Goal: Transaction & Acquisition: Purchase product/service

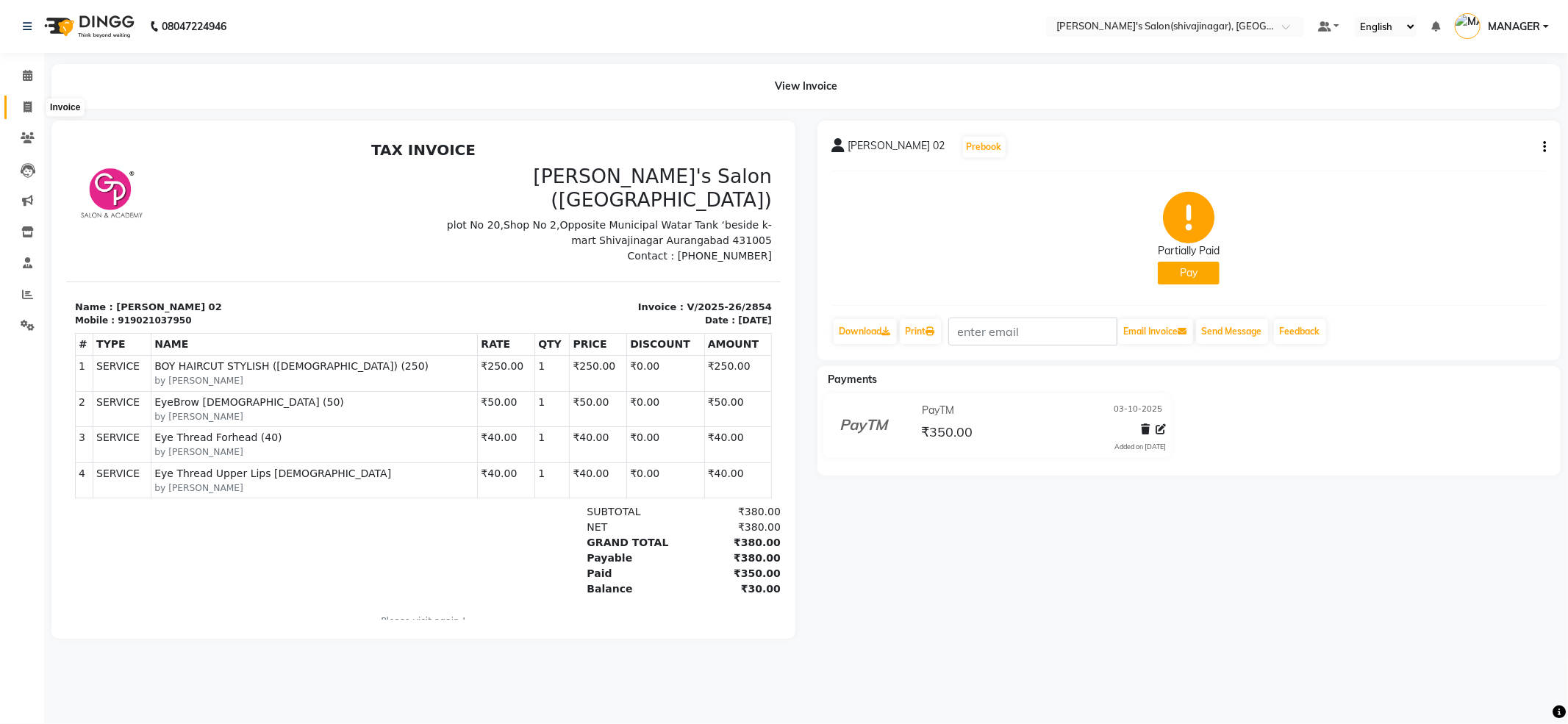
click at [21, 99] on span at bounding box center [27, 108] width 25 height 17
select select "service"
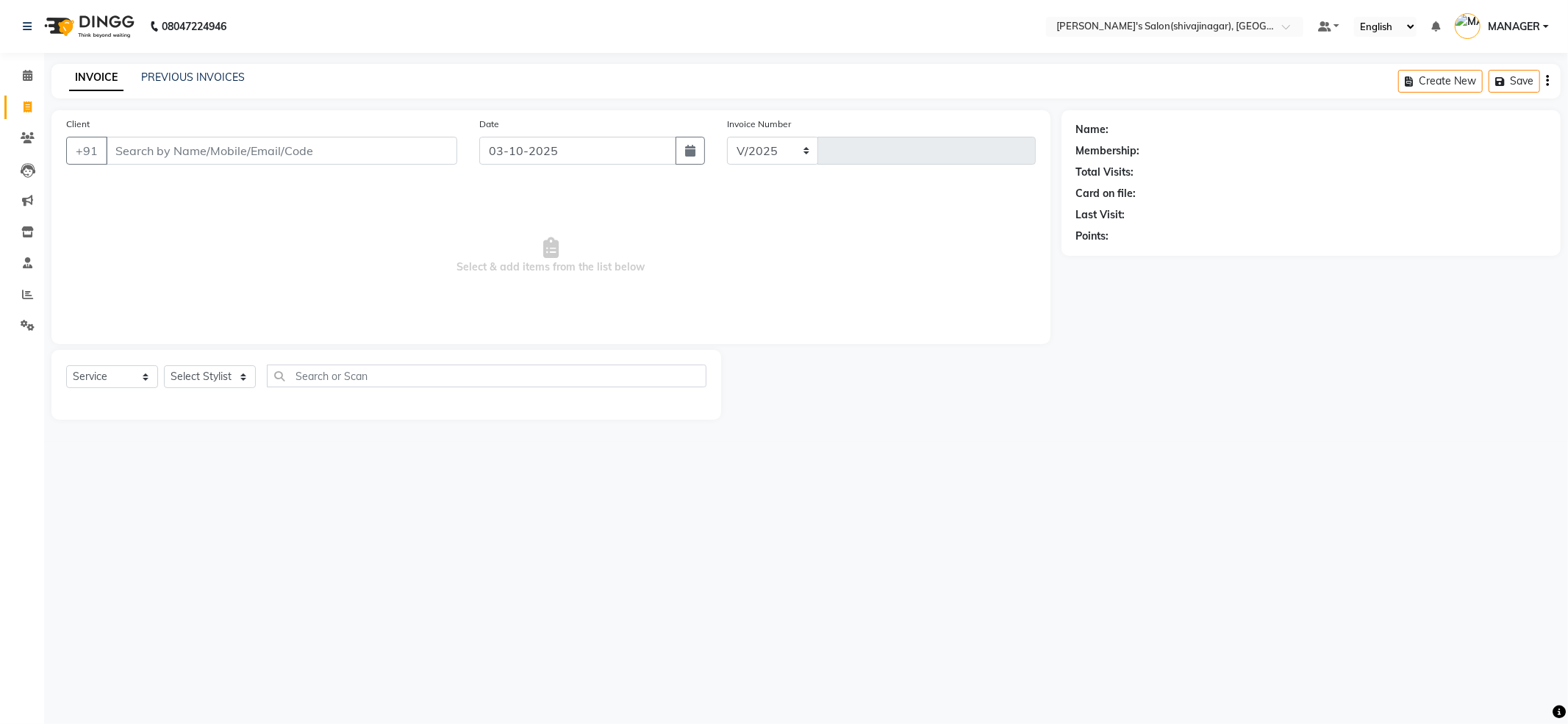
select select "4174"
type input "2855"
click at [213, 377] on select "Select Stylist" at bounding box center [210, 377] width 92 height 23
select select "24667"
click at [164, 365] on select "Select Stylist [PERSON_NAME] MANAGER MISS STAFF MONG'Z. [PERSON_NAME] [PERSON_N…" at bounding box center [210, 377] width 92 height 23
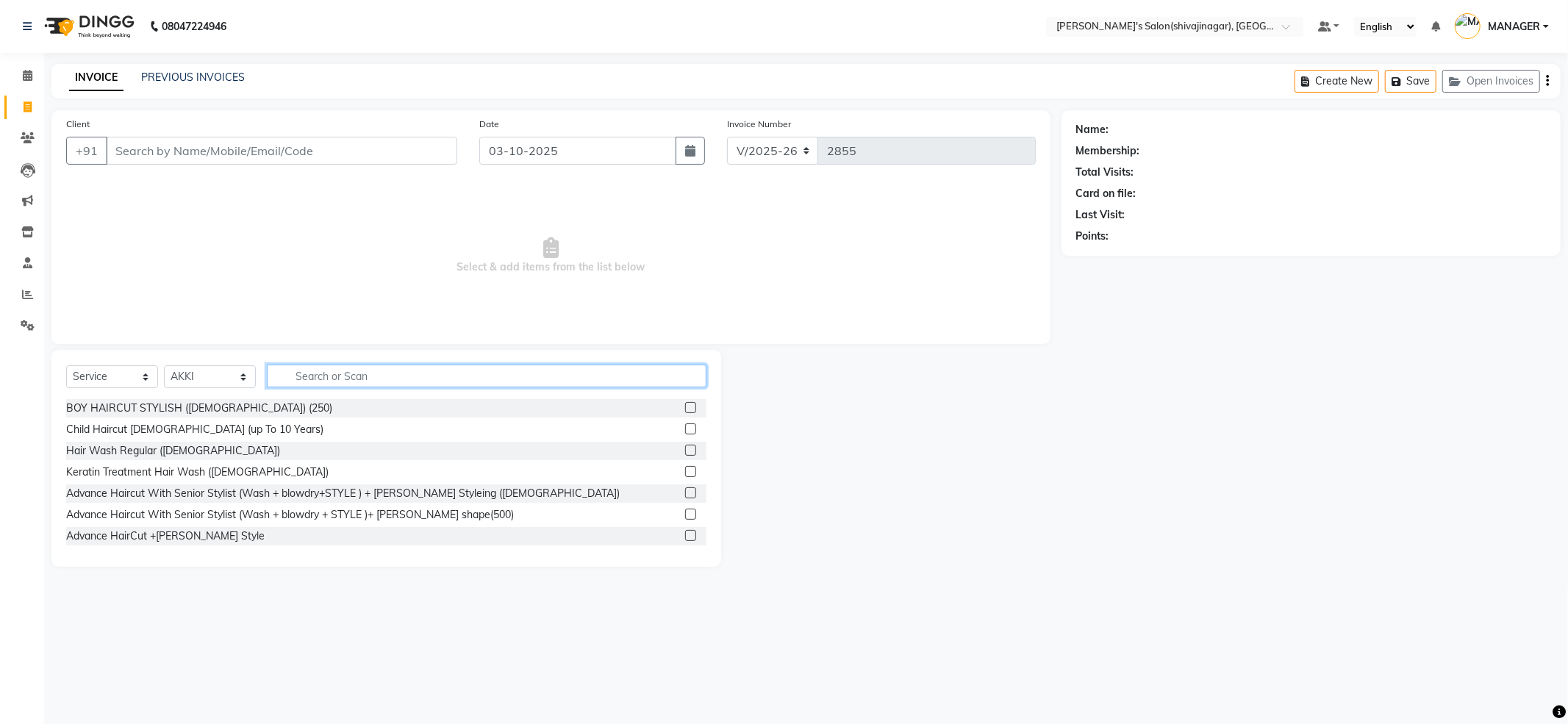
click at [324, 374] on input "text" at bounding box center [486, 376] width 440 height 23
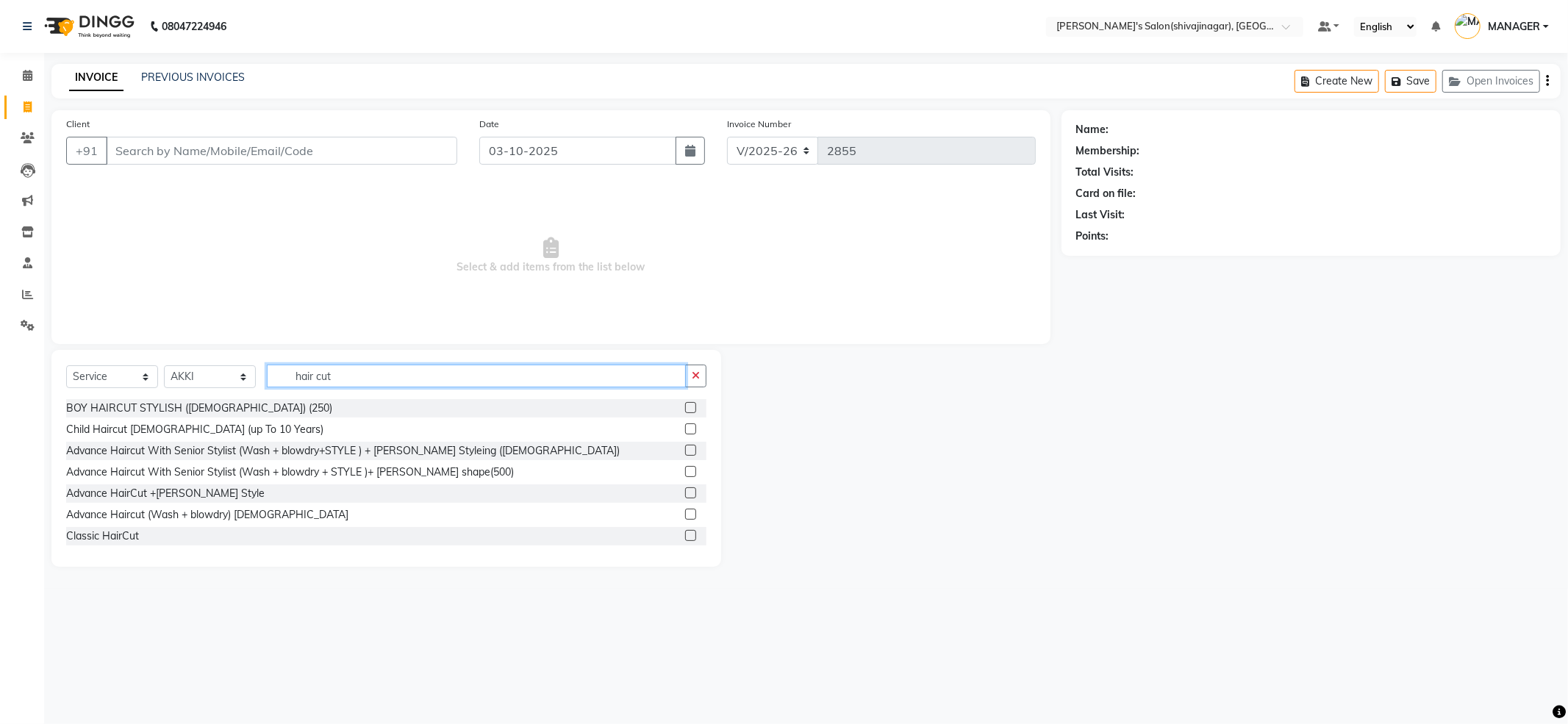
type input "hair cut"
click at [25, 75] on icon at bounding box center [28, 75] width 9 height 11
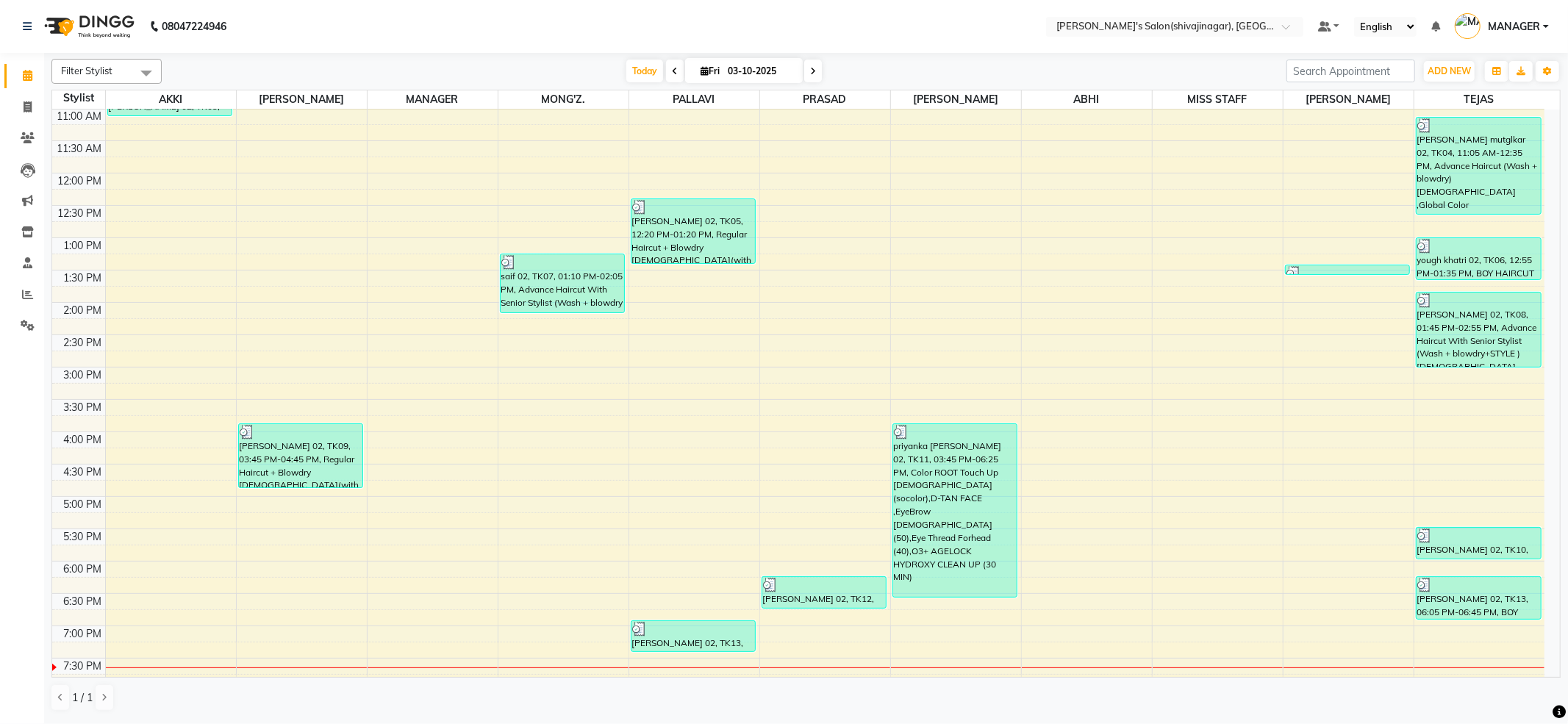
scroll to position [188, 0]
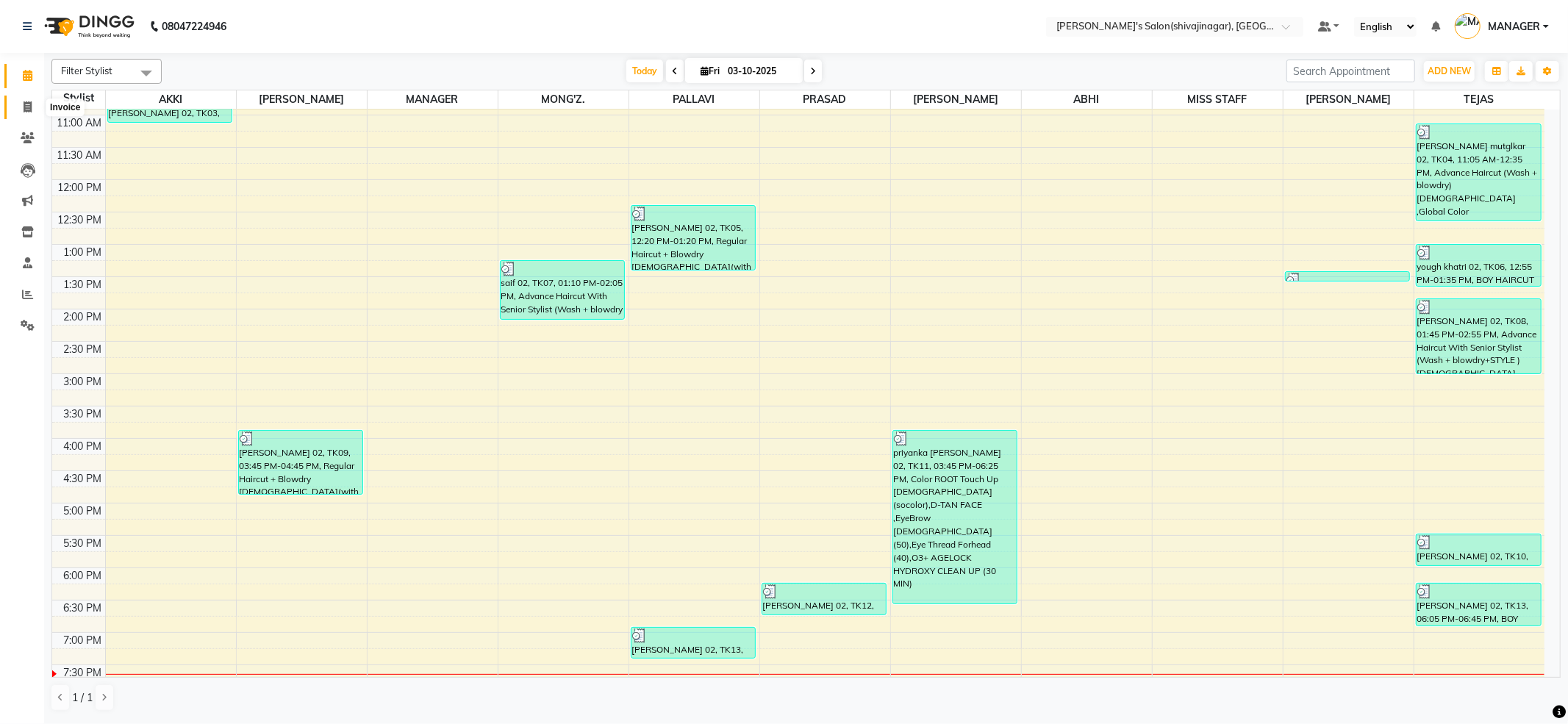
click at [32, 105] on span at bounding box center [27, 108] width 25 height 17
select select "service"
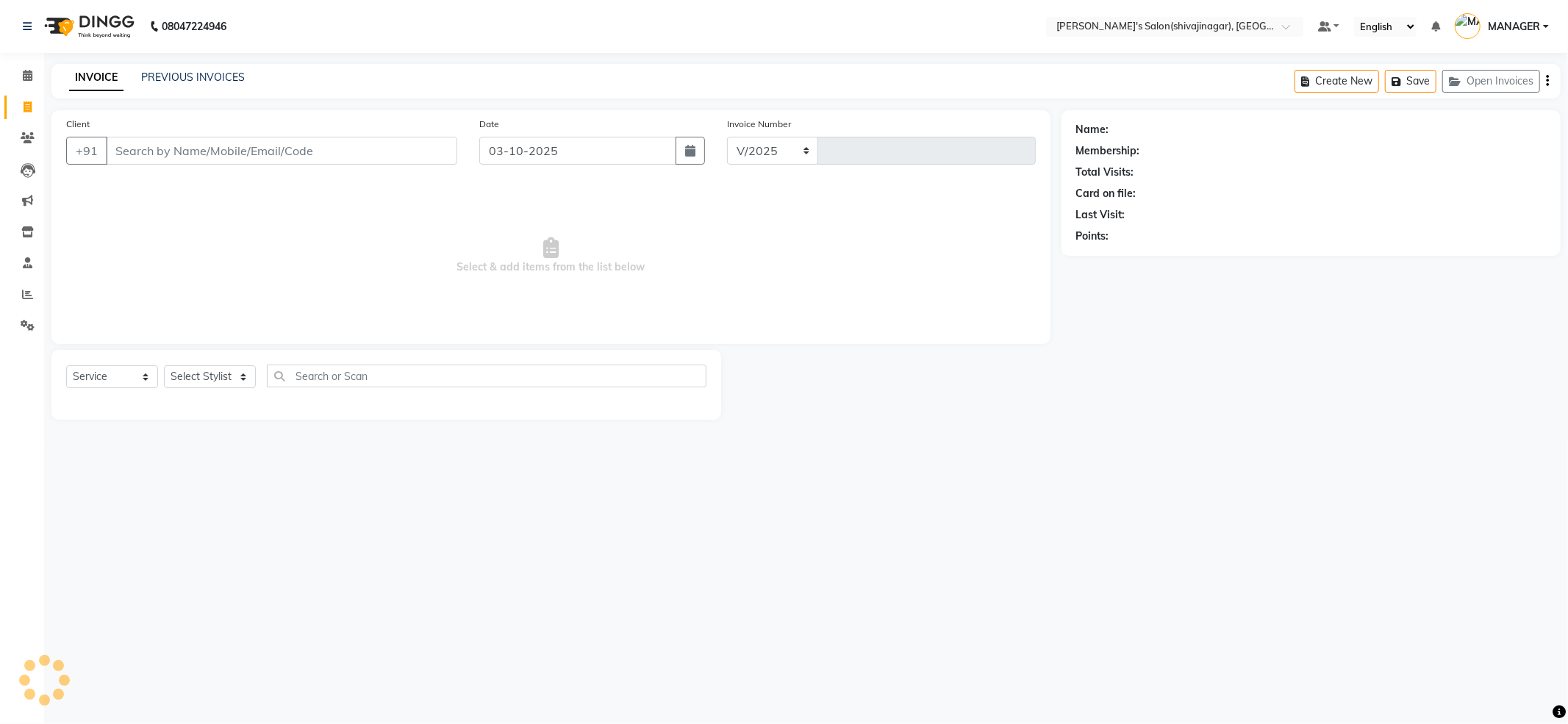
select select "4174"
type input "2855"
click at [24, 76] on icon at bounding box center [28, 75] width 9 height 11
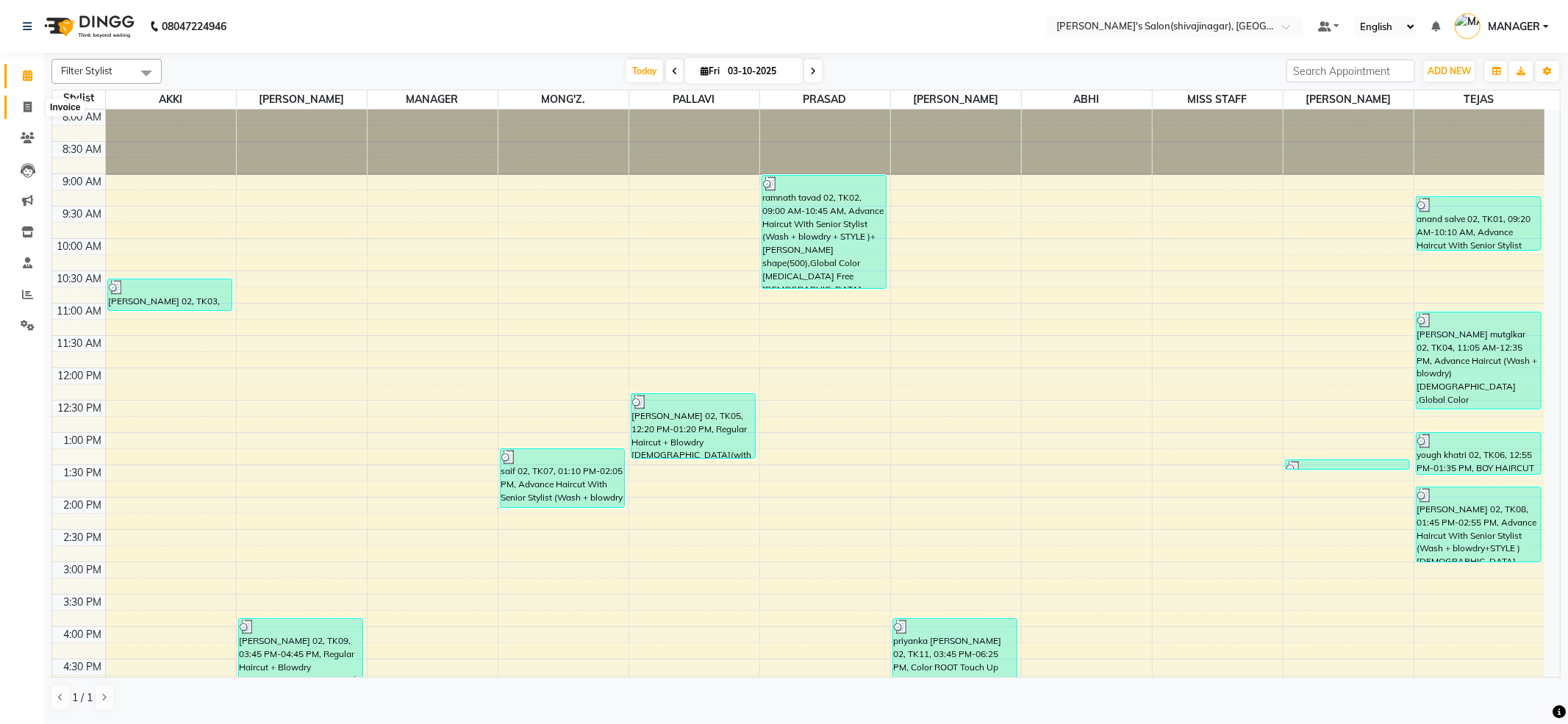
click at [31, 112] on icon at bounding box center [28, 107] width 8 height 11
select select "4174"
select select "service"
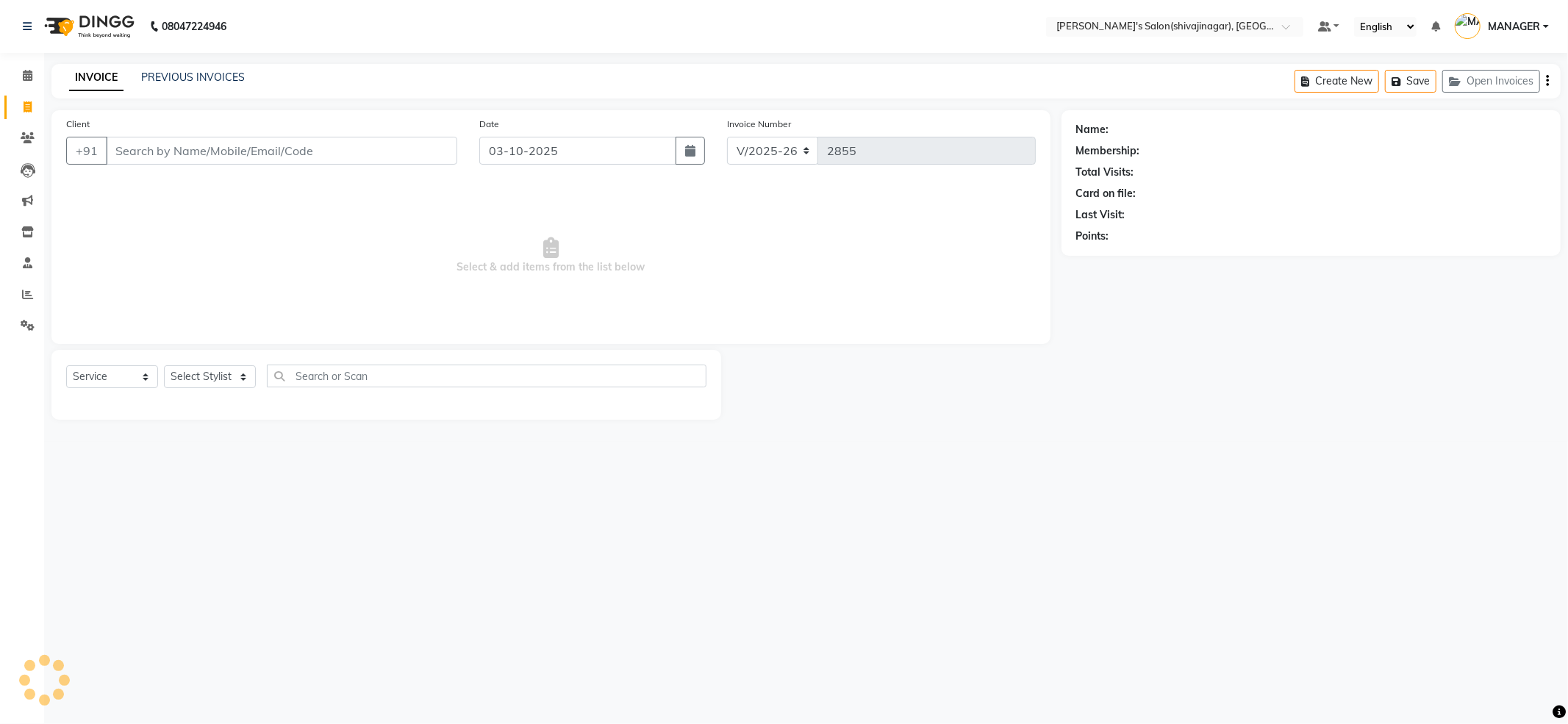
click at [282, 139] on input "Client" at bounding box center [281, 150] width 351 height 28
click at [217, 365] on select "Select Stylist [PERSON_NAME] MANAGER MISS STAFF MONG'Z. [PERSON_NAME] [PERSON_N…" at bounding box center [210, 377] width 92 height 23
select select "24667"
click at [164, 365] on select "Select Stylist [PERSON_NAME] MANAGER MISS STAFF MONG'Z. [PERSON_NAME] [PERSON_N…" at bounding box center [210, 377] width 92 height 23
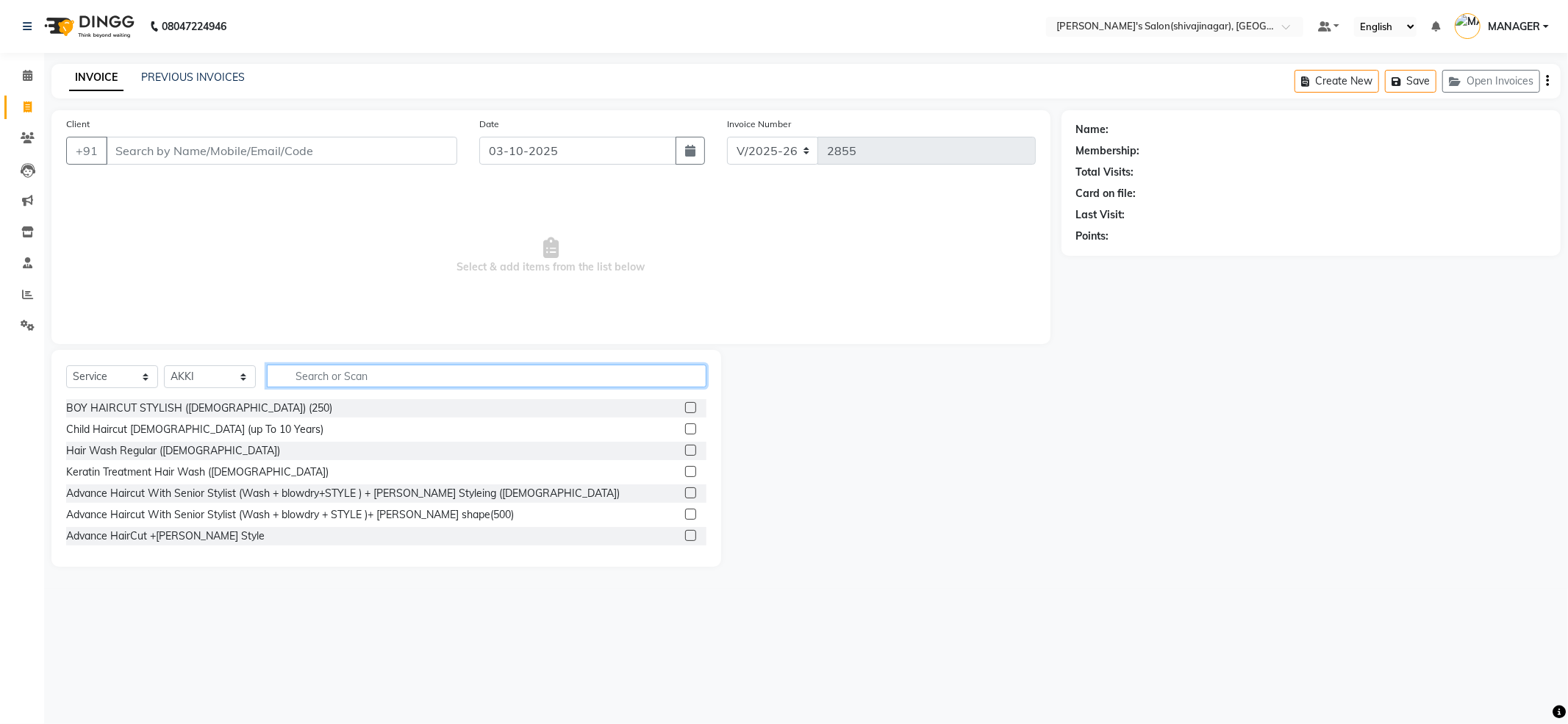
click at [328, 379] on input "text" at bounding box center [486, 376] width 440 height 23
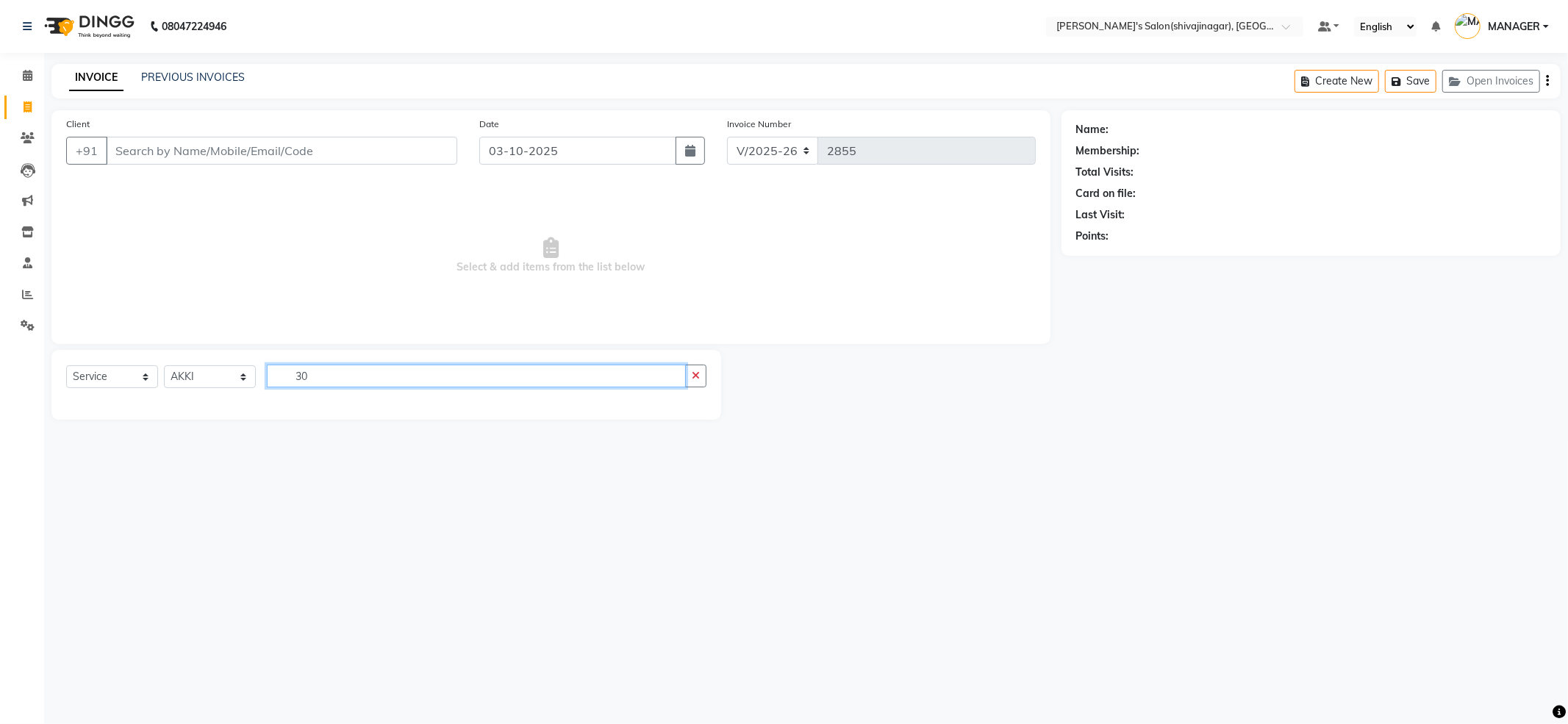
type input "3"
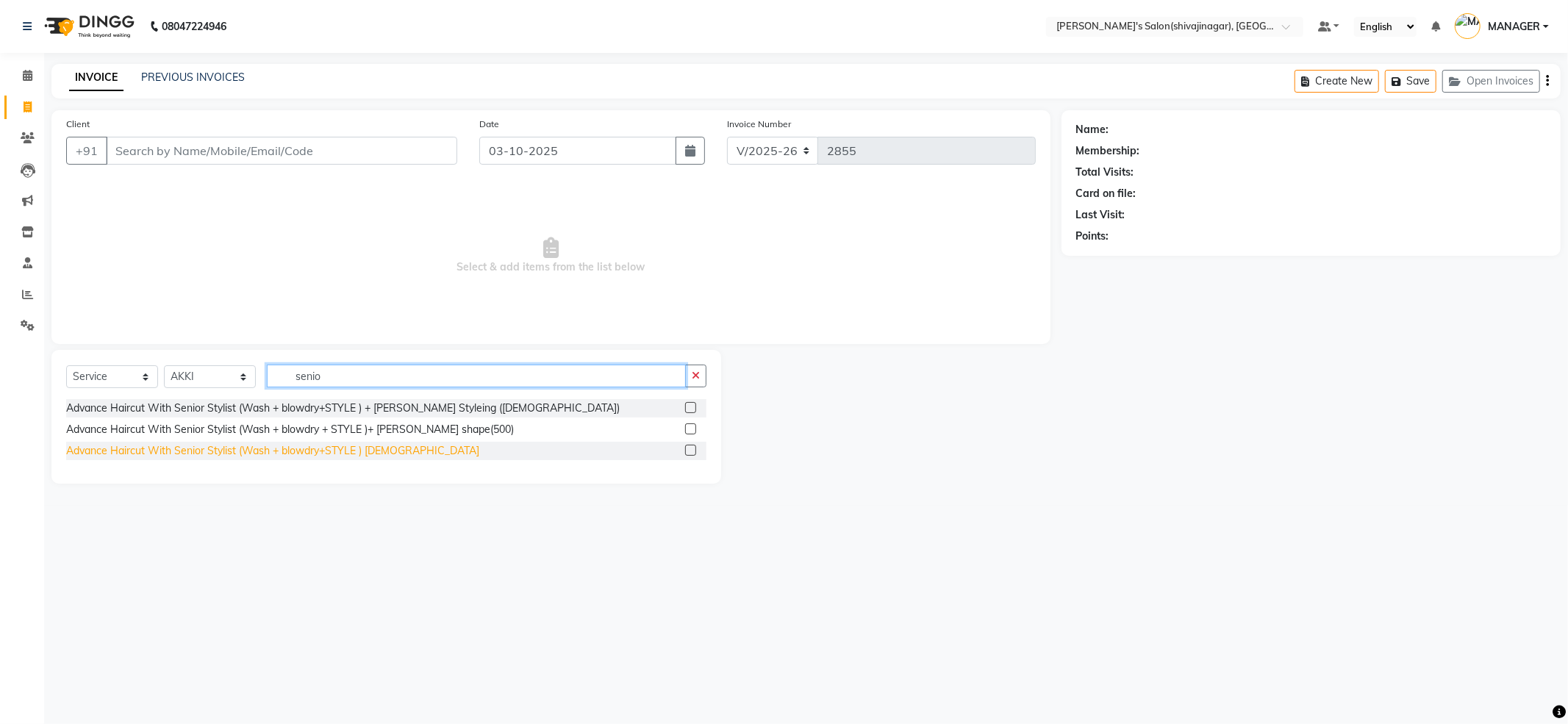
type input "senio"
click at [324, 448] on div "Advance Haircut With Senior Stylist (Wash + blowdry+STYLE ) [DEMOGRAPHIC_DATA]" at bounding box center [273, 451] width 413 height 15
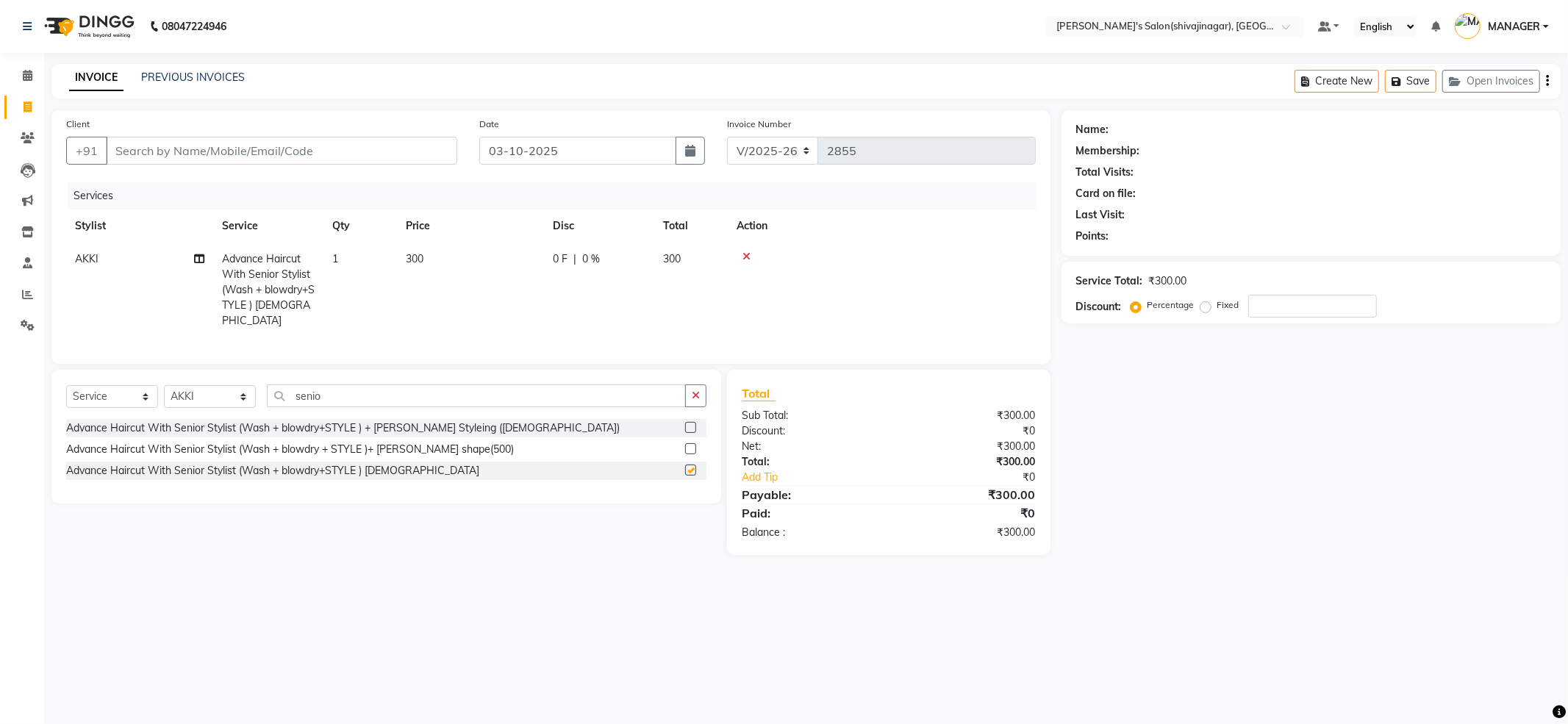
checkbox input "false"
click at [300, 151] on input "Client" at bounding box center [281, 150] width 351 height 28
click at [353, 156] on input "Client" at bounding box center [281, 150] width 351 height 28
type input "8"
type input "0"
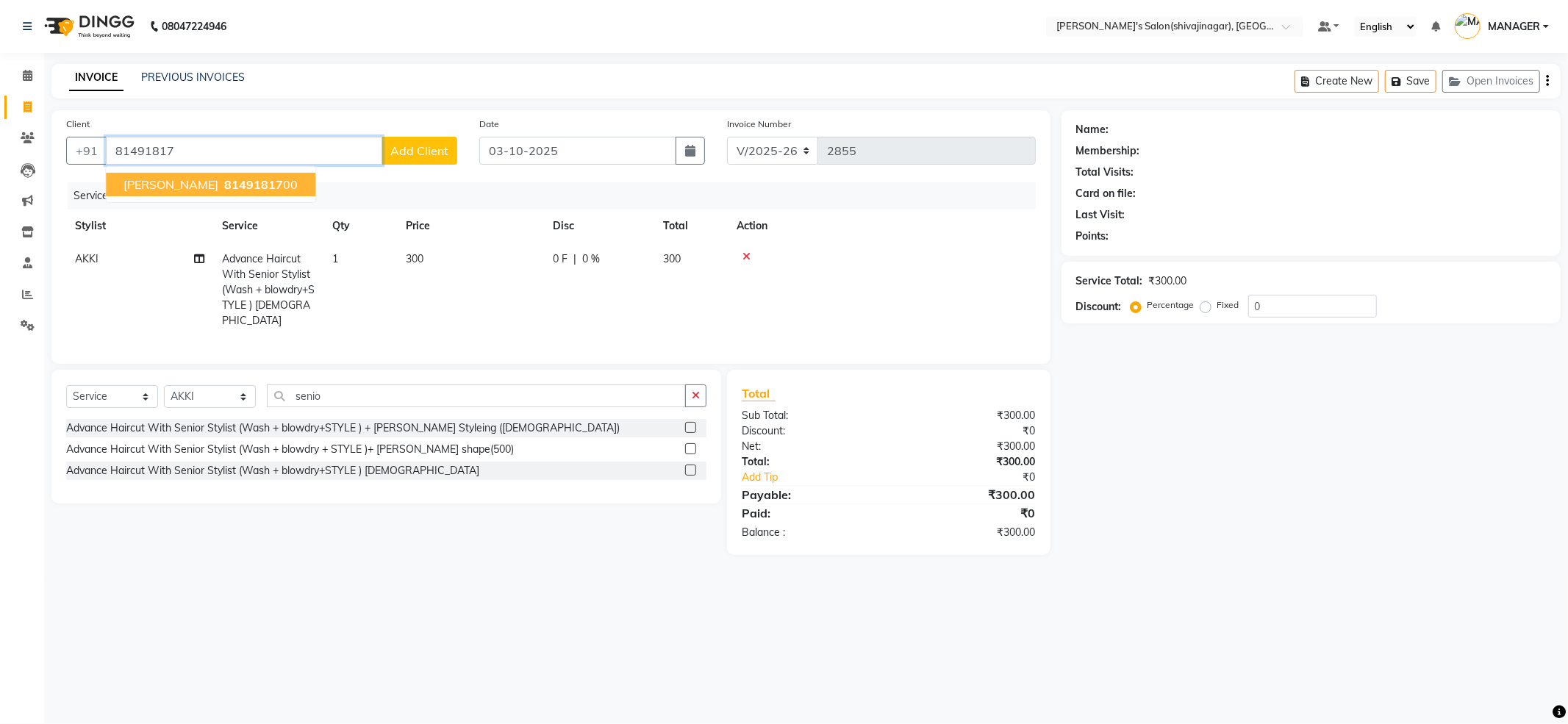
click at [239, 191] on span "81491817" at bounding box center [253, 184] width 59 height 15
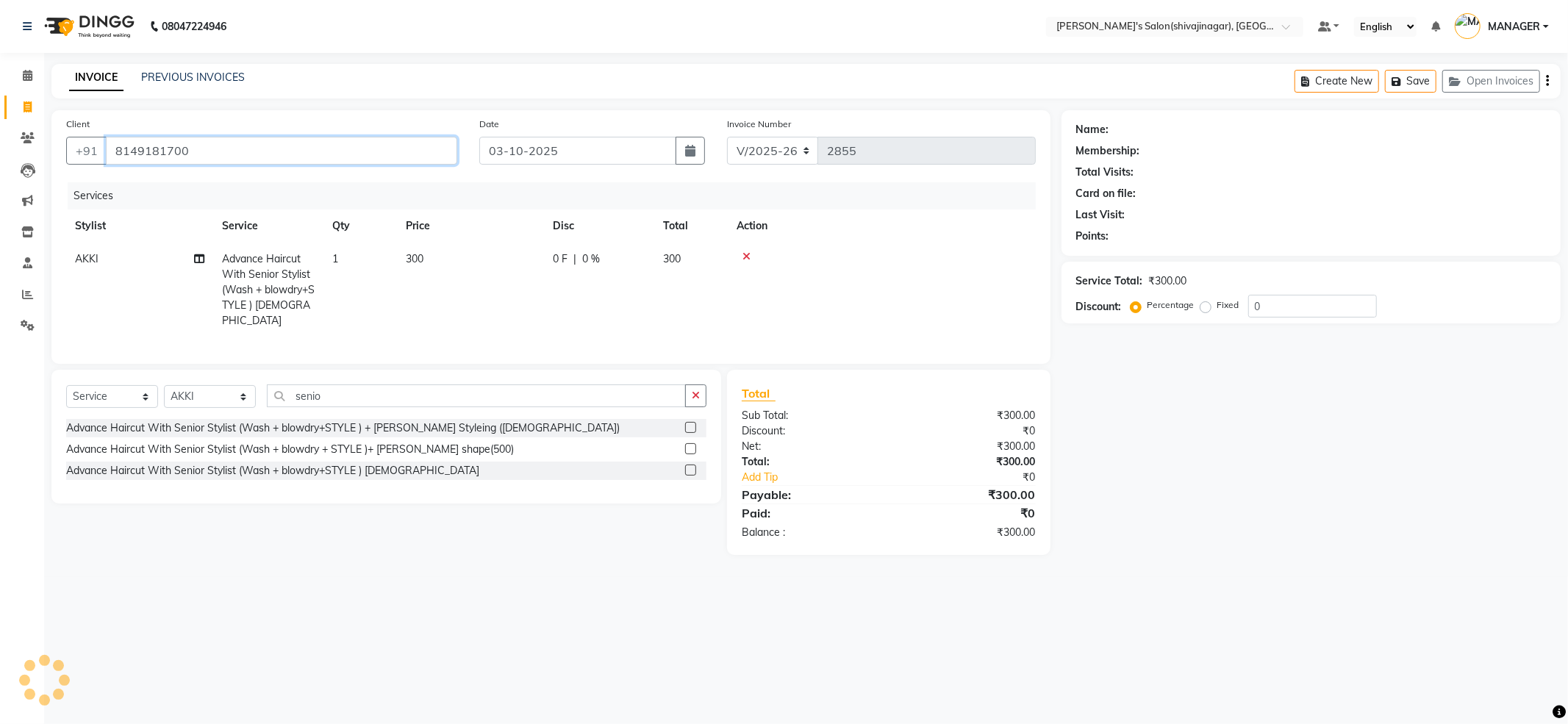
type input "8149181700"
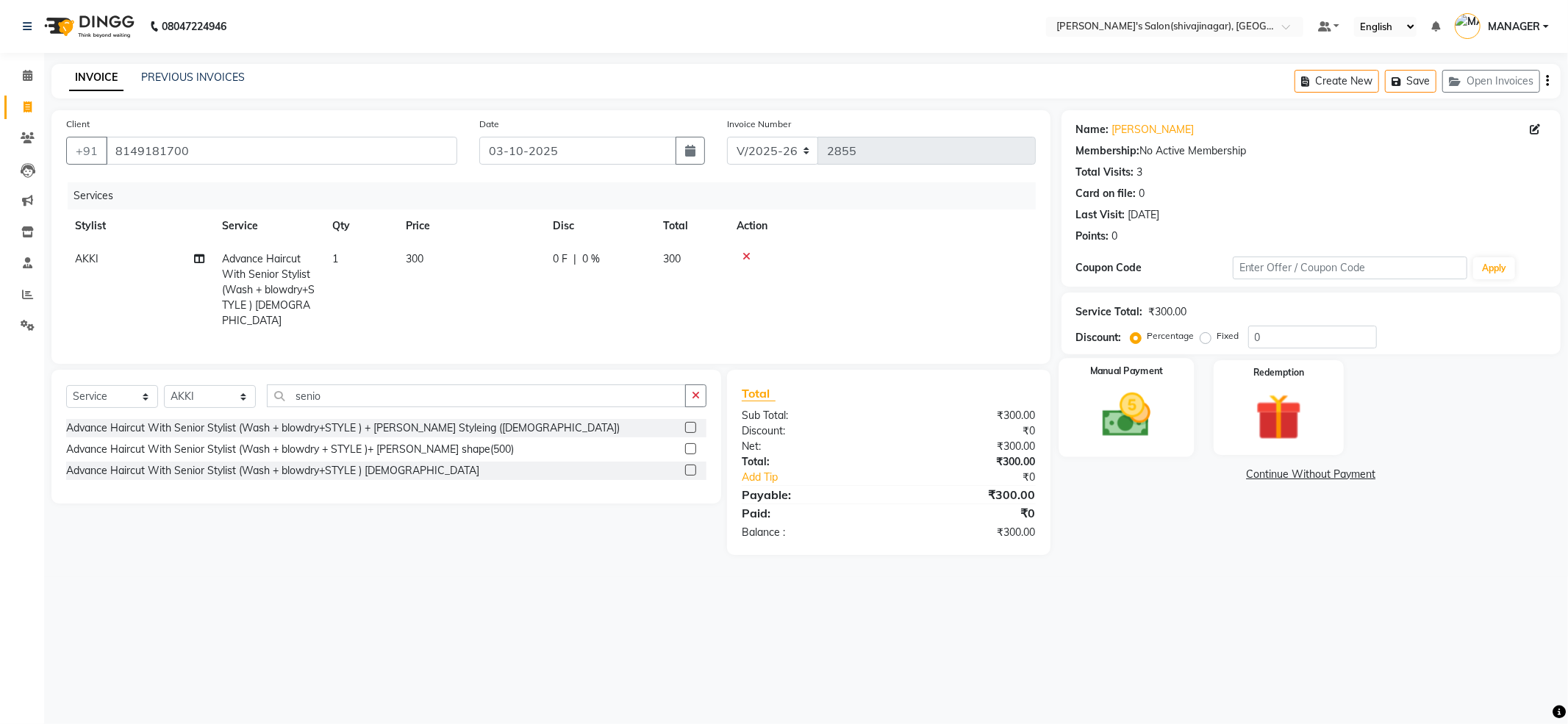
click at [1128, 395] on img at bounding box center [1126, 415] width 79 height 56
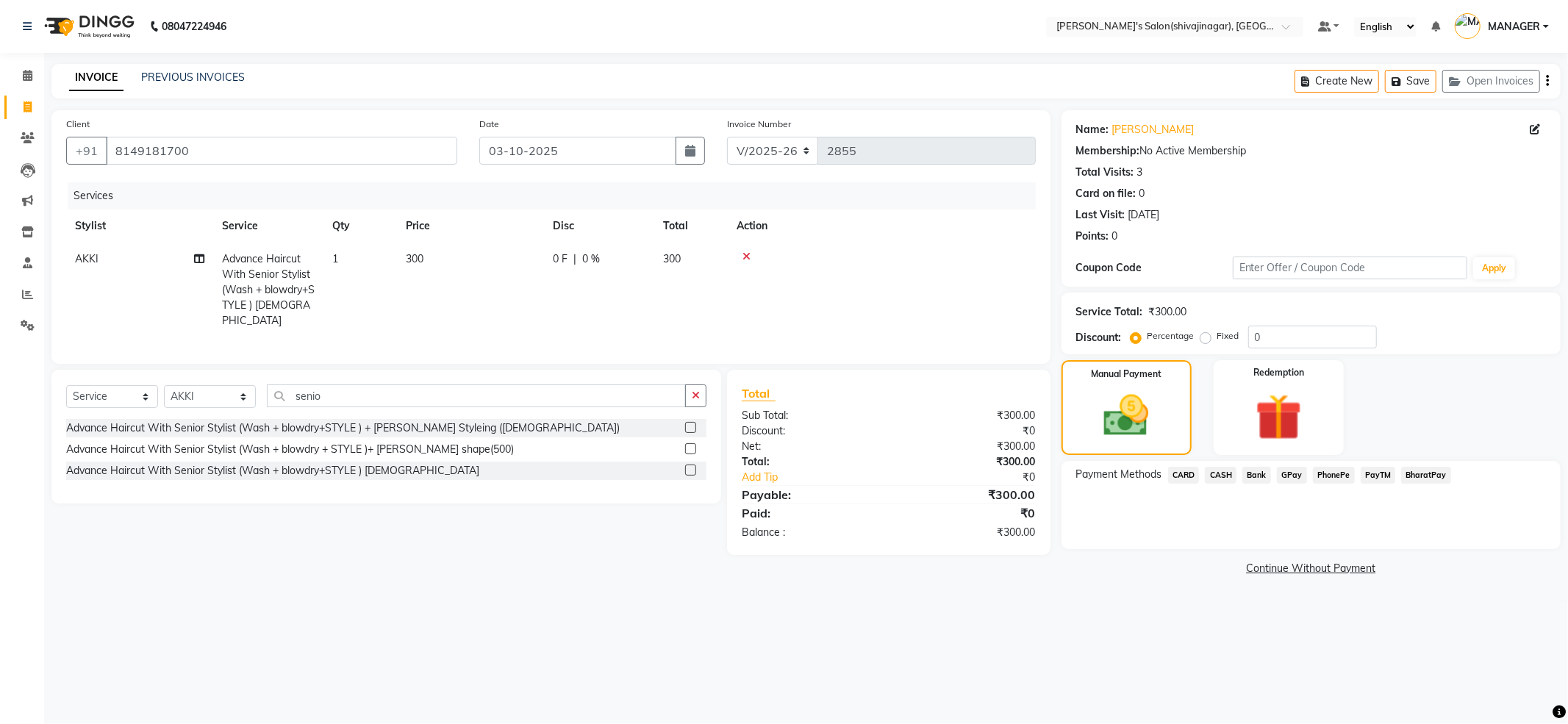
click at [1225, 474] on span "CASH" at bounding box center [1220, 475] width 32 height 17
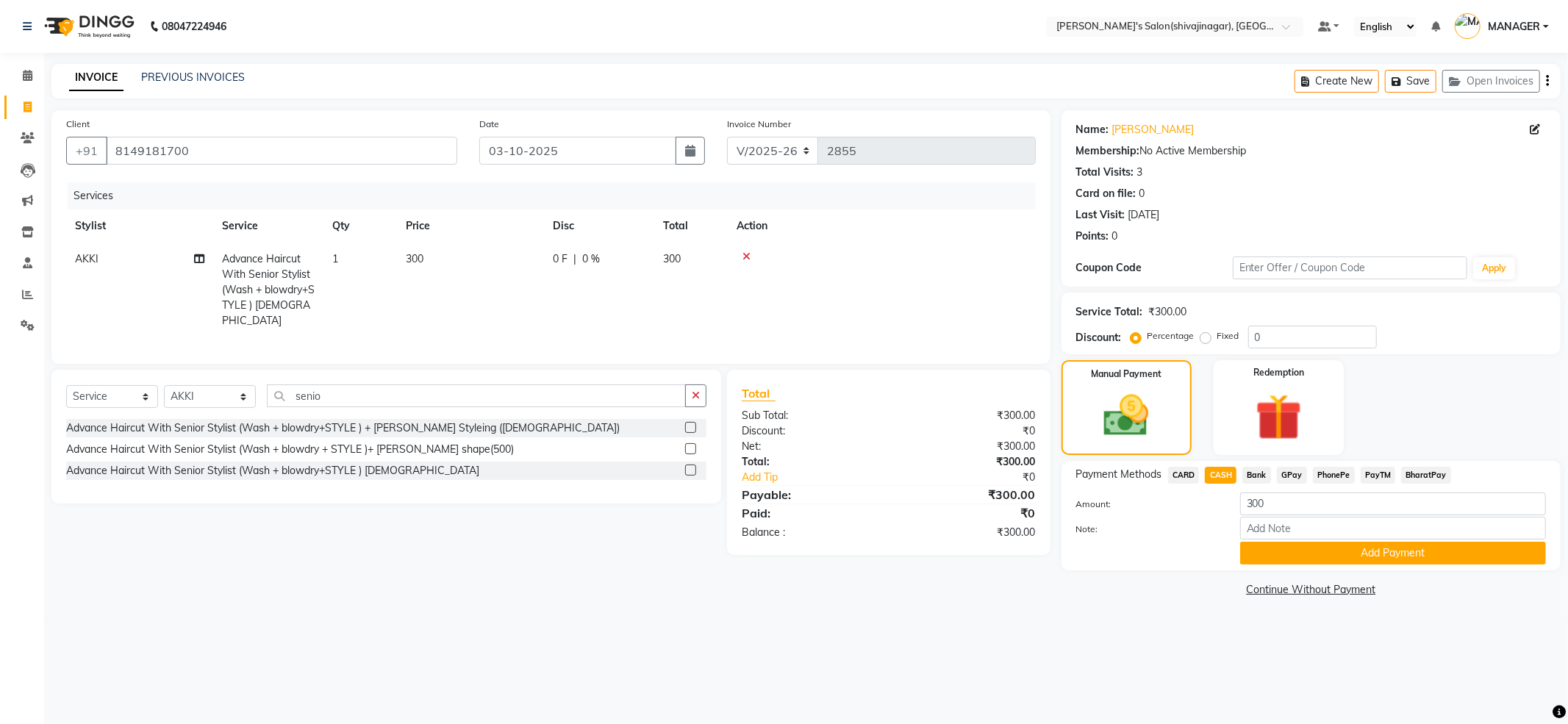
click at [1262, 474] on span "Bank" at bounding box center [1257, 475] width 29 height 17
click at [1297, 471] on span "GPay" at bounding box center [1292, 475] width 30 height 17
click at [1381, 476] on span "PayTM" at bounding box center [1378, 475] width 35 height 17
click at [1351, 556] on button "Add Payment" at bounding box center [1393, 553] width 306 height 23
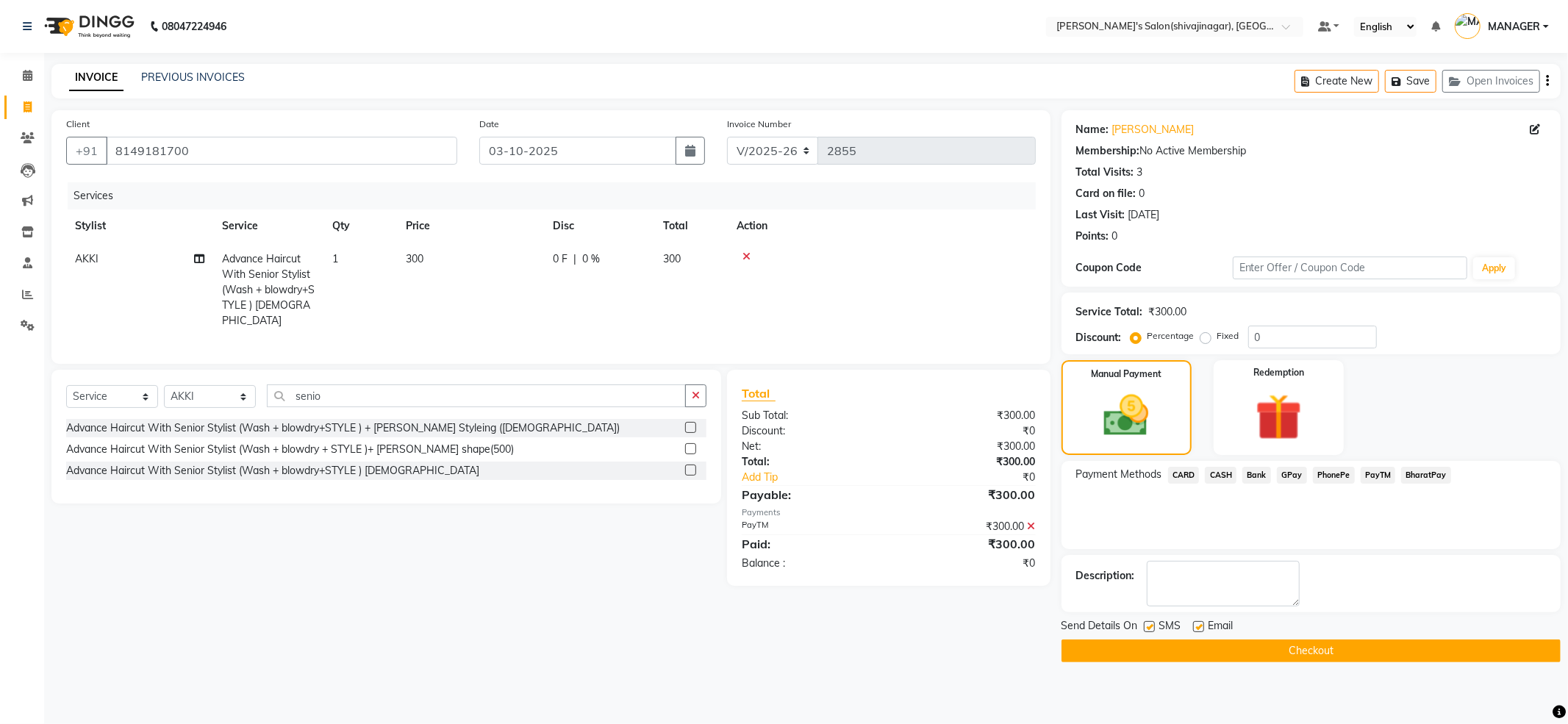
click at [1181, 656] on button "Checkout" at bounding box center [1311, 651] width 499 height 23
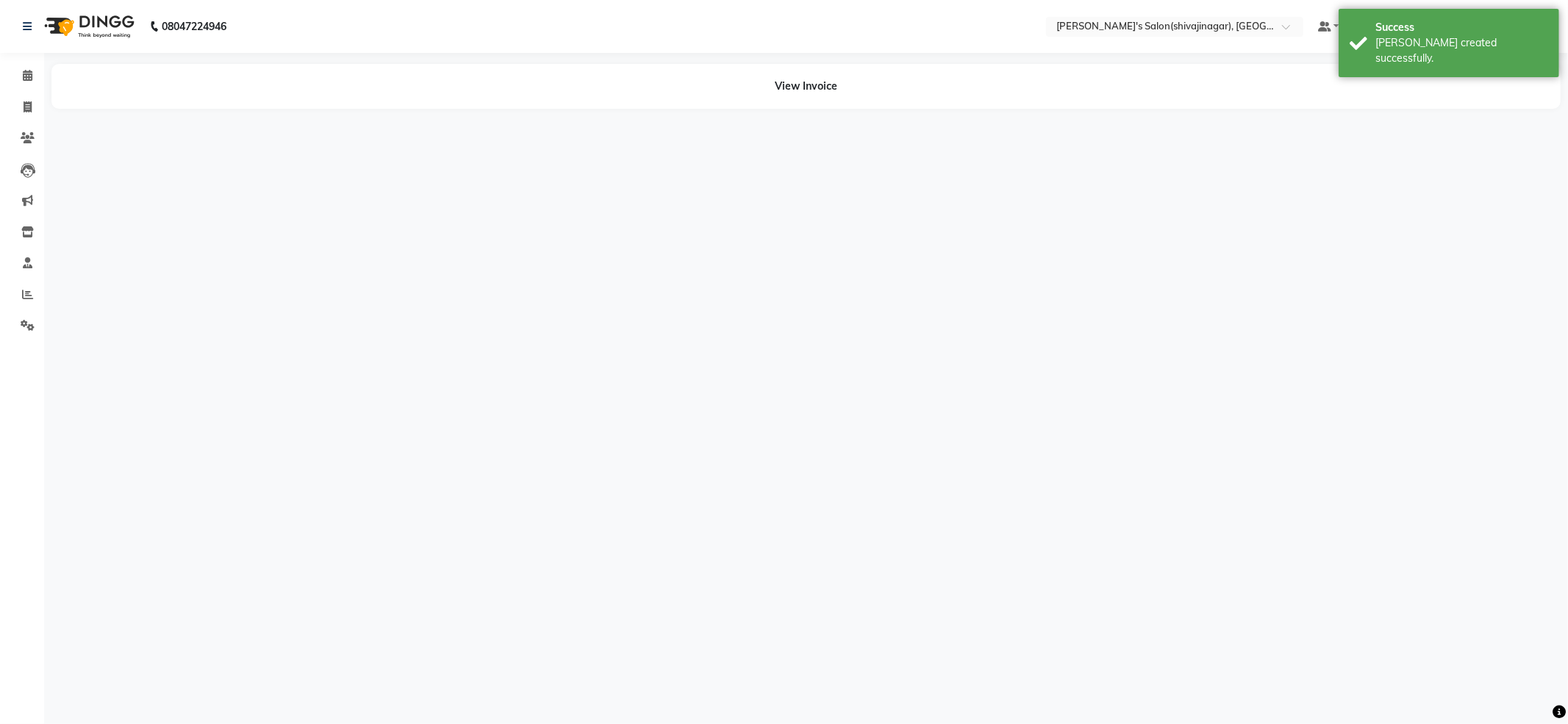
click at [216, 134] on main "View Invoice" at bounding box center [806, 103] width 1524 height 79
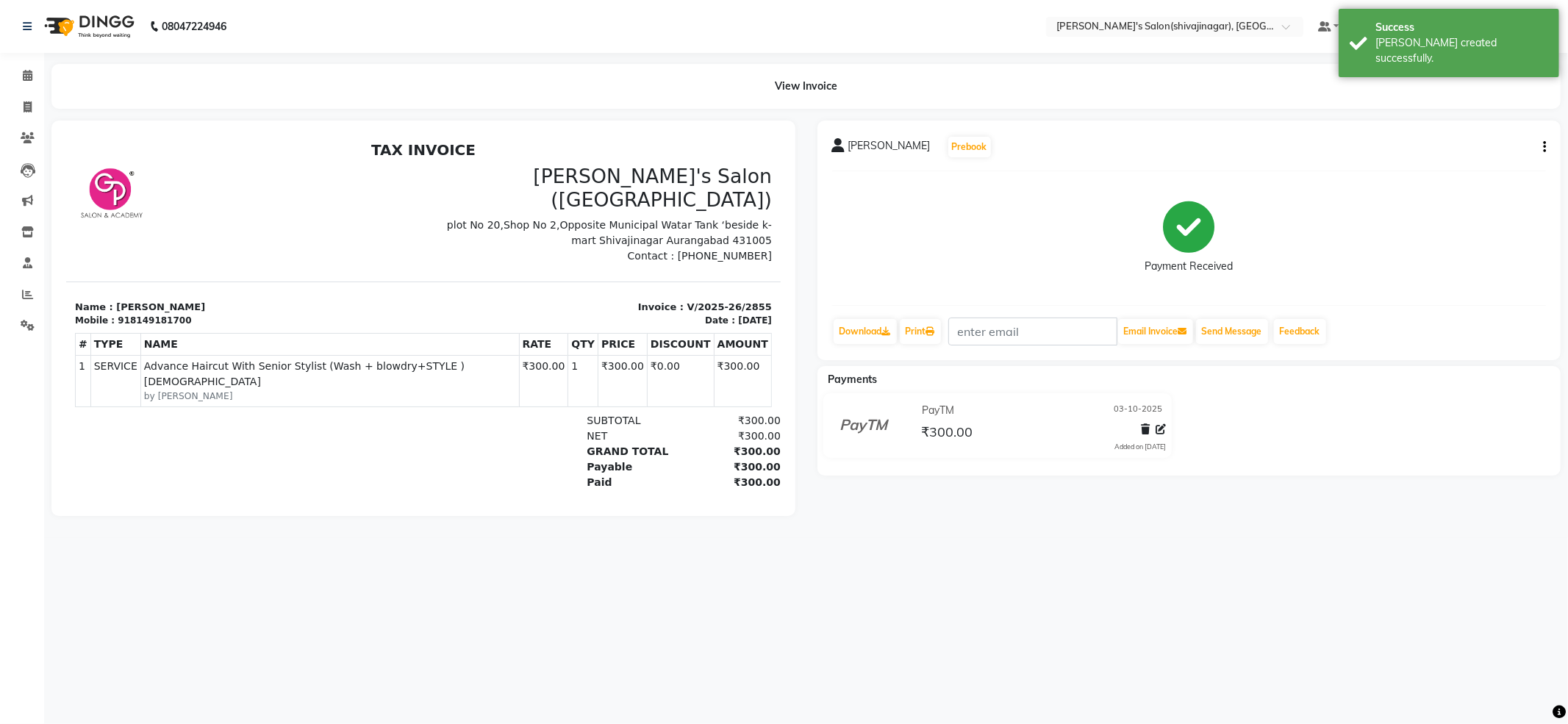
click at [695, 248] on p "Contact : [PHONE_NUMBER]" at bounding box center [601, 256] width 340 height 15
click at [638, 250] on div "TAX INVOICE Girja's Salon ([GEOGRAPHIC_DATA]) plot No 20,Shop No 2,Opposite Mun…" at bounding box center [423, 340] width 715 height 400
click at [156, 313] on div "918149181700" at bounding box center [153, 320] width 73 height 13
click at [159, 313] on div "918149181700" at bounding box center [153, 320] width 73 height 13
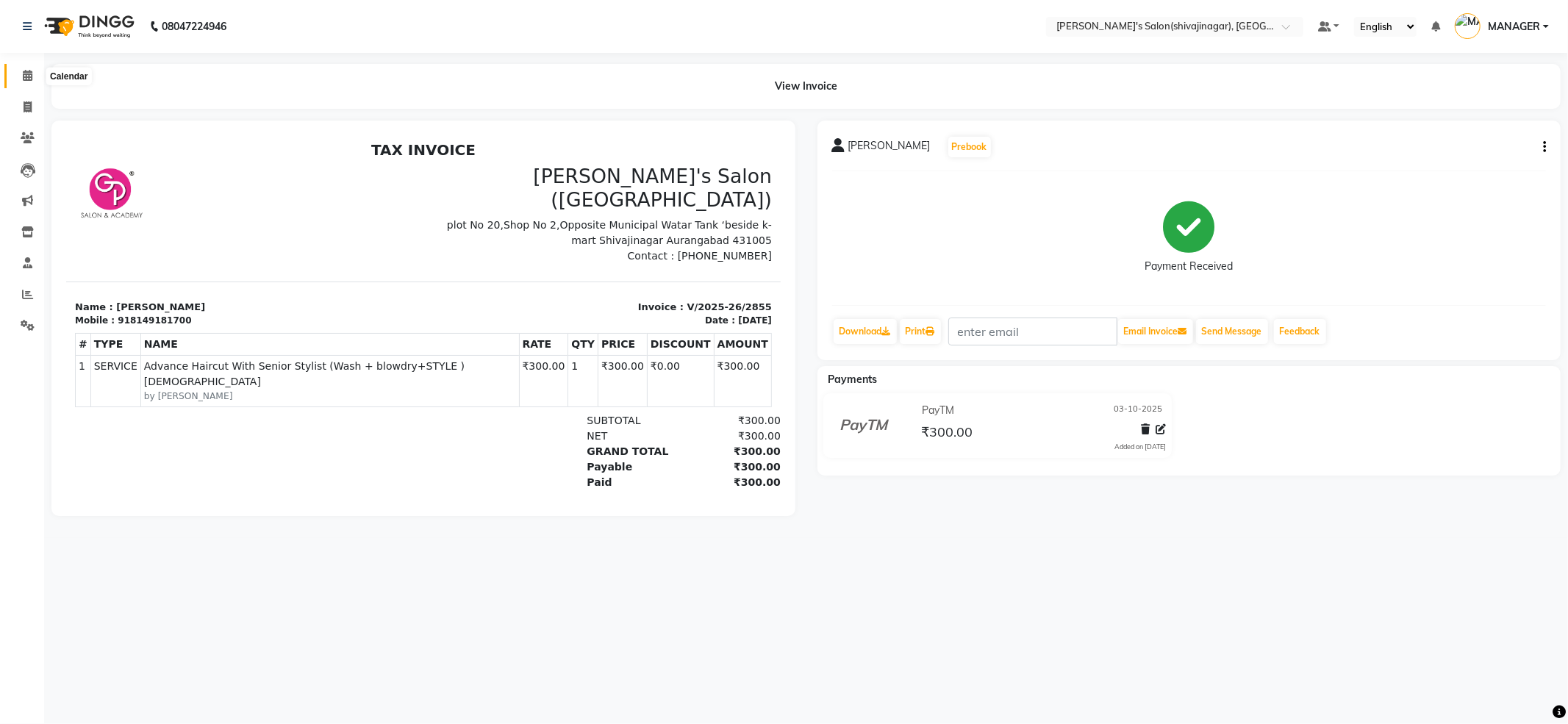
click at [28, 72] on icon at bounding box center [28, 75] width 9 height 11
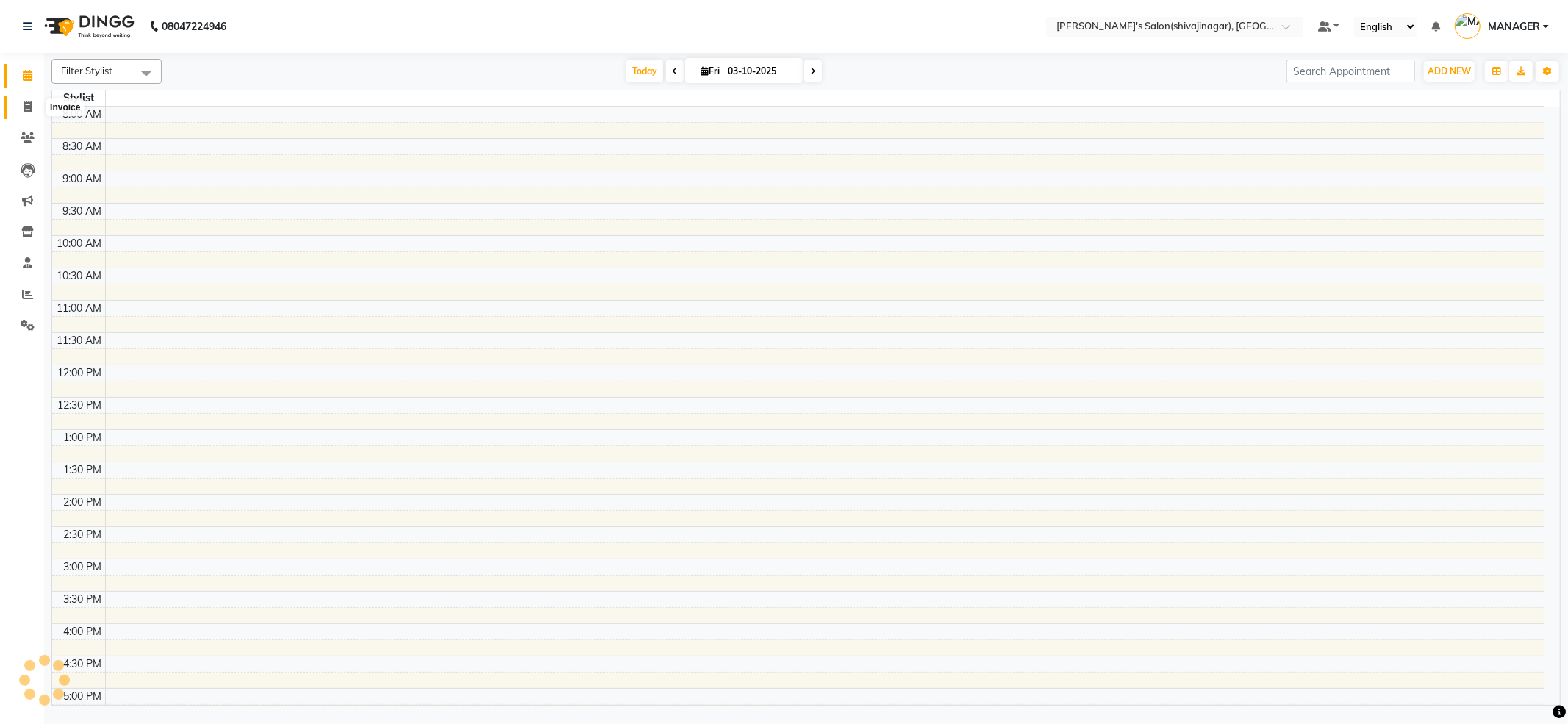
click at [26, 103] on icon at bounding box center [28, 107] width 8 height 11
select select "service"
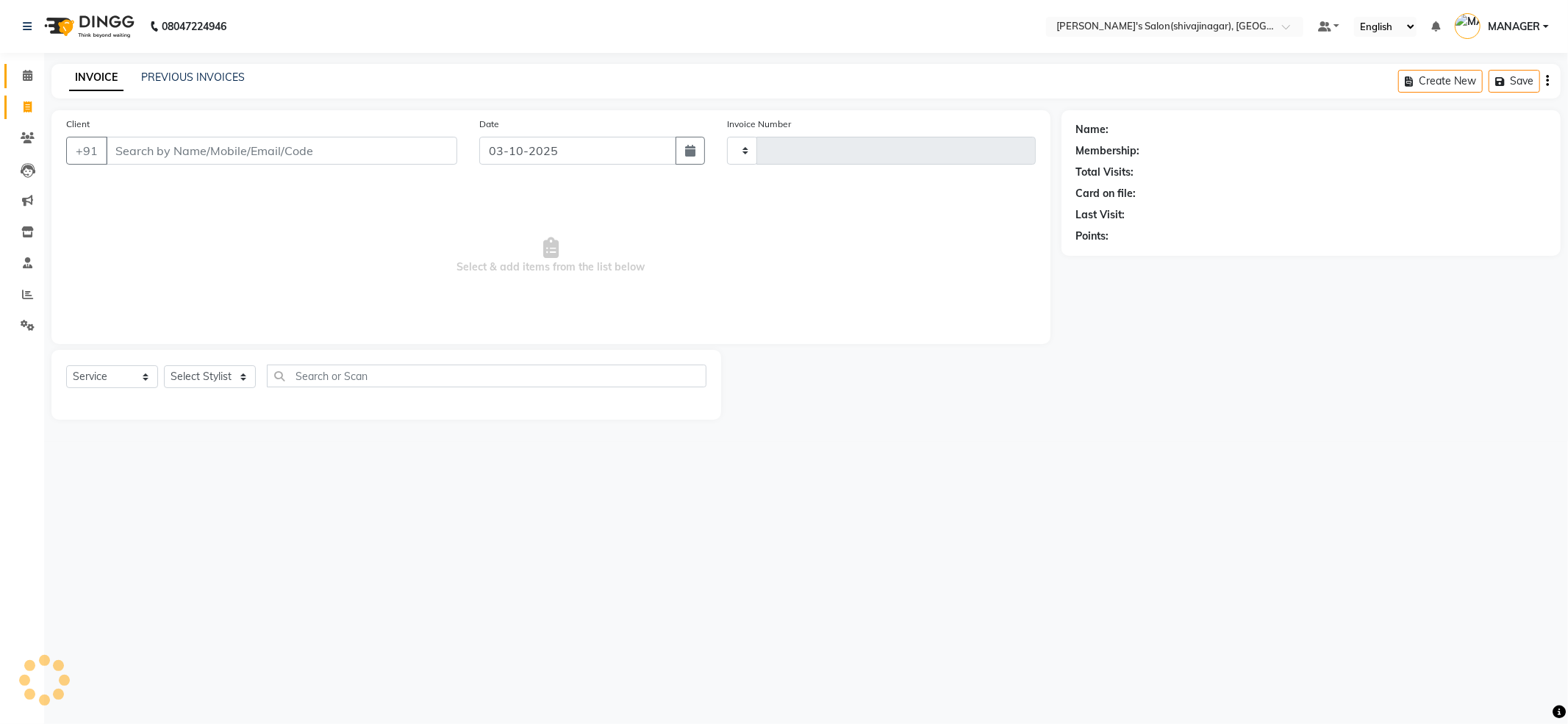
click at [24, 73] on icon at bounding box center [28, 75] width 9 height 11
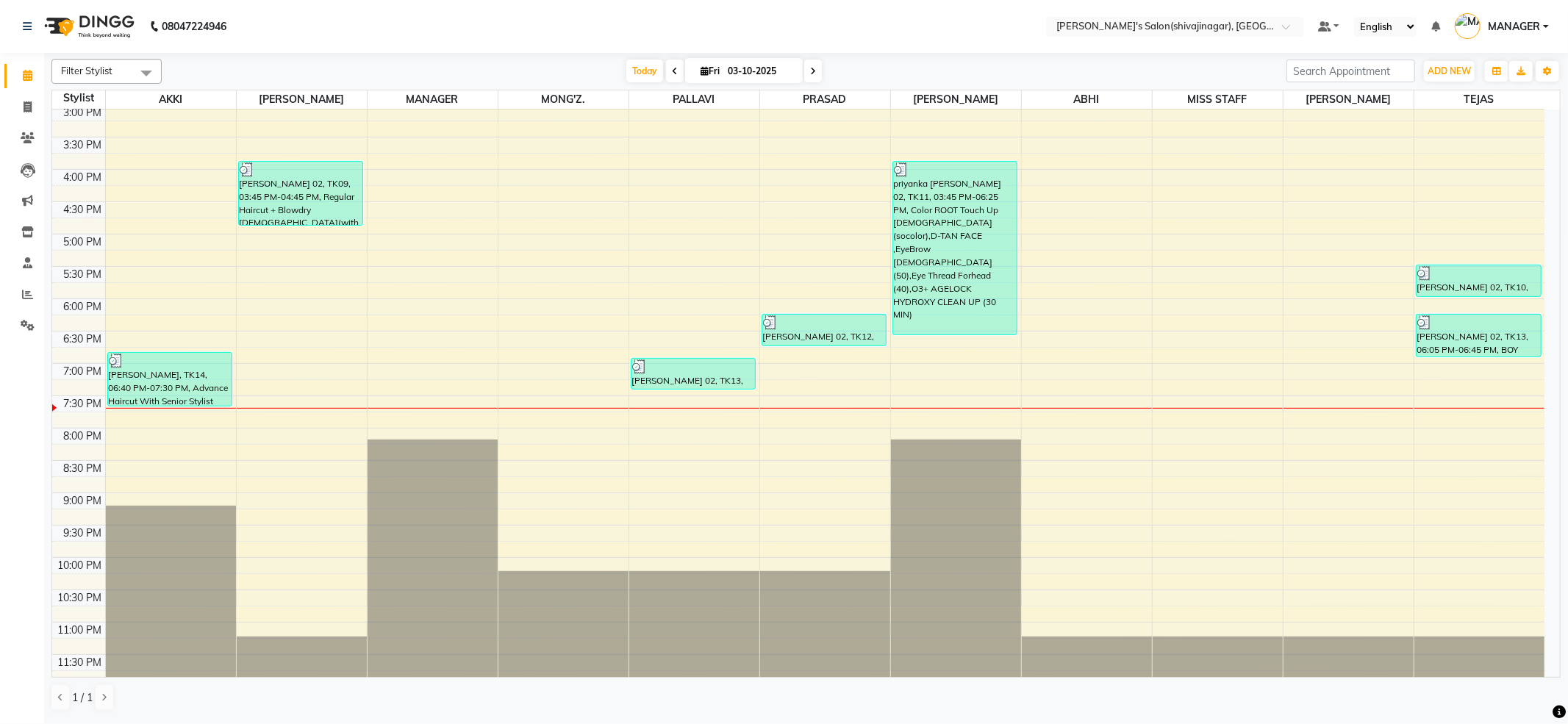
scroll to position [482, 0]
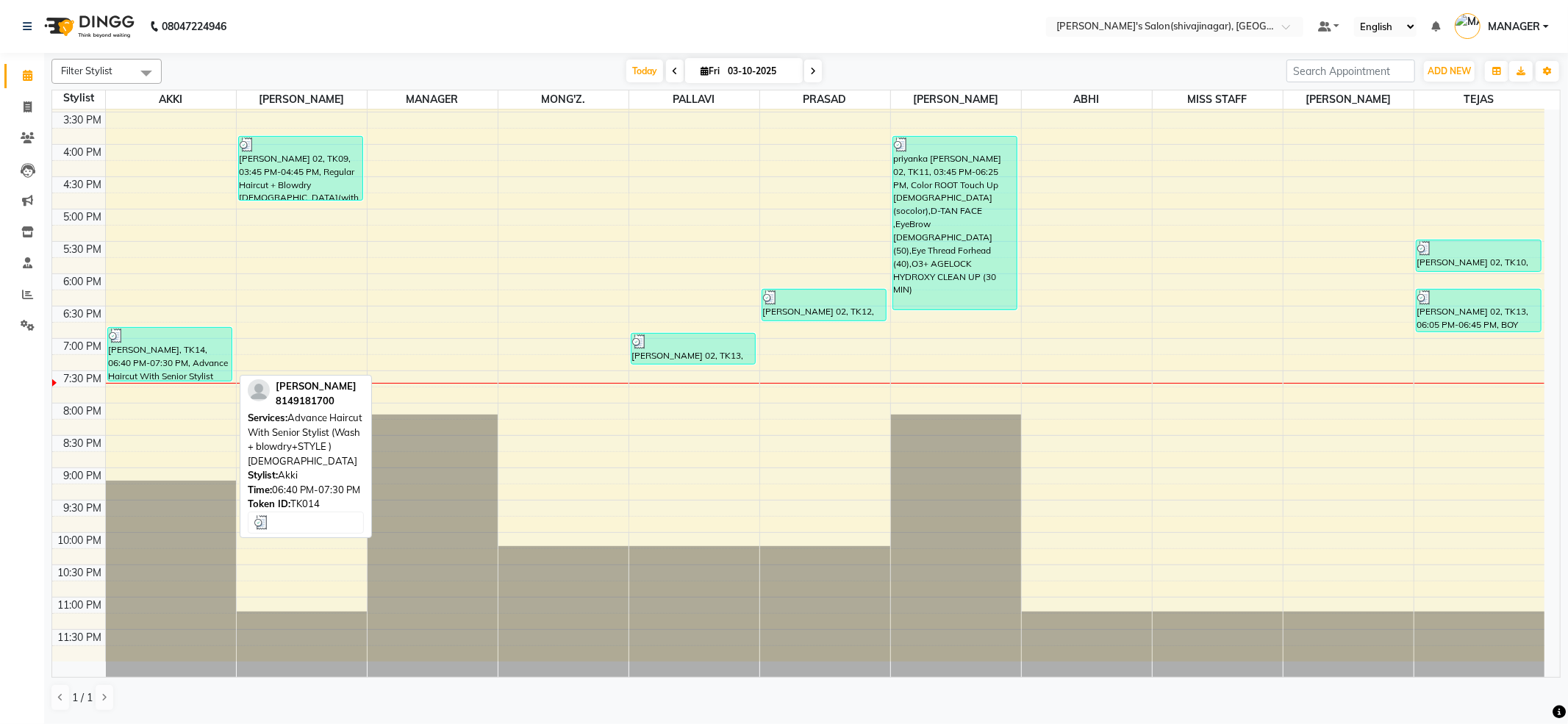
click at [183, 341] on div at bounding box center [170, 336] width 123 height 15
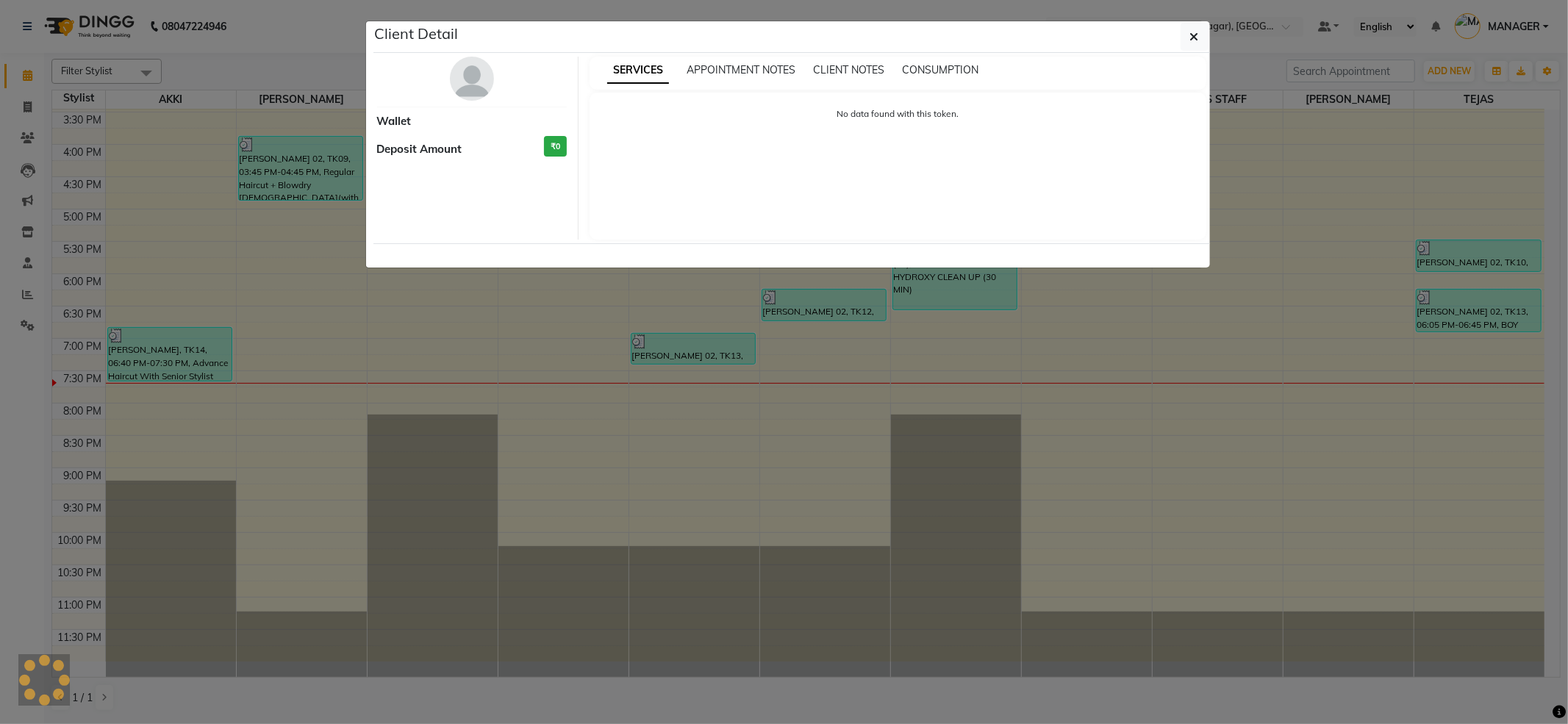
select select "3"
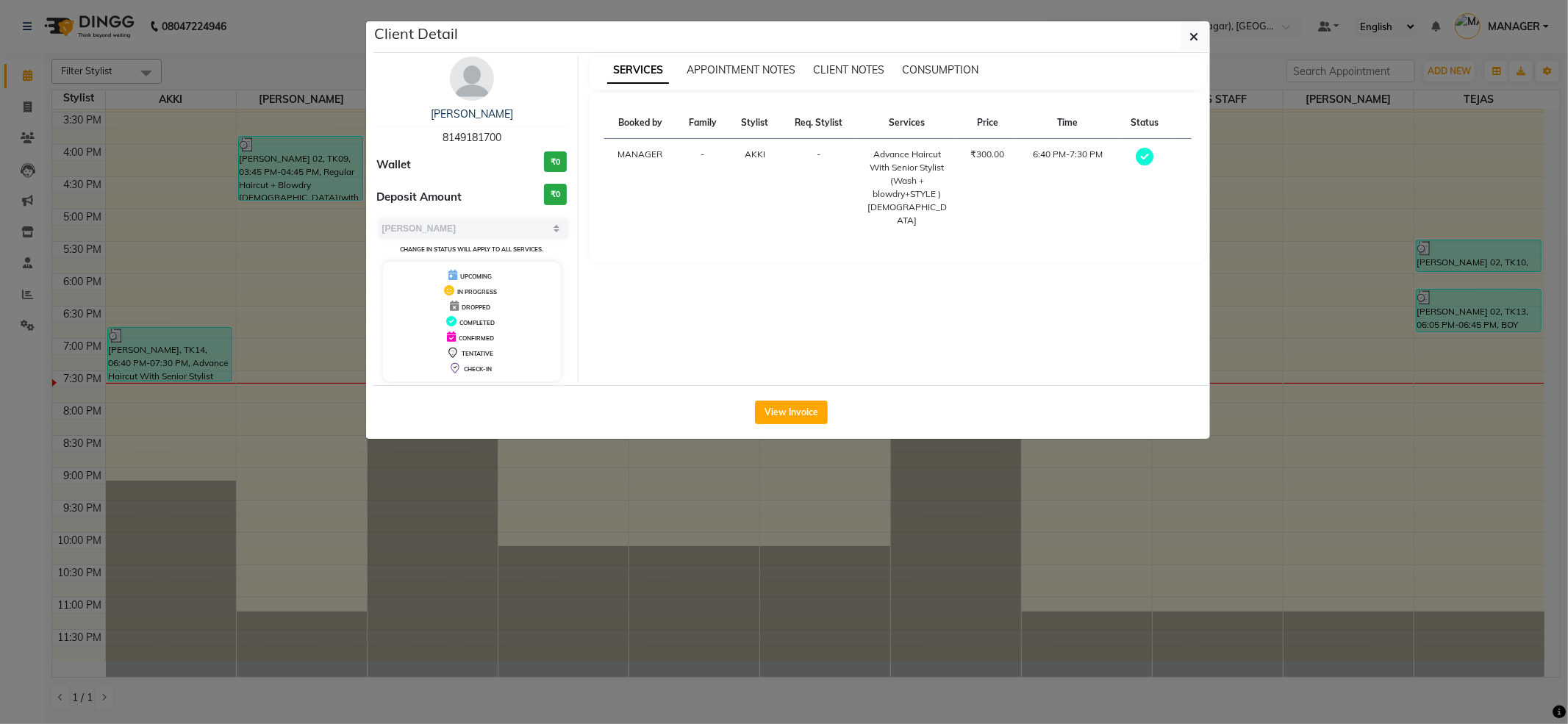
click at [448, 139] on span "8149181700" at bounding box center [472, 137] width 59 height 13
copy span "8149181700"
drag, startPoint x: 32, startPoint y: 107, endPoint x: 24, endPoint y: 110, distance: 8.5
click at [33, 107] on ngb-modal-window "Client Detail [PERSON_NAME] 8149181700 Wallet ₹0 Deposit Amount ₹0 Select MARK …" at bounding box center [784, 362] width 1568 height 724
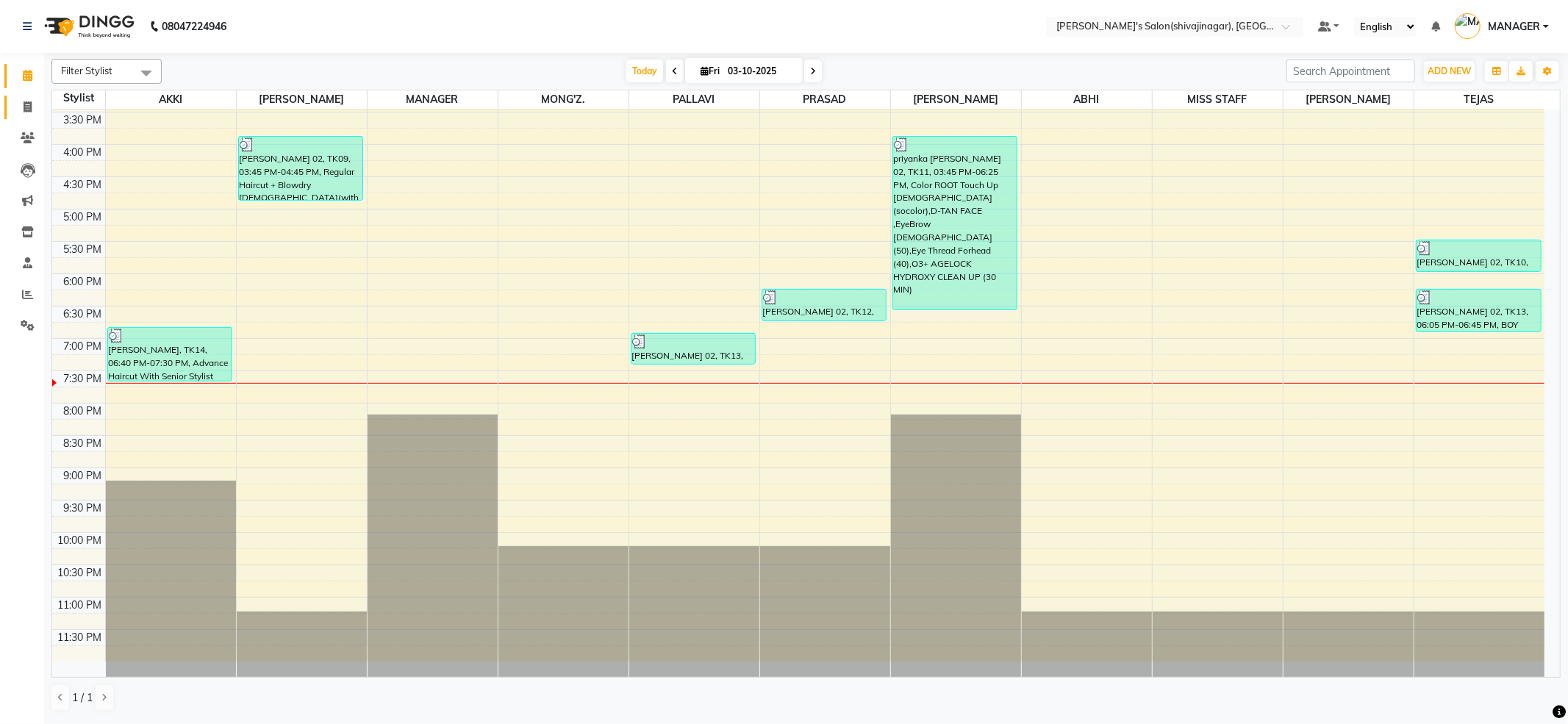
click at [24, 110] on icon at bounding box center [28, 107] width 8 height 11
select select "service"
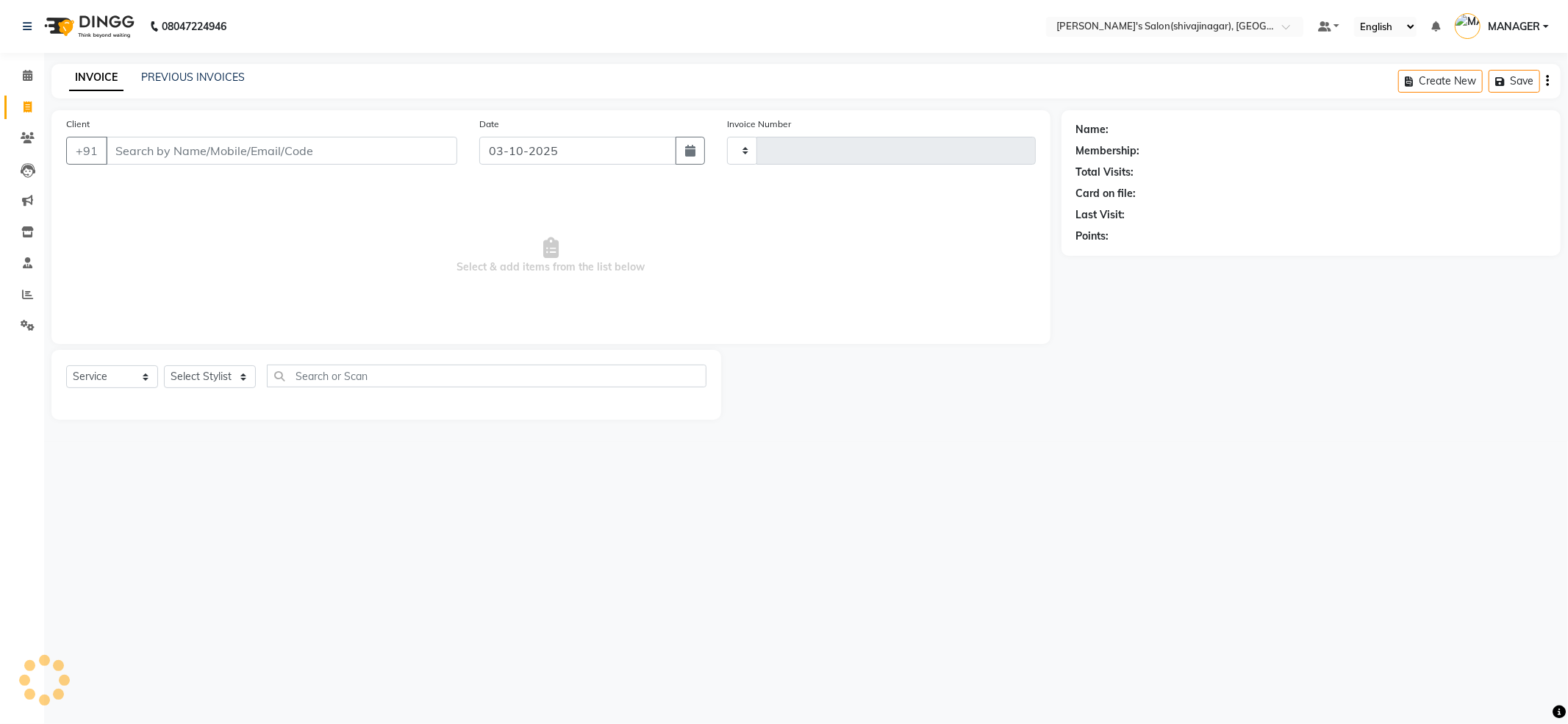
type input "2856"
select select "4174"
click at [22, 86] on link "Calendar" at bounding box center [22, 75] width 35 height 24
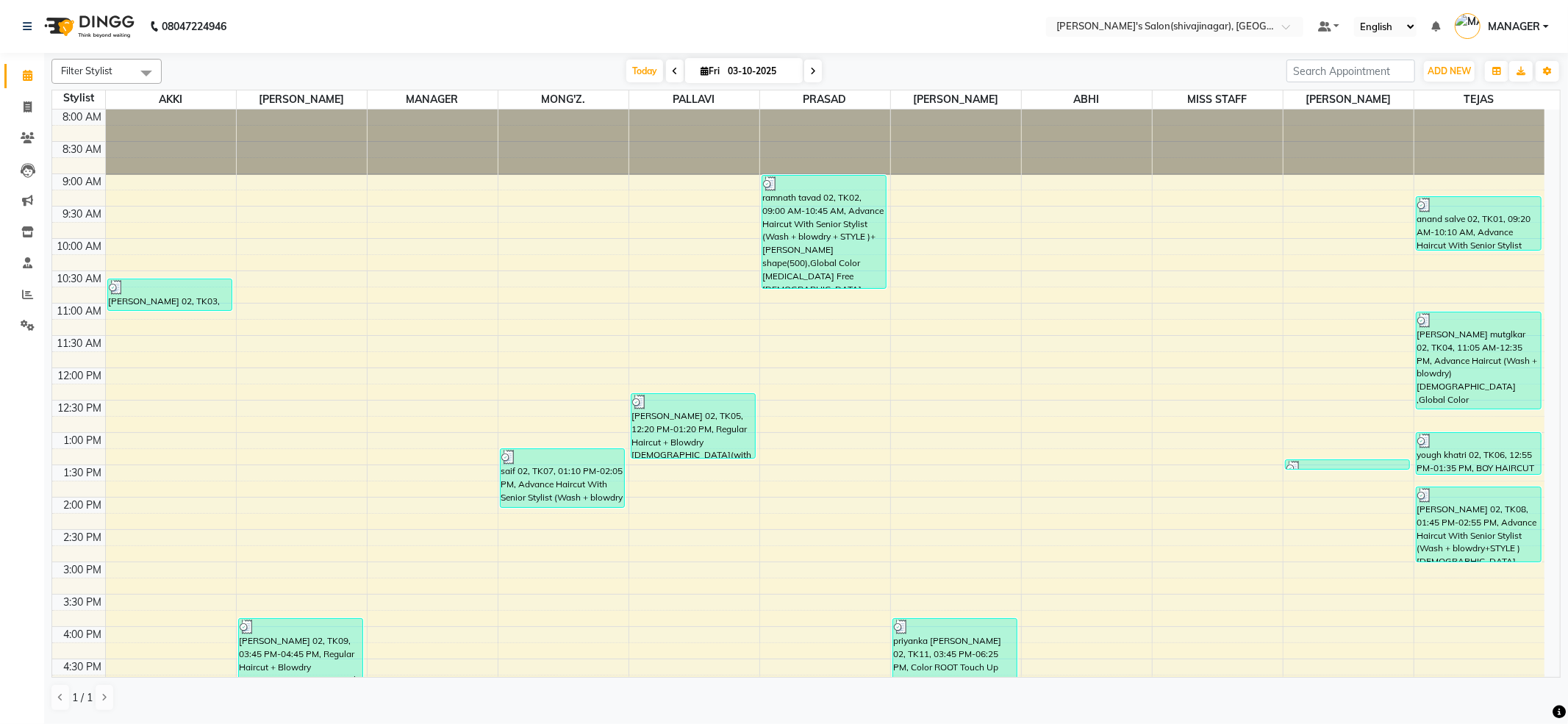
click at [797, 69] on div "[DATE] [DATE]" at bounding box center [724, 71] width 199 height 22
click at [804, 69] on span at bounding box center [813, 71] width 18 height 23
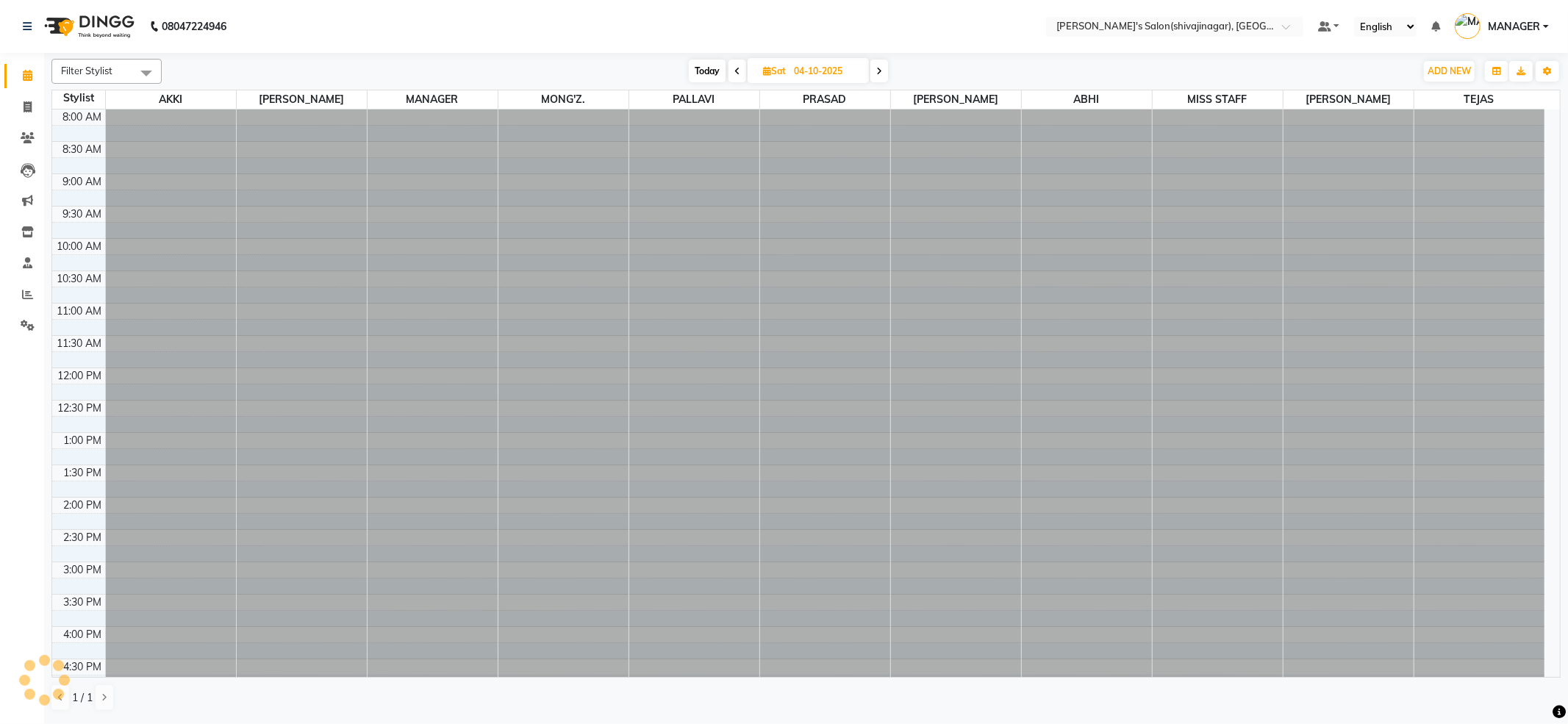
click at [878, 73] on icon at bounding box center [879, 71] width 6 height 8
type input "05-10-2025"
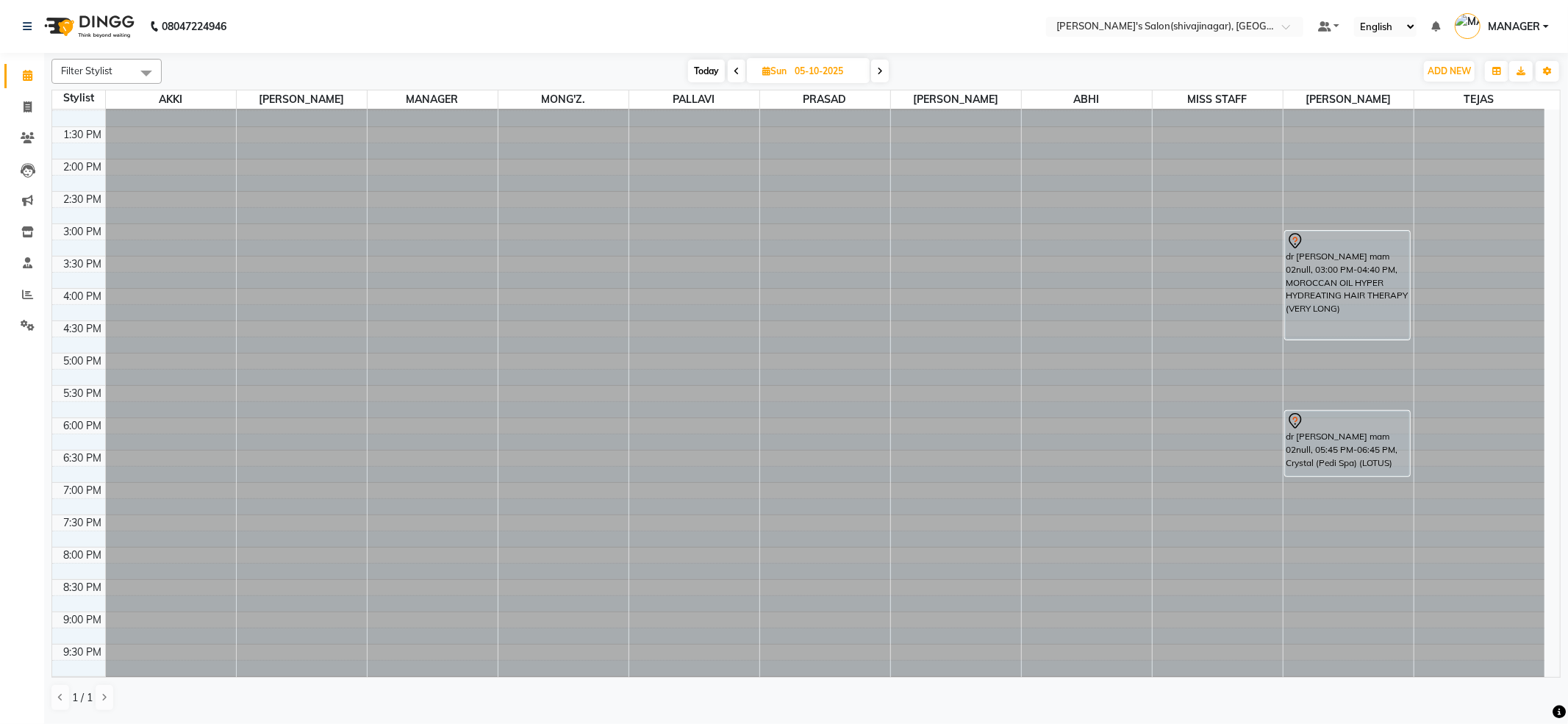
scroll to position [419, 0]
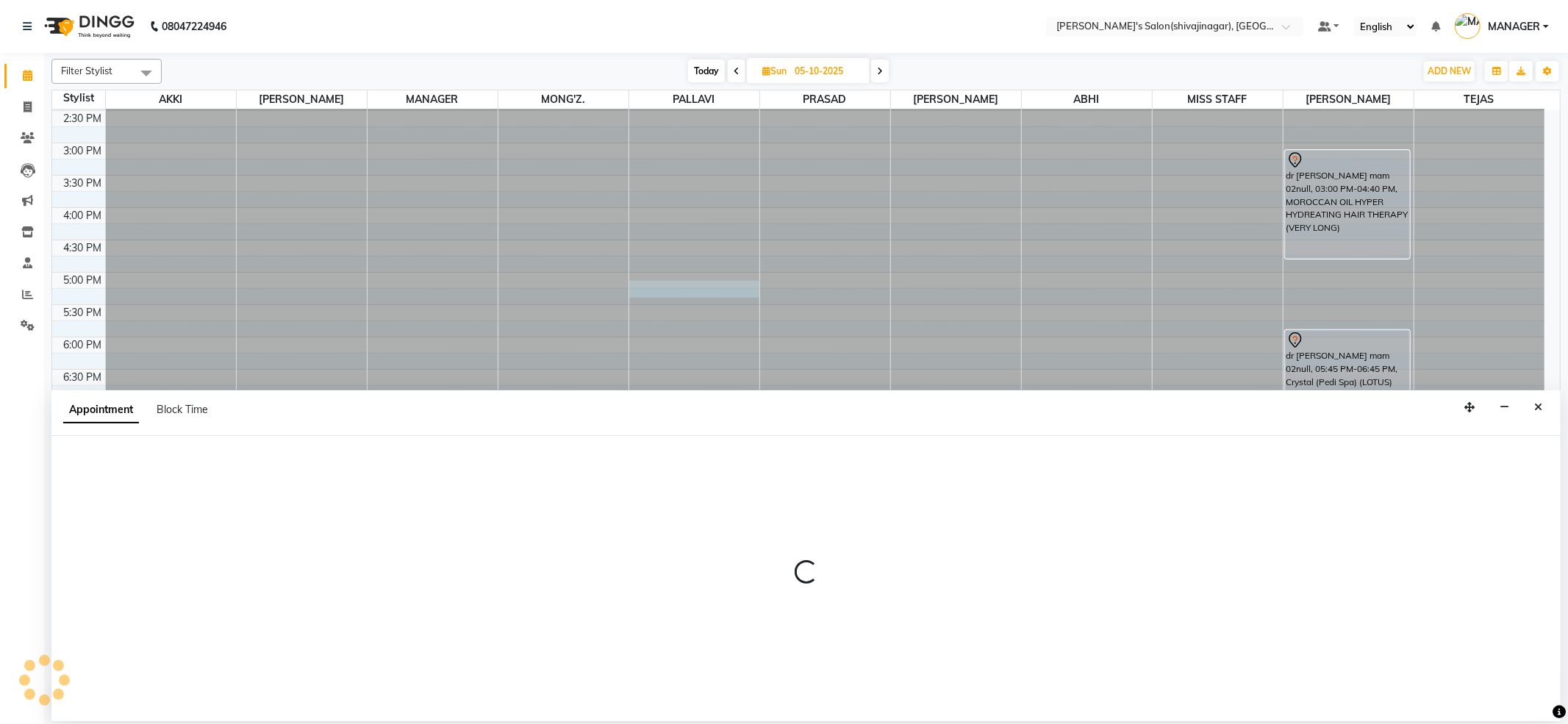
select select "30676"
select select "1020"
select select "tentative"
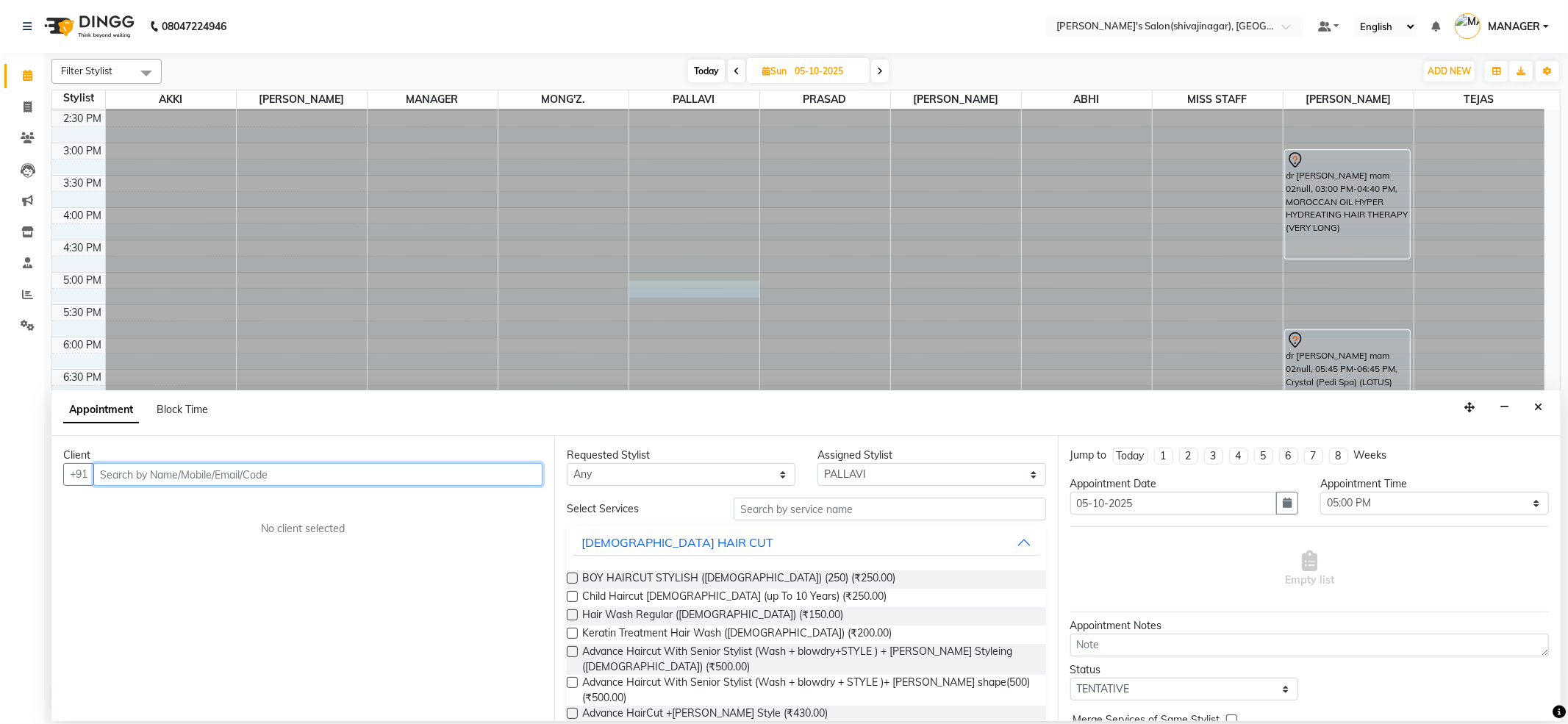
drag, startPoint x: 243, startPoint y: 491, endPoint x: 159, endPoint y: 478, distance: 85.0
click at [159, 478] on input "text" at bounding box center [317, 474] width 449 height 23
click at [159, 474] on input "text" at bounding box center [317, 474] width 449 height 23
paste input "8149181700"
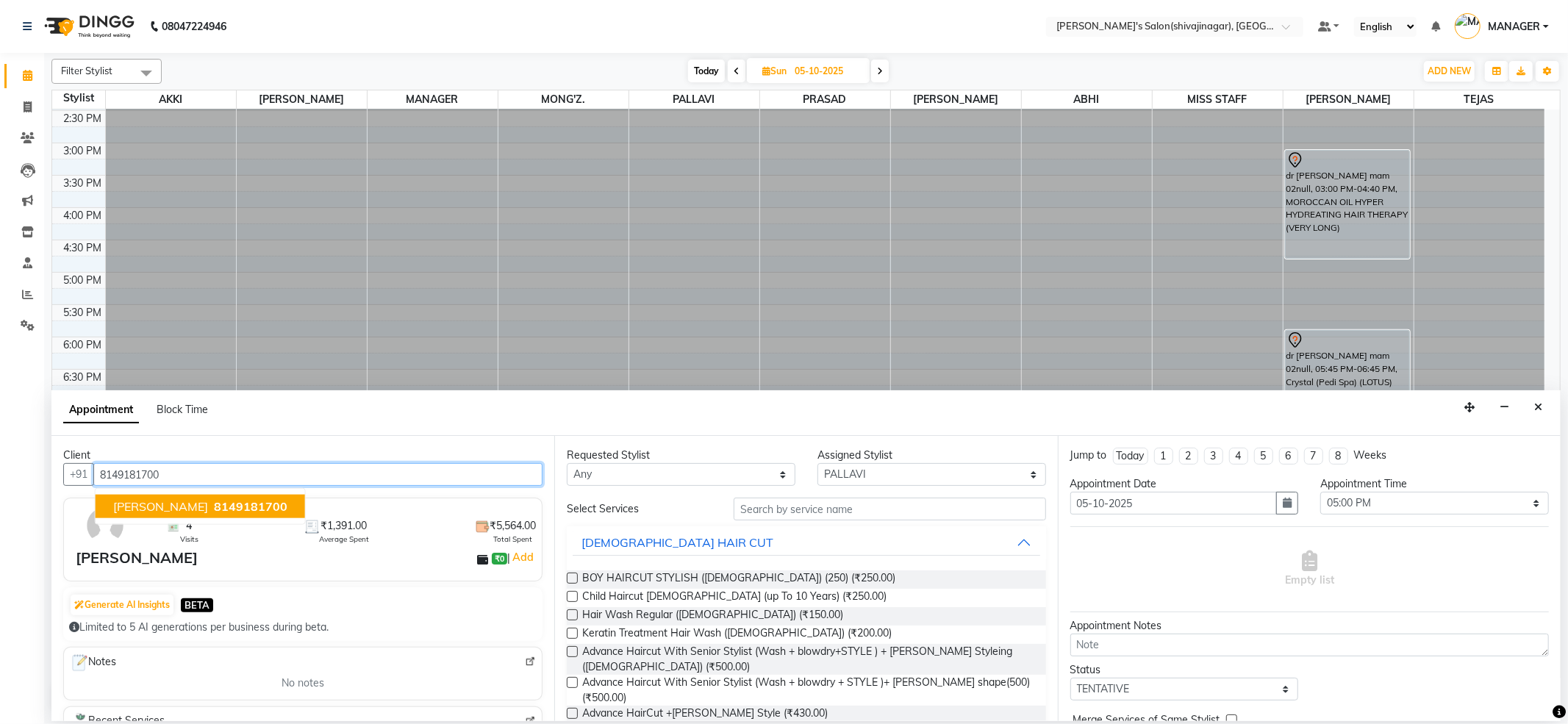
click at [270, 504] on span "8149181700" at bounding box center [250, 506] width 73 height 15
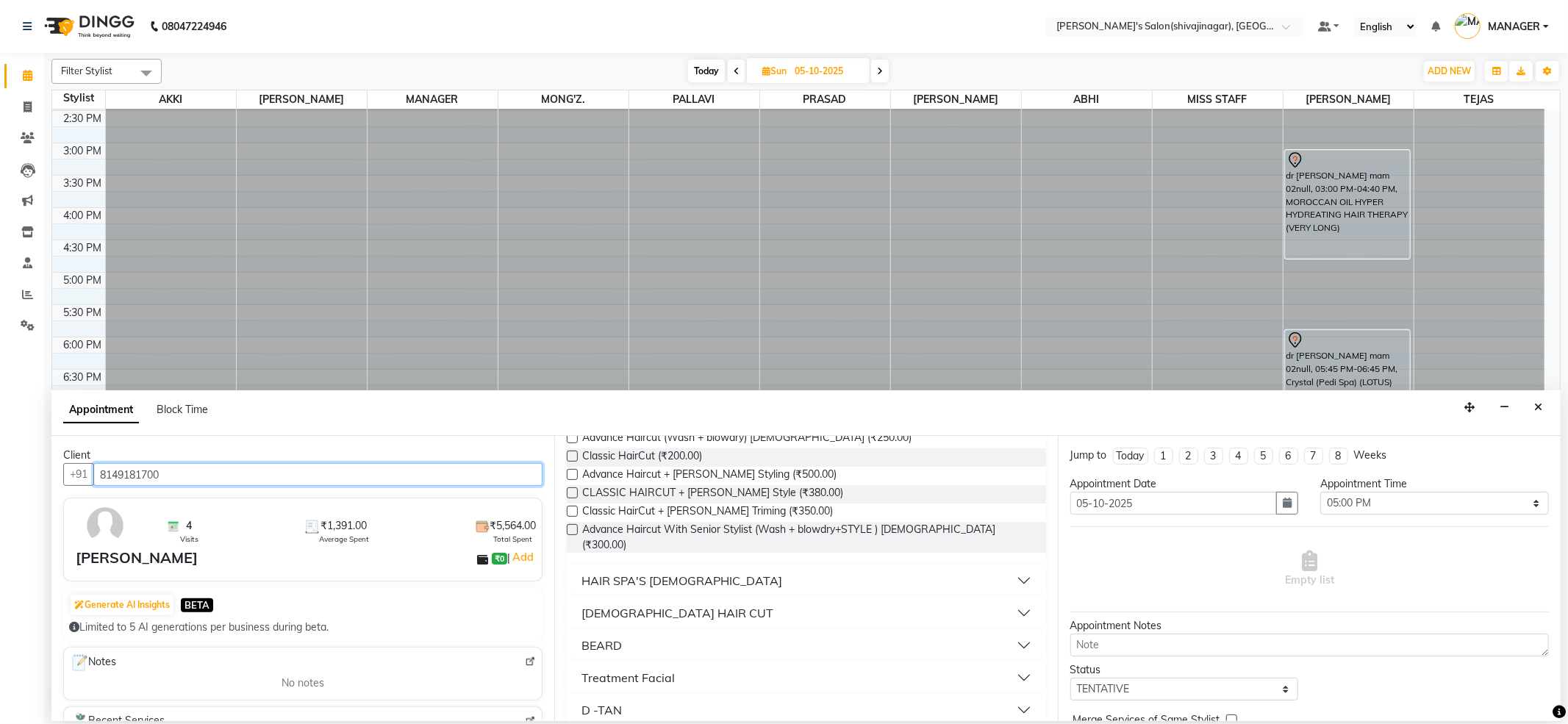
scroll to position [392, 0]
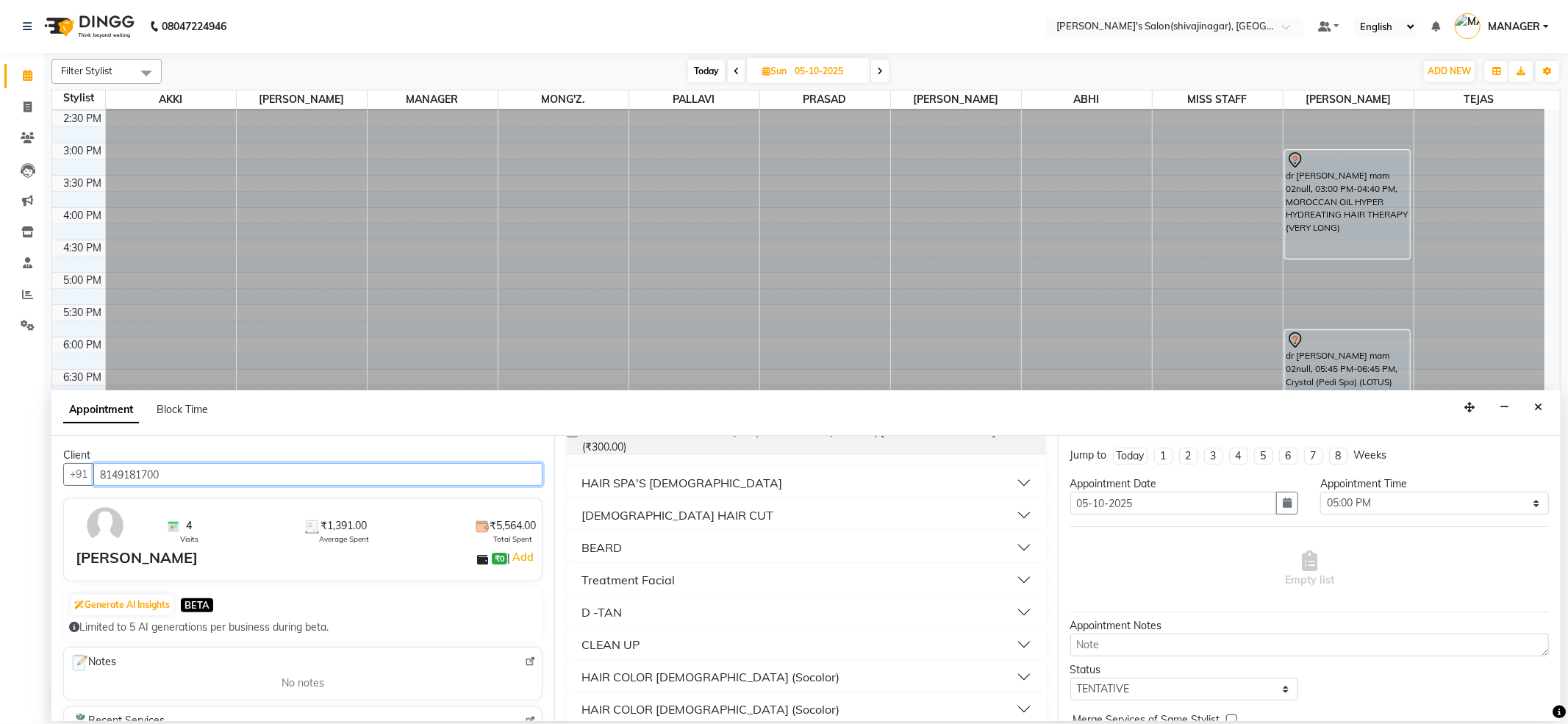
type input "8149181700"
click at [1016, 567] on button "Treatment Facial" at bounding box center [806, 580] width 467 height 26
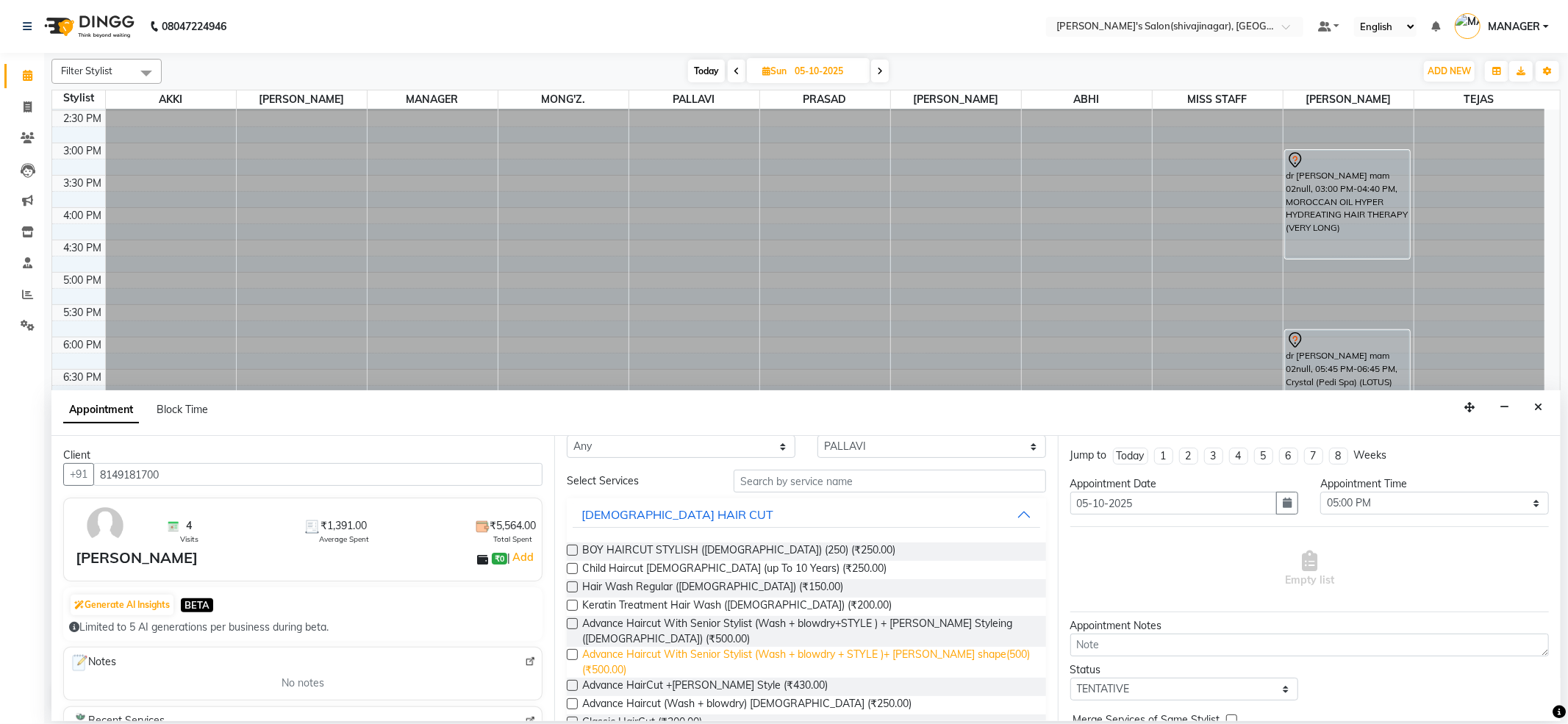
scroll to position [0, 0]
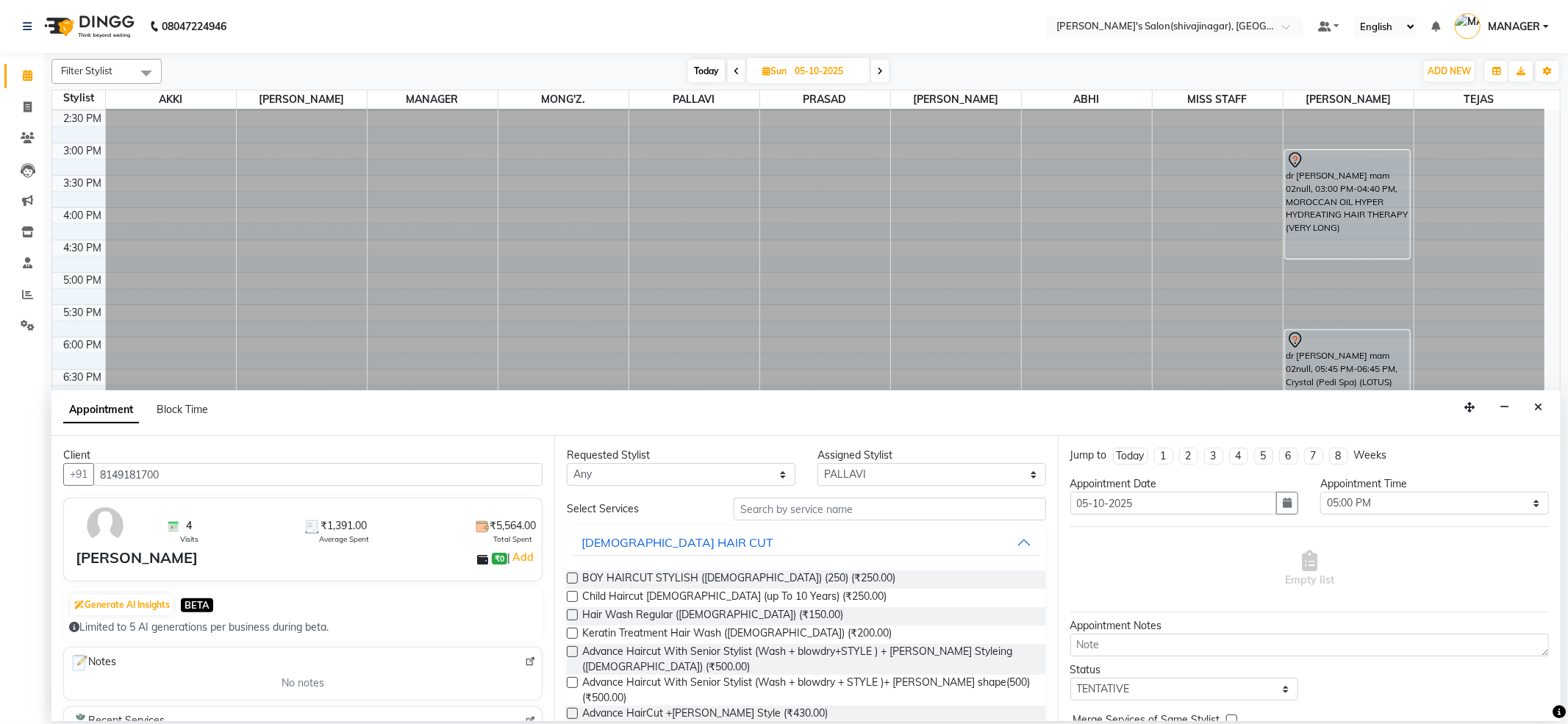
click at [571, 581] on label at bounding box center [572, 578] width 11 height 11
click at [571, 581] on input "checkbox" at bounding box center [572, 579] width 9 height 9
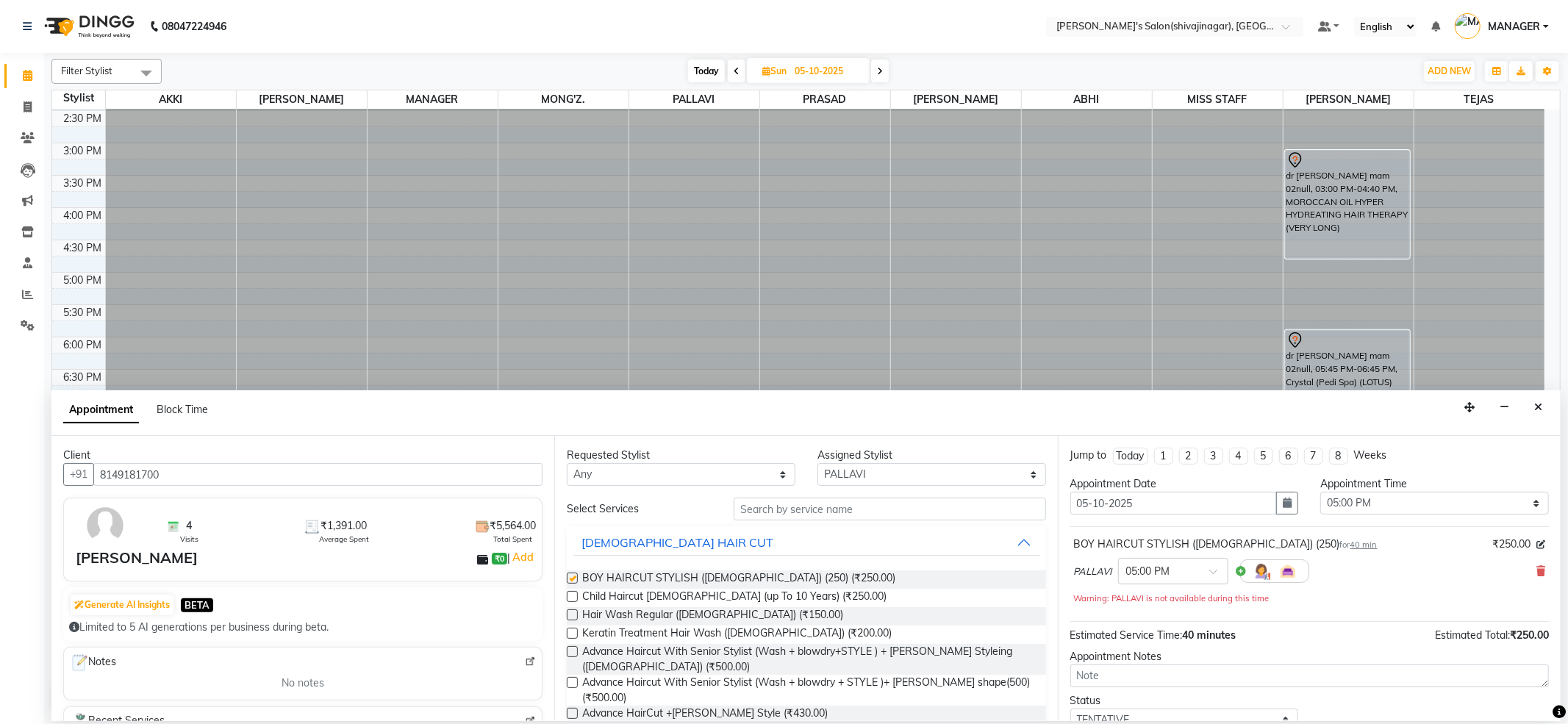
checkbox input "false"
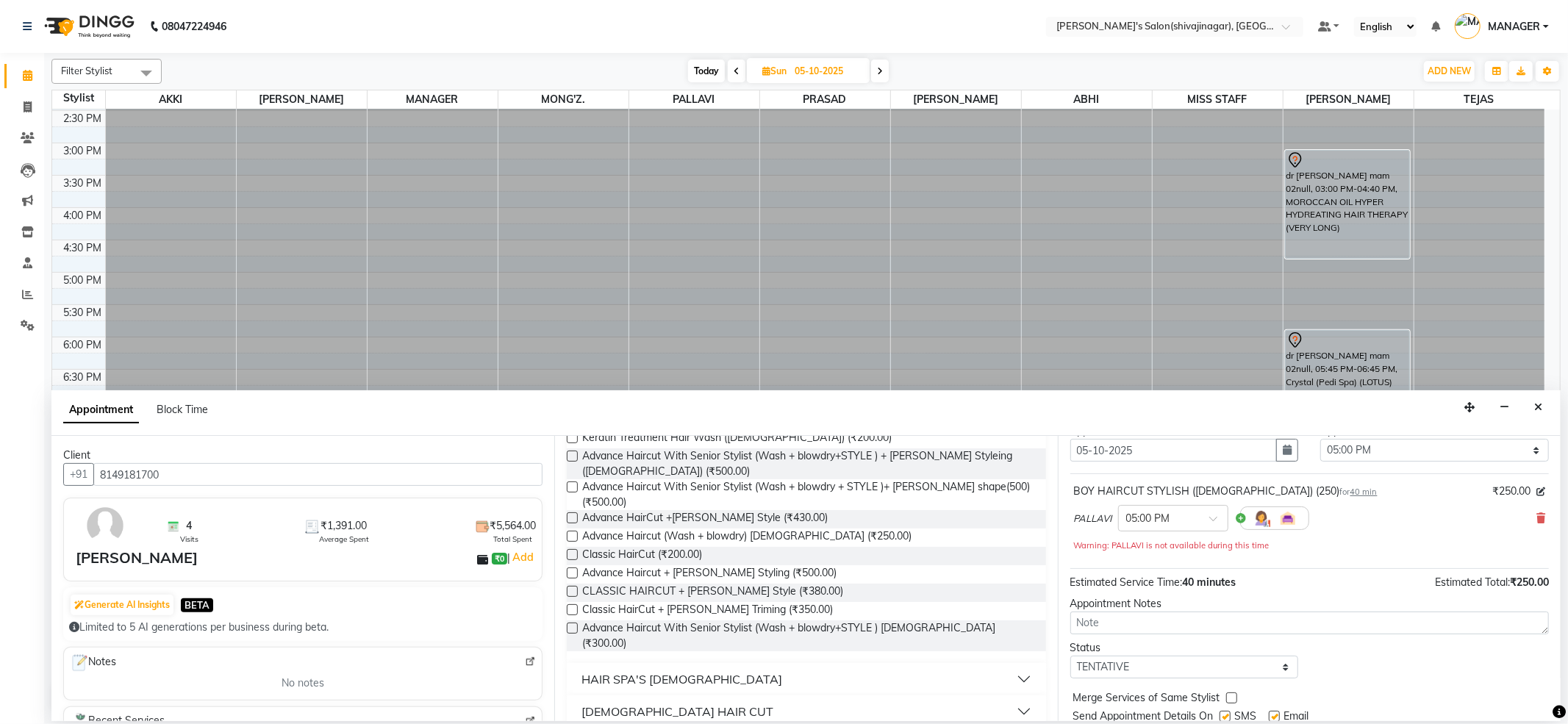
scroll to position [105, 0]
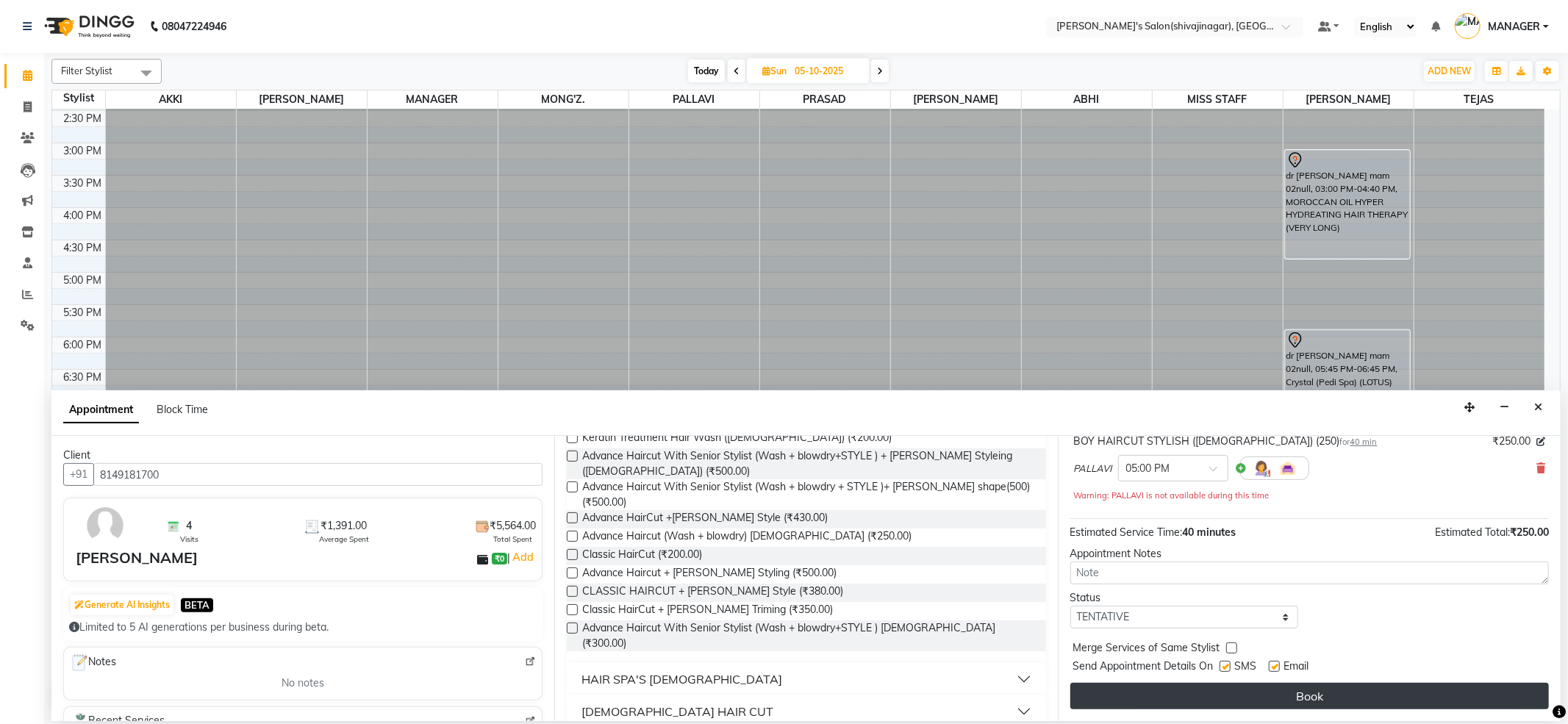
click at [1198, 697] on button "Book" at bounding box center [1309, 696] width 478 height 26
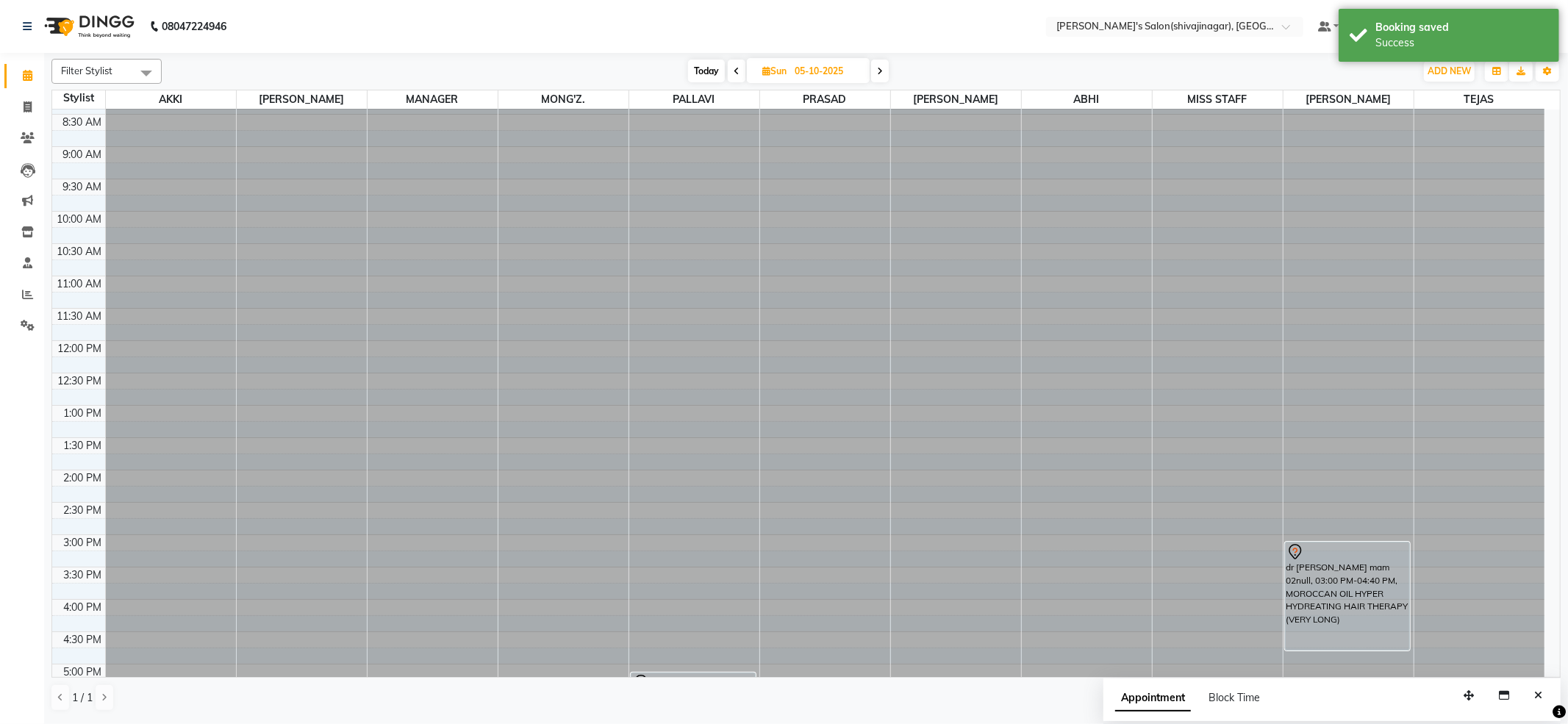
scroll to position [0, 0]
click at [24, 104] on icon at bounding box center [28, 107] width 8 height 11
select select "service"
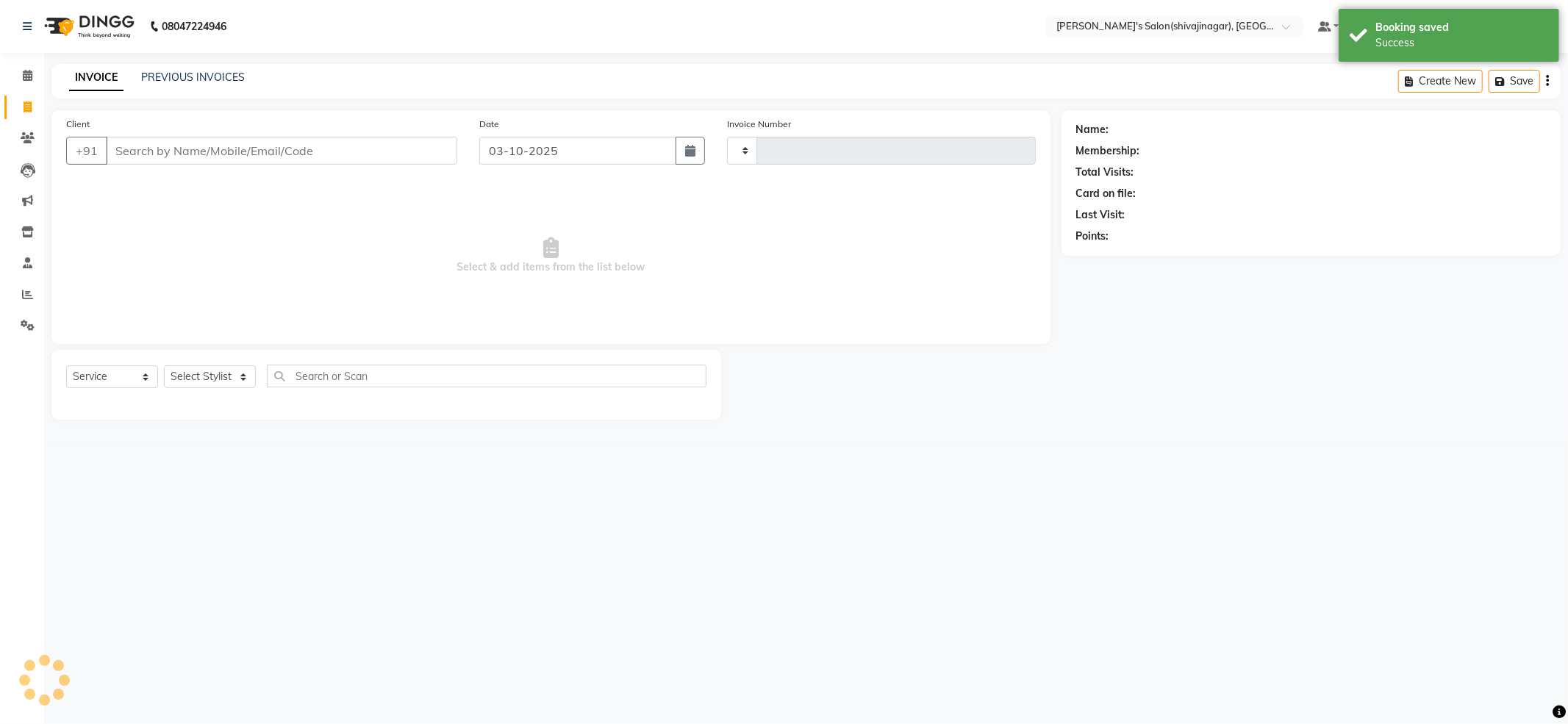
type input "2856"
select select "4174"
click at [298, 139] on input "Client" at bounding box center [281, 150] width 351 height 28
drag, startPoint x: 292, startPoint y: 156, endPoint x: 257, endPoint y: 201, distance: 57.0
click at [265, 195] on div "Client +91 Date [DATE] Invoice Number V/2025 V/[PHONE_NUMBER] Select & add item…" at bounding box center [551, 226] width 999 height 233
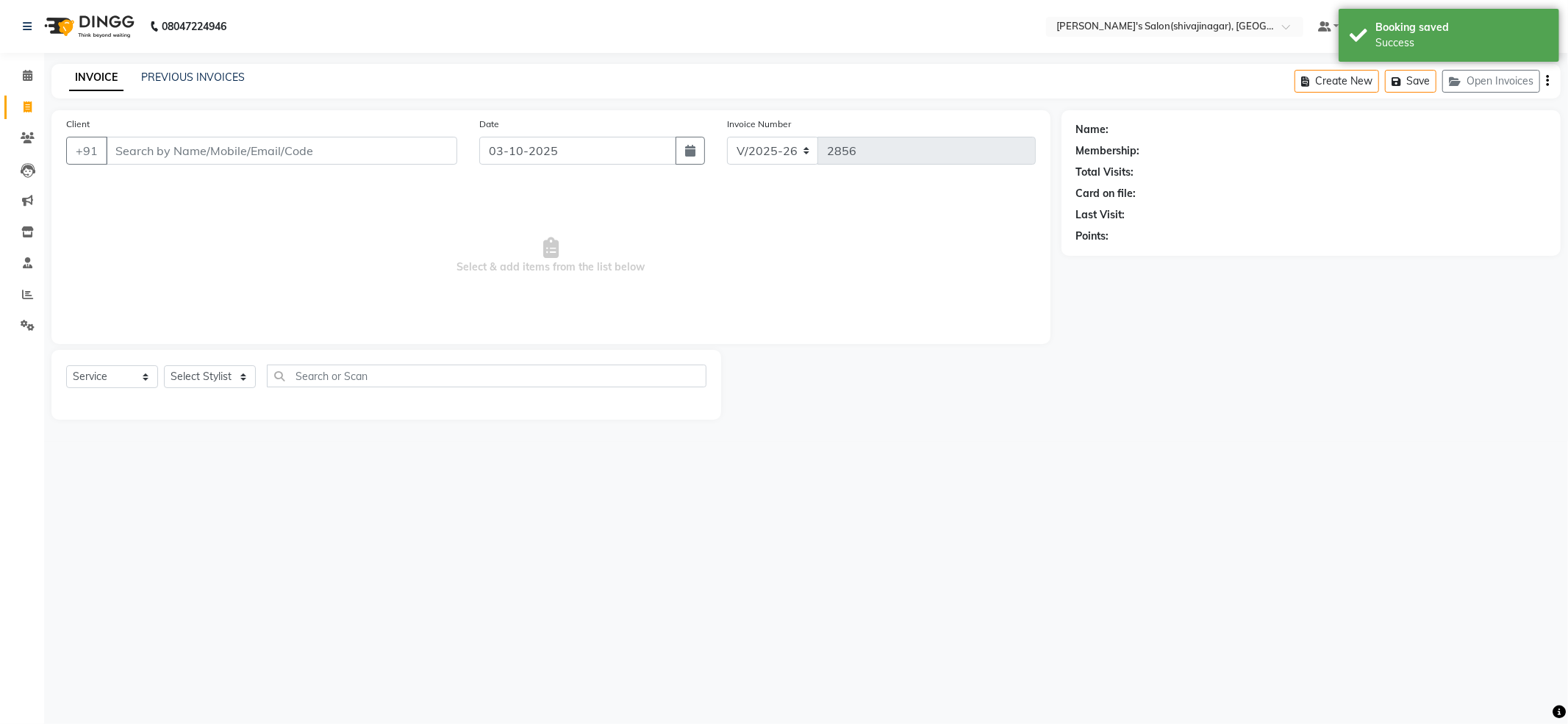
drag, startPoint x: 256, startPoint y: 159, endPoint x: 253, endPoint y: 146, distance: 13.3
click at [254, 153] on input "Client" at bounding box center [281, 150] width 351 height 28
click at [253, 142] on input "Client" at bounding box center [281, 150] width 351 height 28
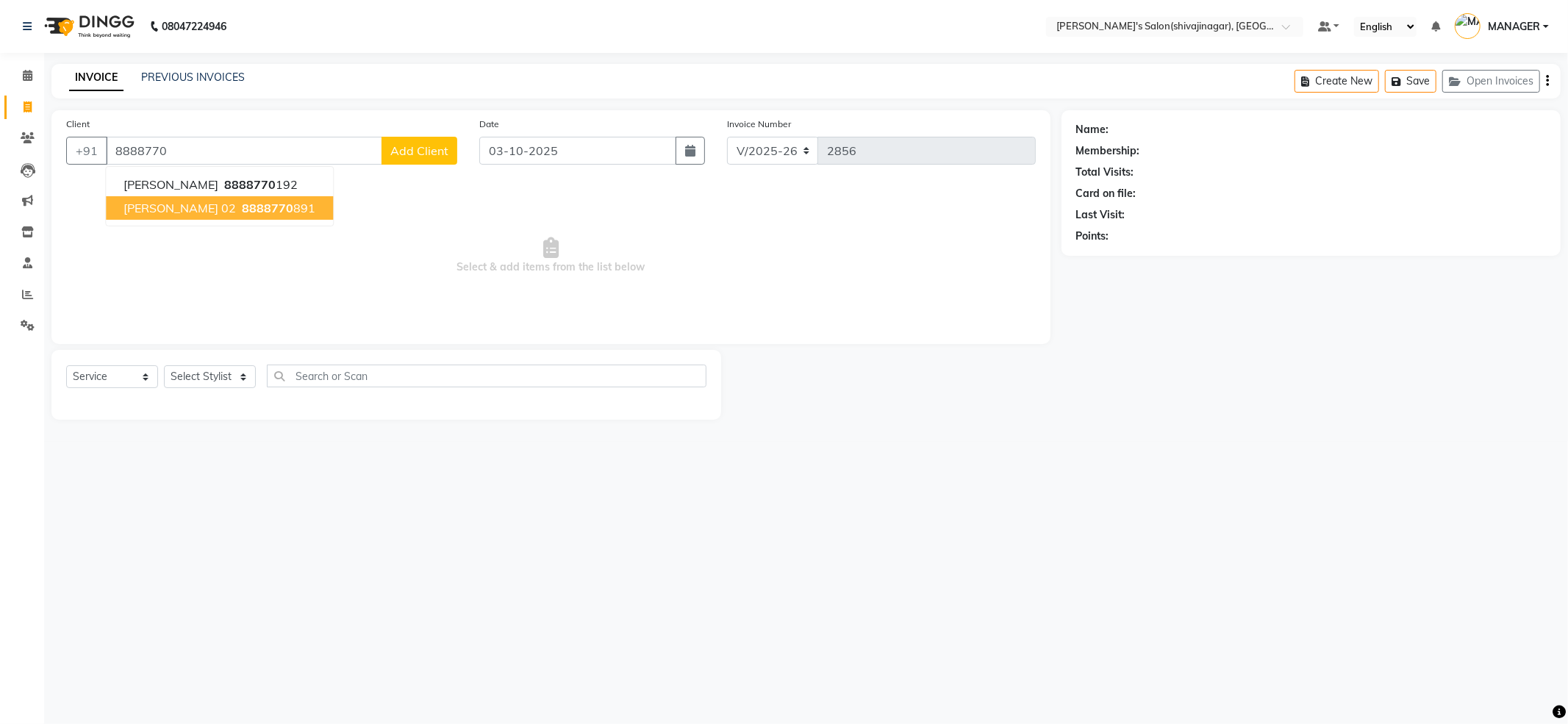
click at [250, 216] on button "[PERSON_NAME] 02 8888770 891" at bounding box center [219, 208] width 227 height 24
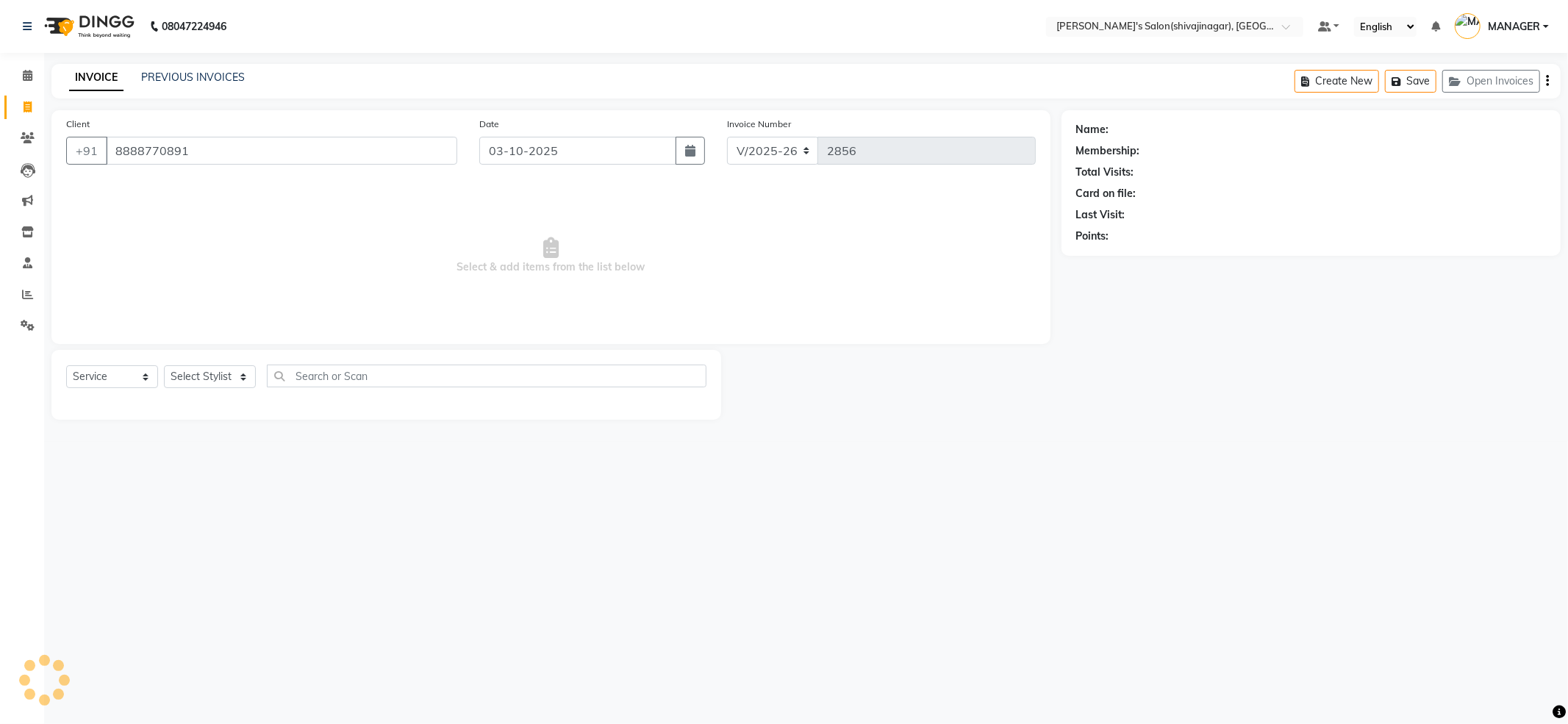
type input "8888770891"
click at [207, 377] on select "Select Stylist [PERSON_NAME] MANAGER MISS STAFF MONG'Z. [PERSON_NAME] [PERSON_N…" at bounding box center [210, 377] width 92 height 23
select select "24666"
click at [164, 365] on select "Select Stylist [PERSON_NAME] MANAGER MISS STAFF MONG'Z. [PERSON_NAME] [PERSON_N…" at bounding box center [210, 377] width 92 height 23
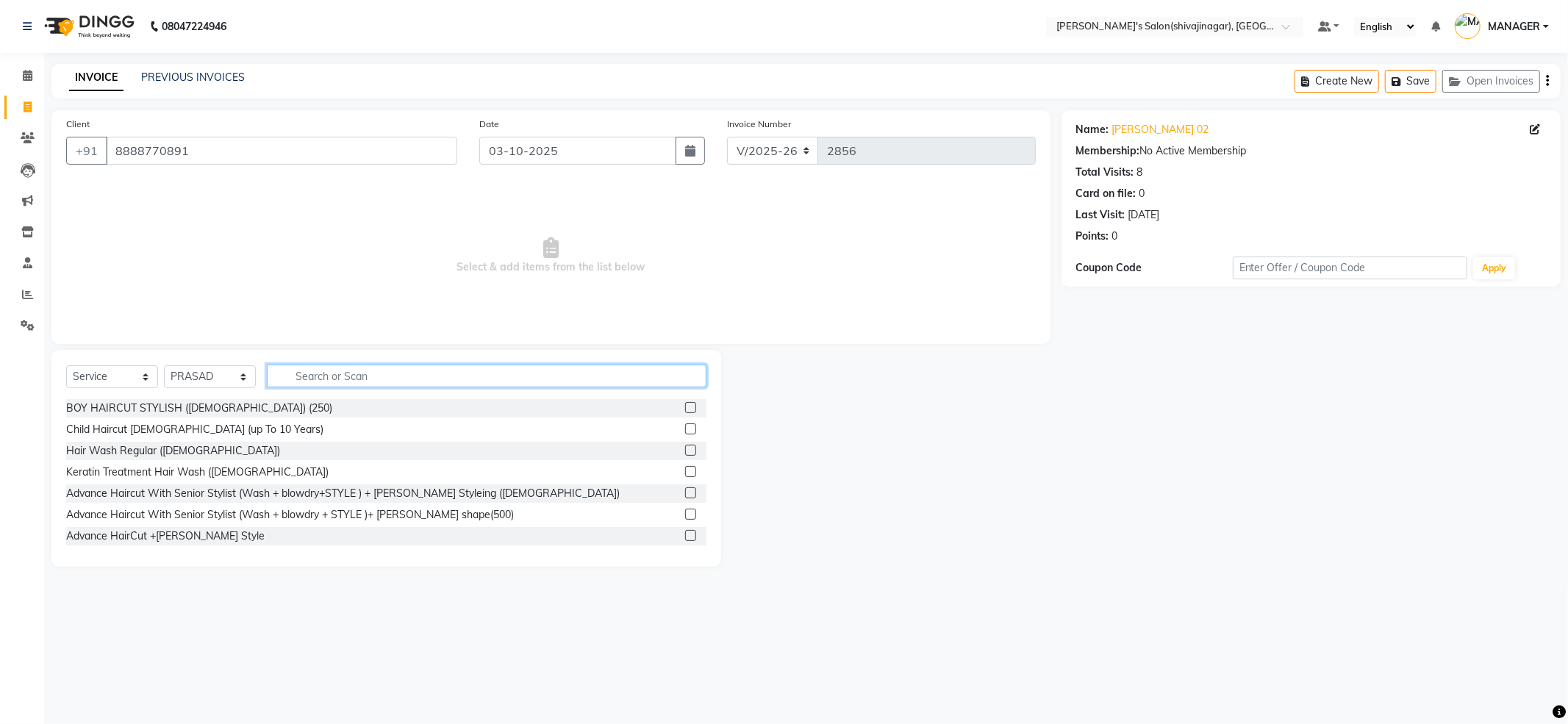
click at [304, 375] on input "text" at bounding box center [486, 376] width 440 height 23
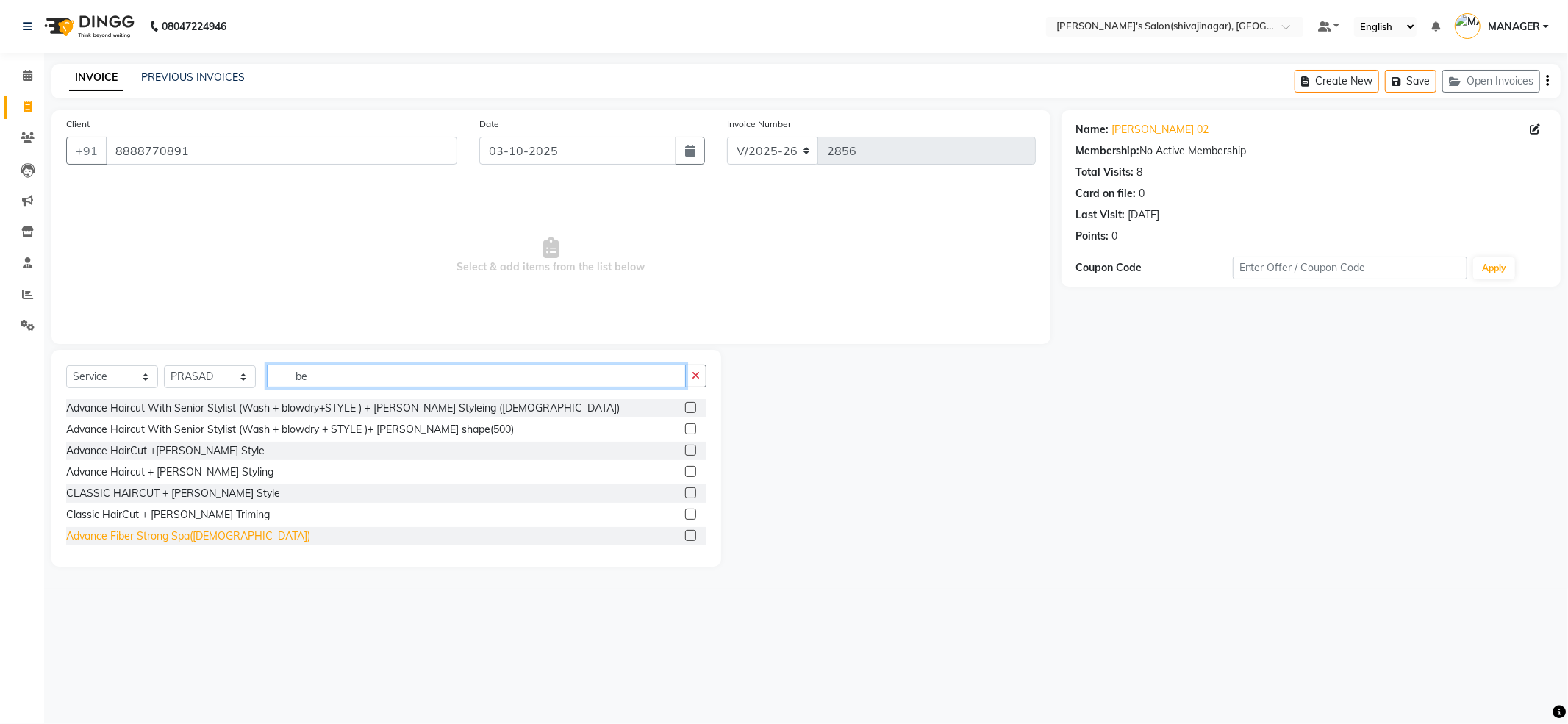
scroll to position [98, 0]
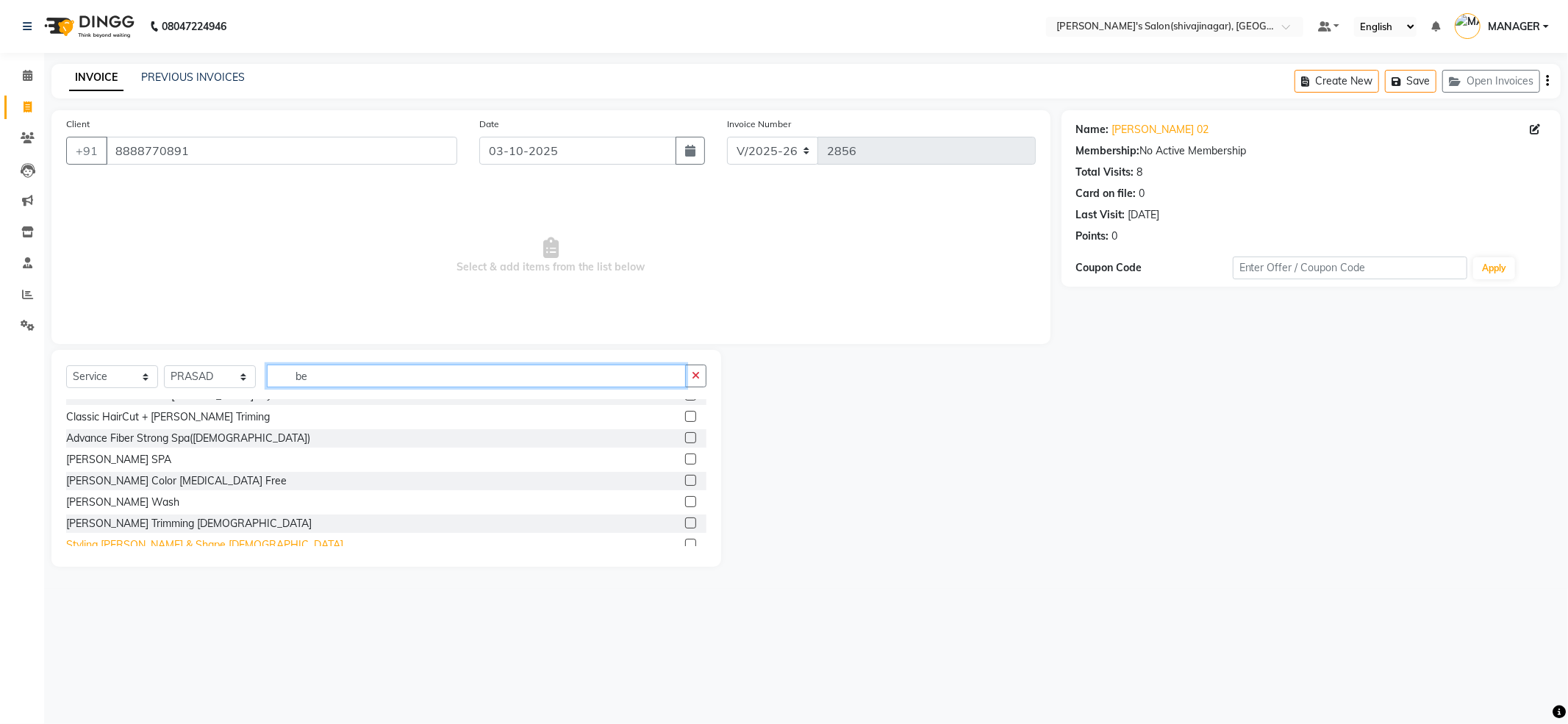
type input "be"
click at [134, 541] on div "Styling [PERSON_NAME] & Shape [DEMOGRAPHIC_DATA]" at bounding box center [205, 545] width 277 height 15
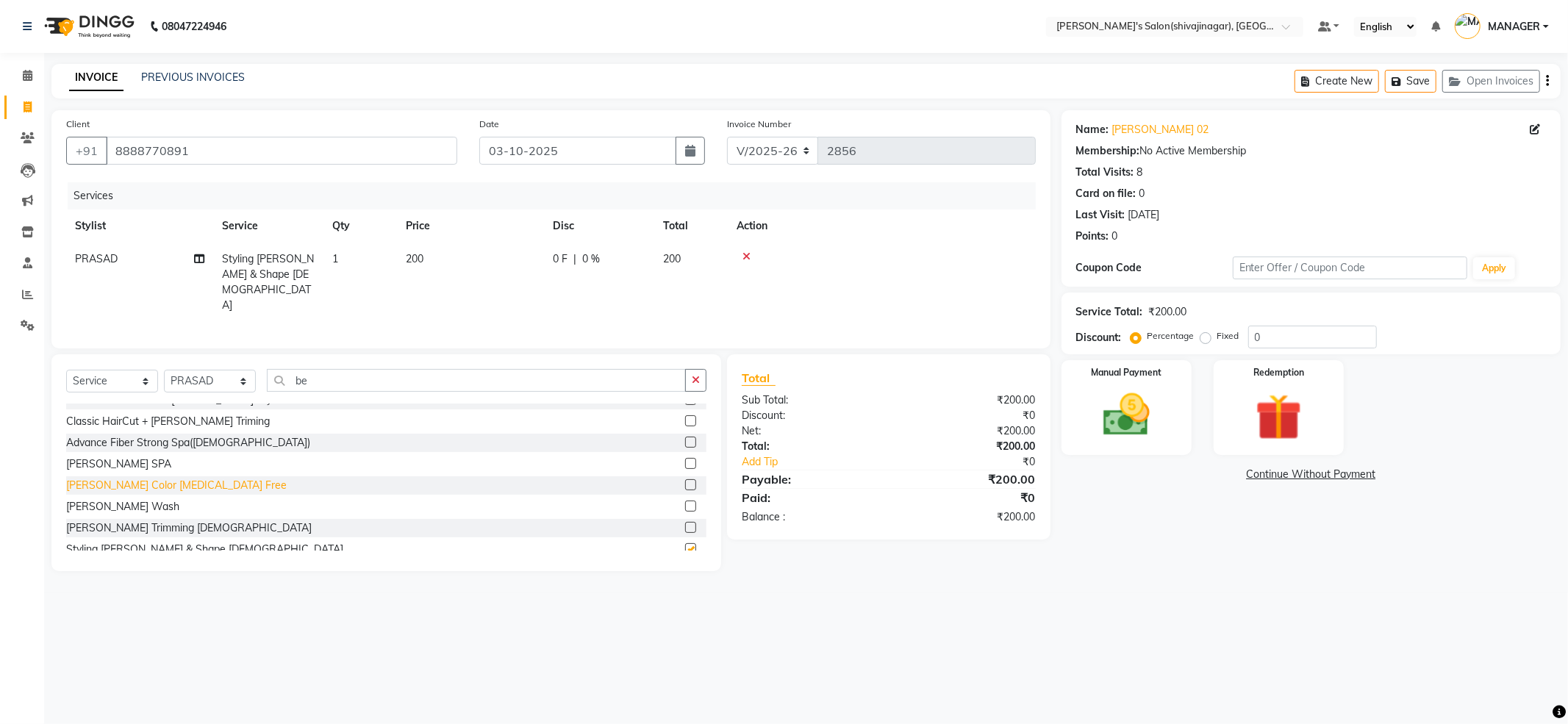
checkbox input "false"
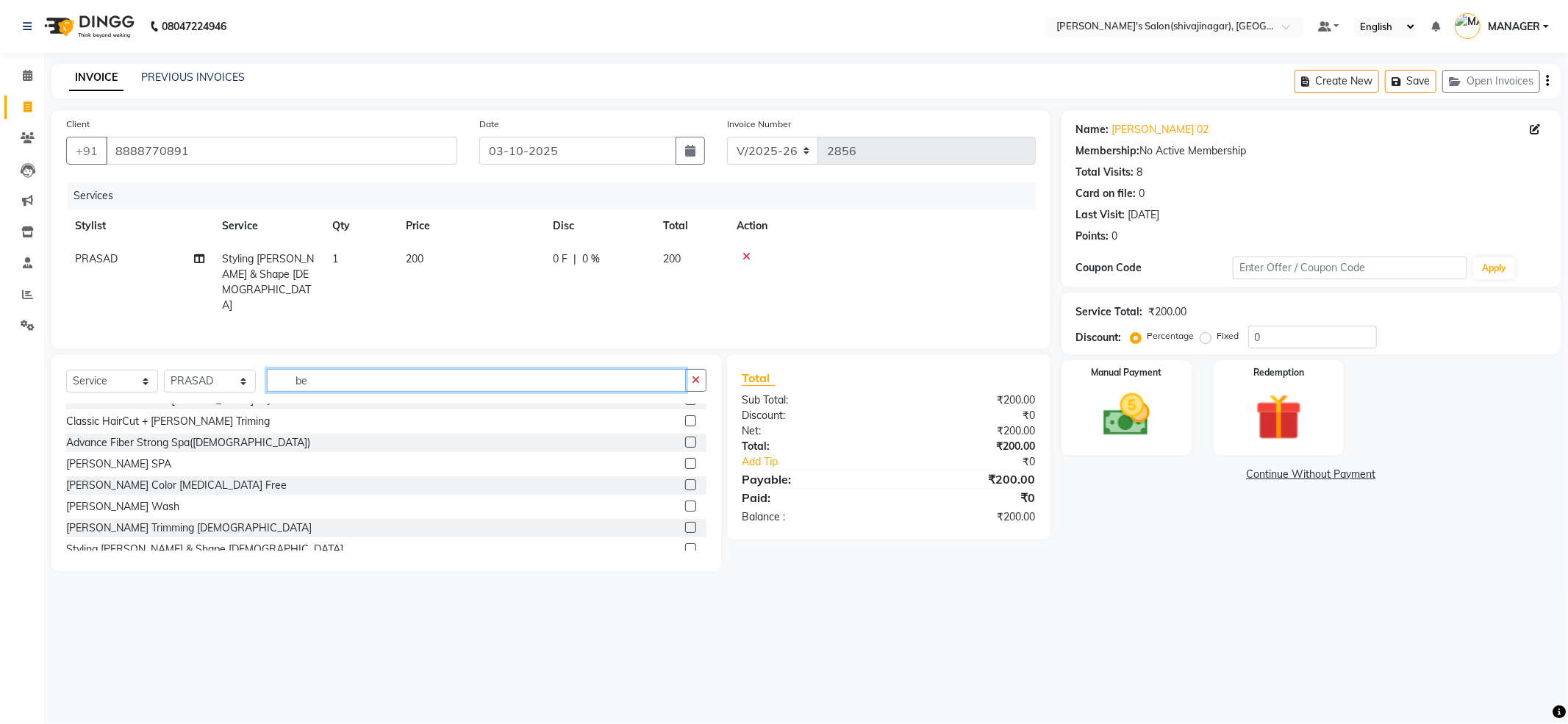
click at [360, 380] on input "be" at bounding box center [476, 380] width 419 height 23
click at [358, 380] on input "be" at bounding box center [476, 380] width 419 height 23
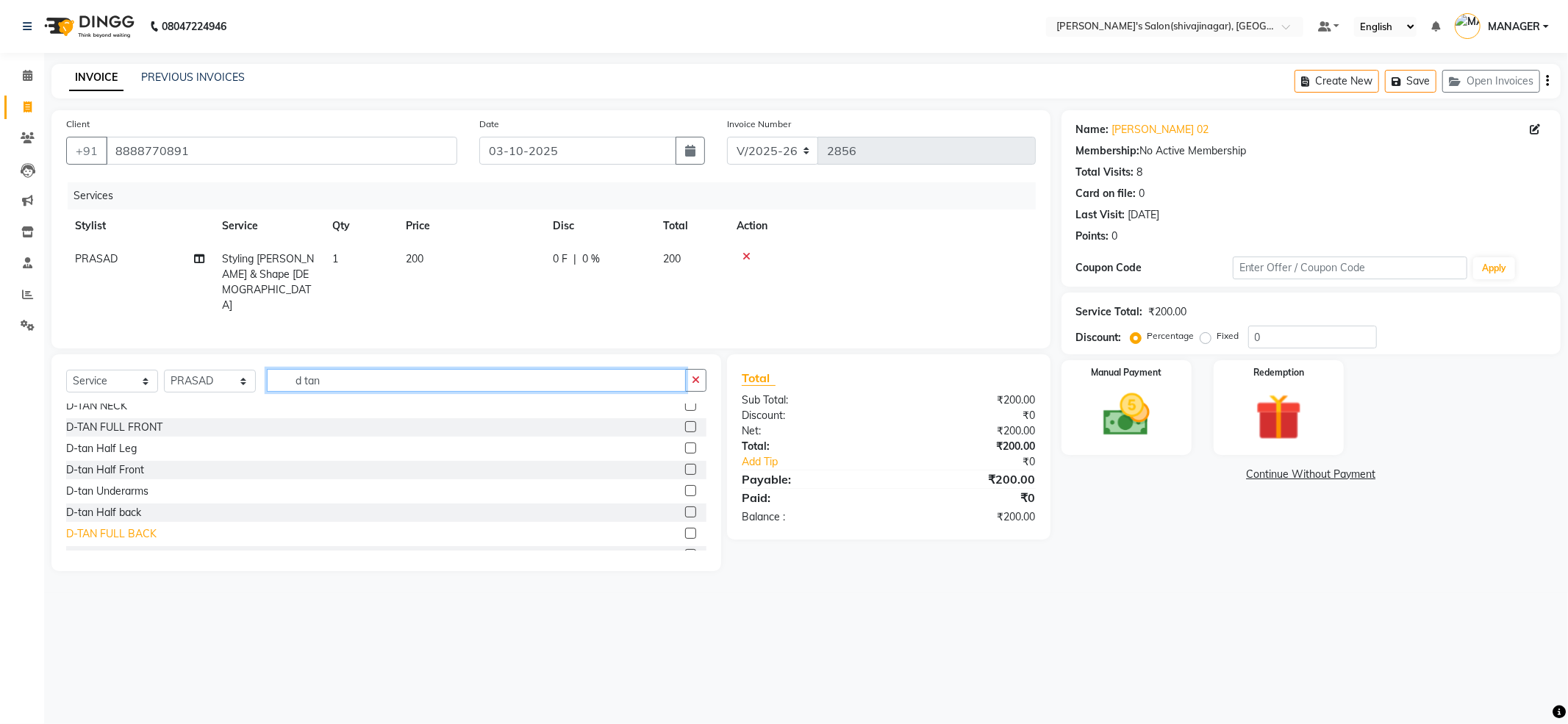
scroll to position [0, 0]
type input "d tan"
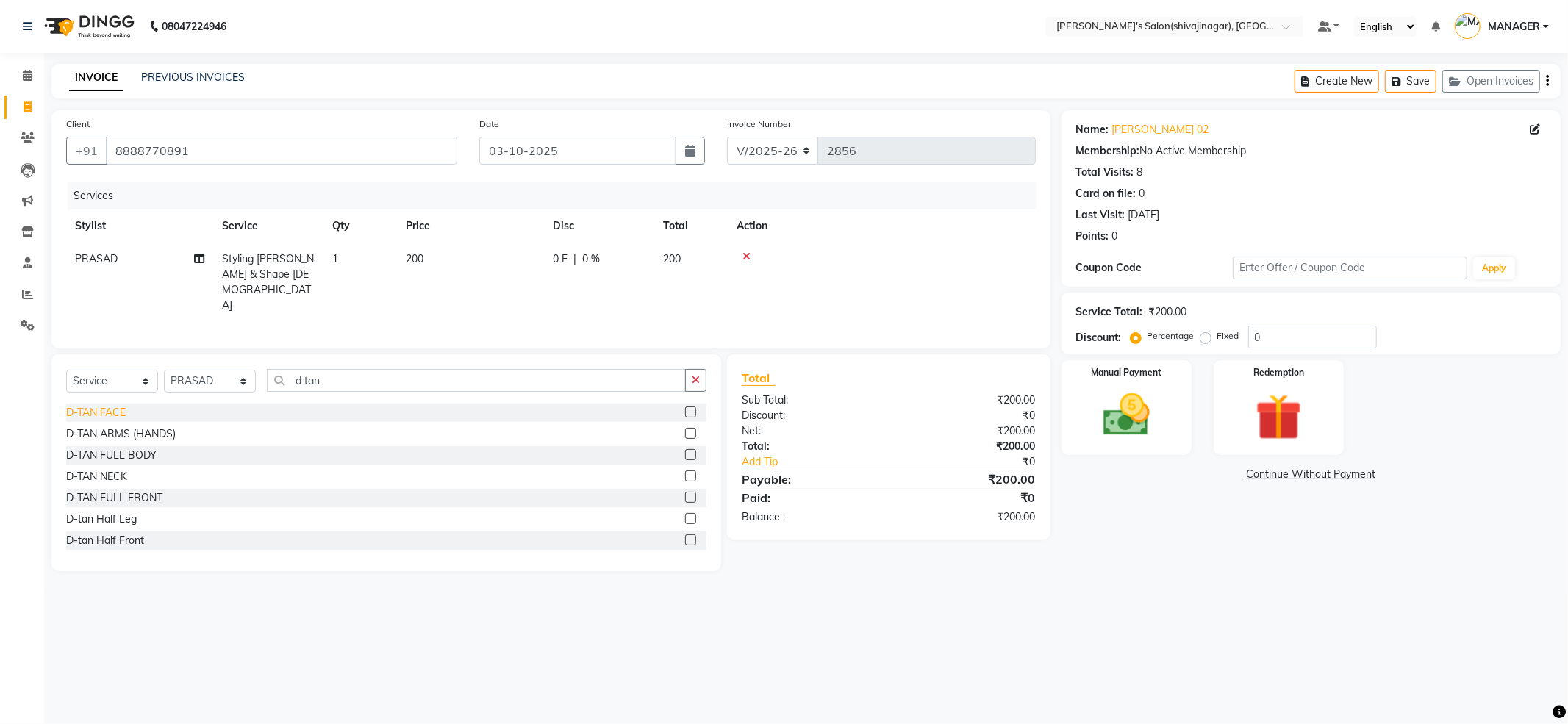
click at [109, 405] on div "D-TAN FACE" at bounding box center [96, 413] width 59 height 15
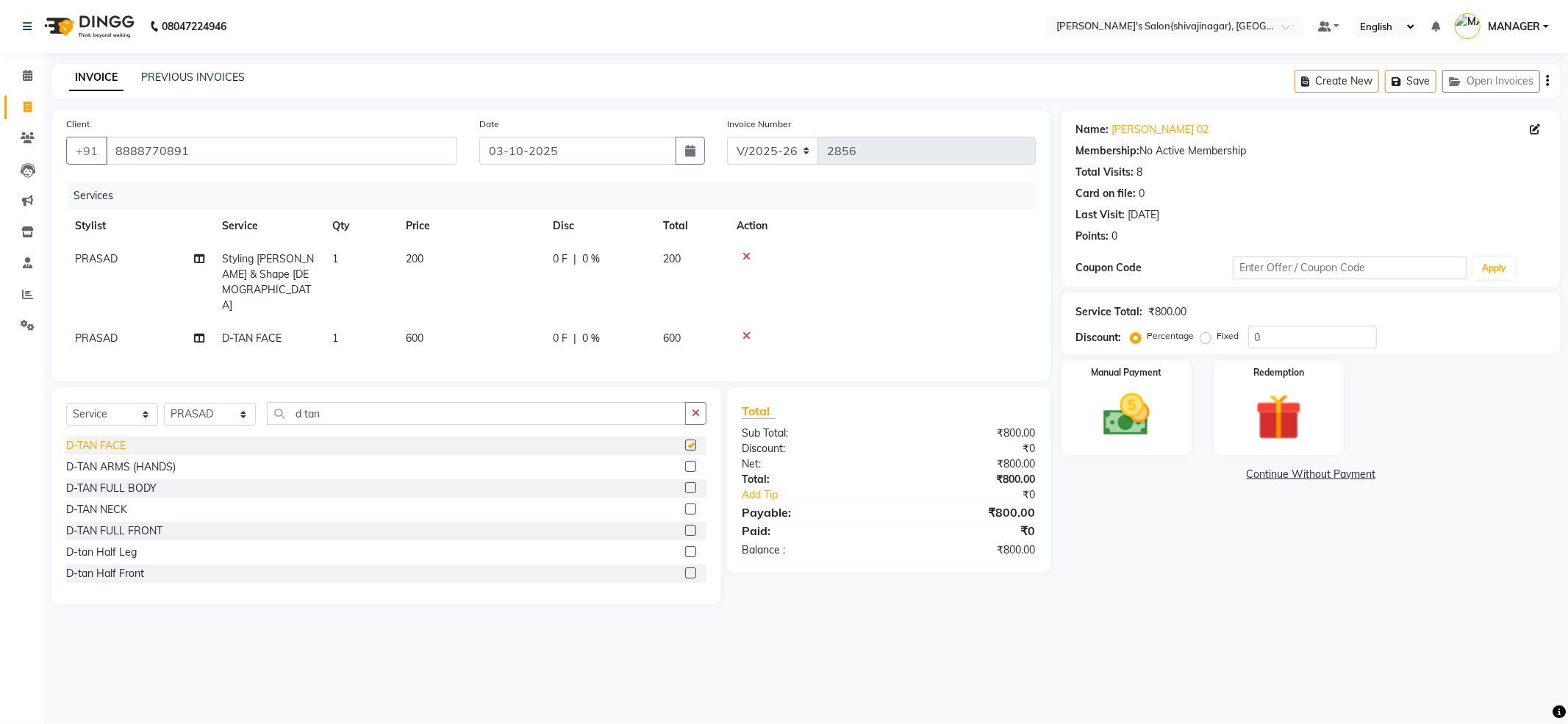
checkbox input "false"
click at [1190, 398] on div "Manual Payment" at bounding box center [1126, 407] width 136 height 99
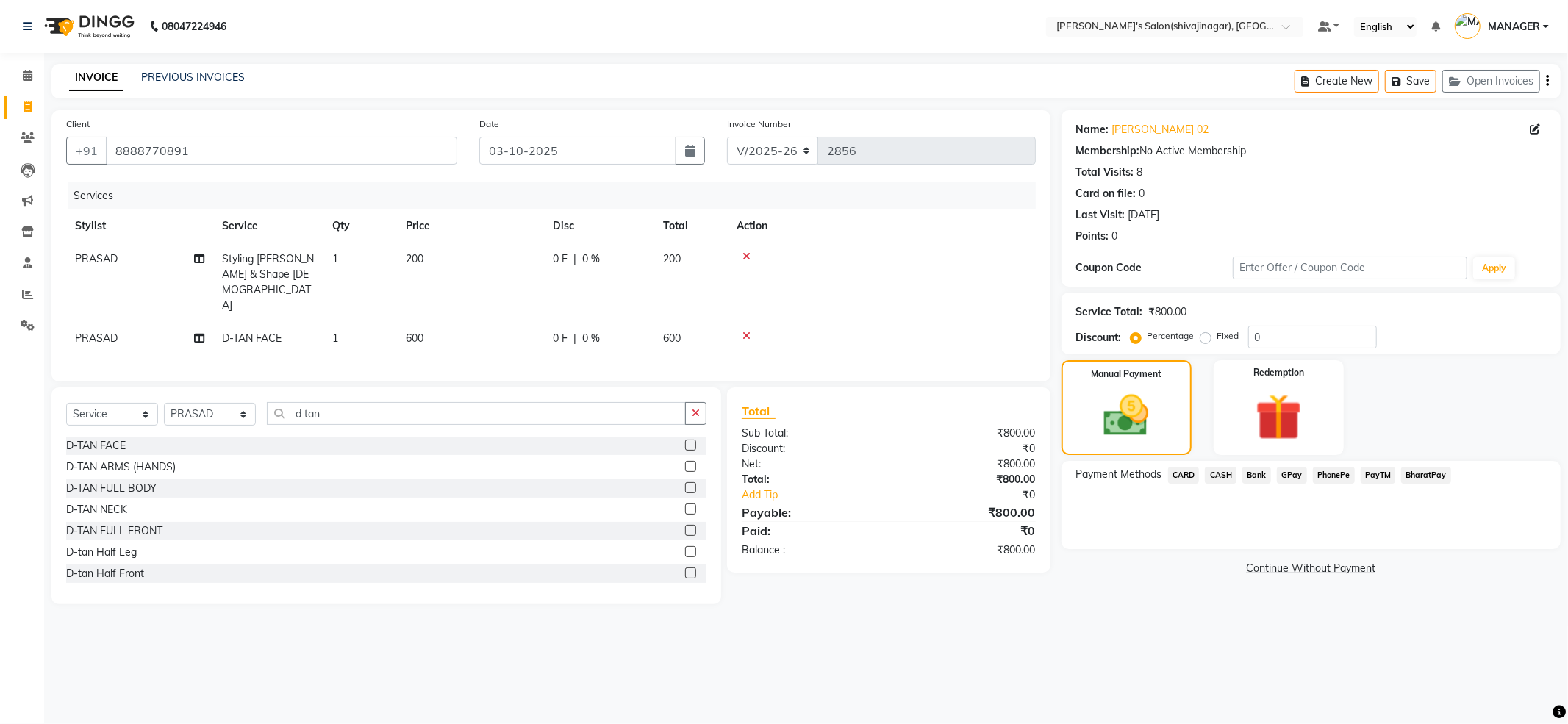
click at [1386, 479] on span "PayTM" at bounding box center [1378, 475] width 35 height 17
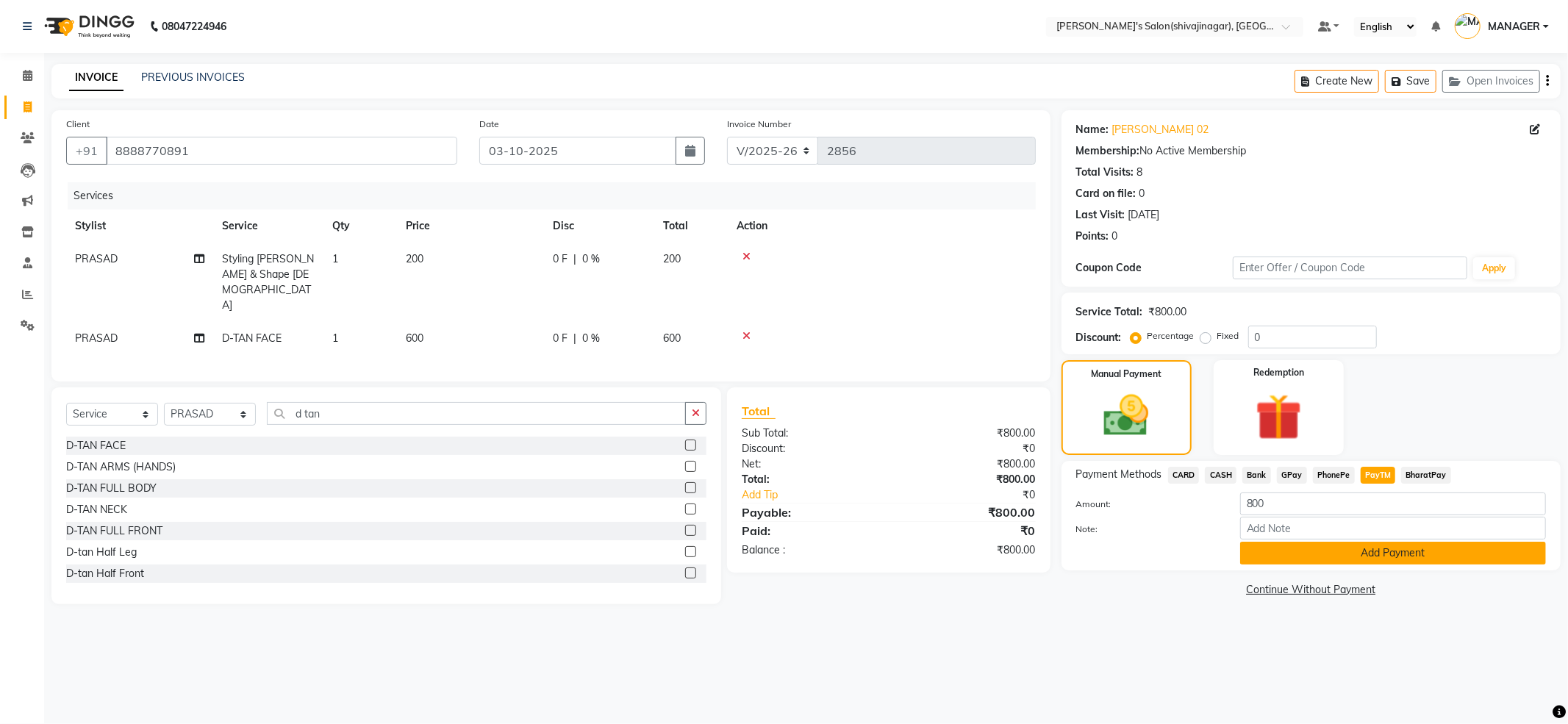
click at [1358, 551] on button "Add Payment" at bounding box center [1393, 553] width 306 height 23
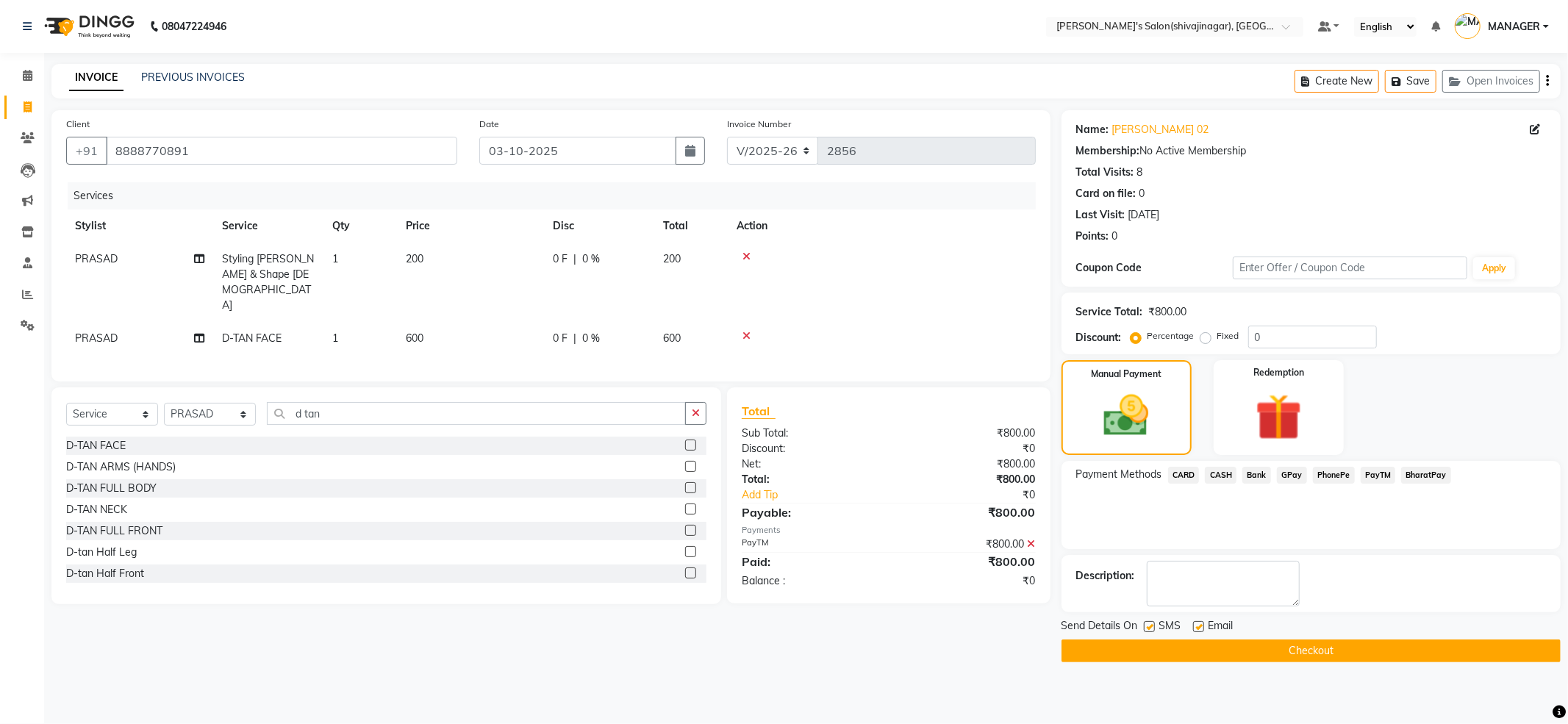
click at [1274, 653] on button "Checkout" at bounding box center [1311, 651] width 499 height 23
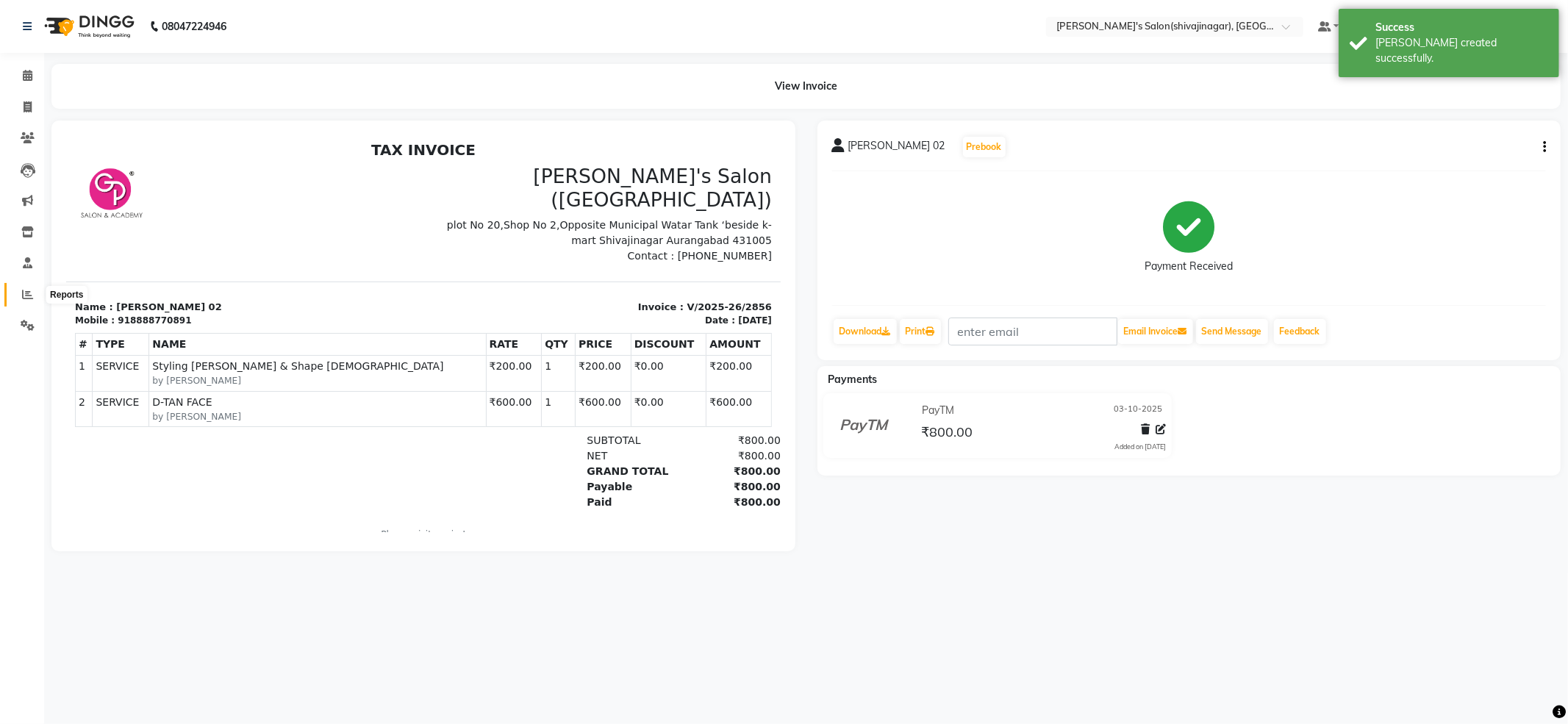
click at [37, 298] on span at bounding box center [27, 295] width 25 height 17
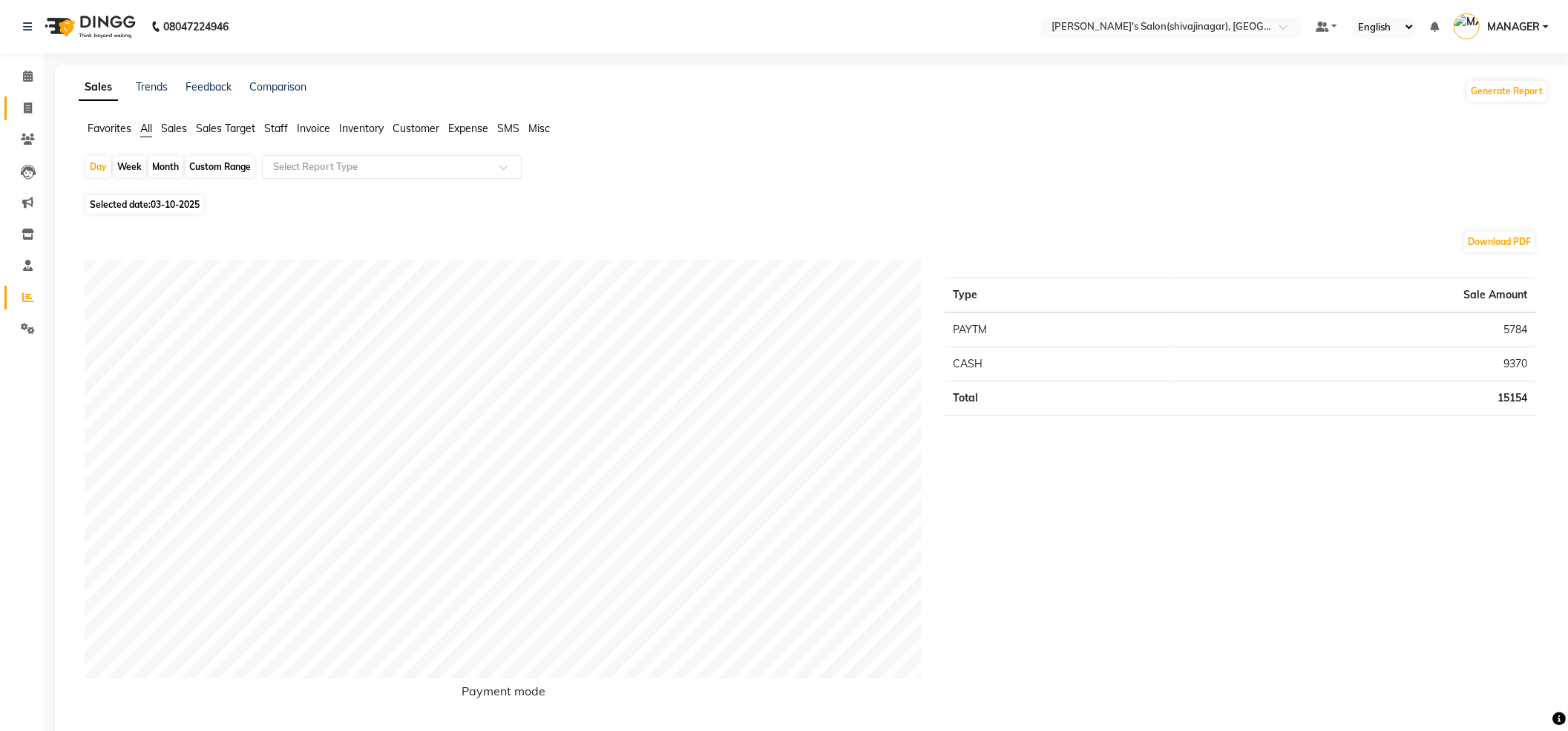
click at [26, 98] on link "Invoice" at bounding box center [23, 108] width 36 height 24
select select "service"
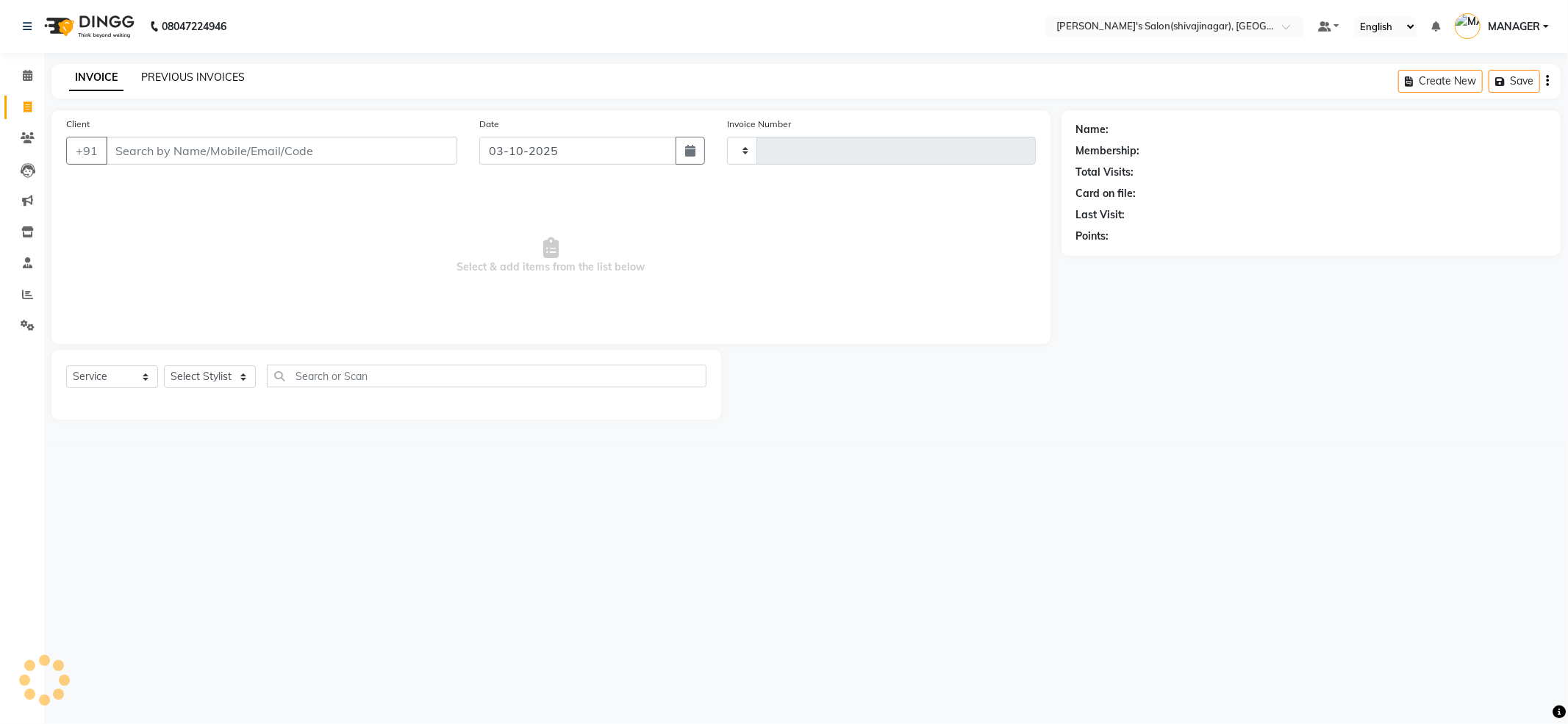
type input "2857"
select select "4174"
click at [180, 81] on link "PREVIOUS INVOICES" at bounding box center [193, 77] width 104 height 13
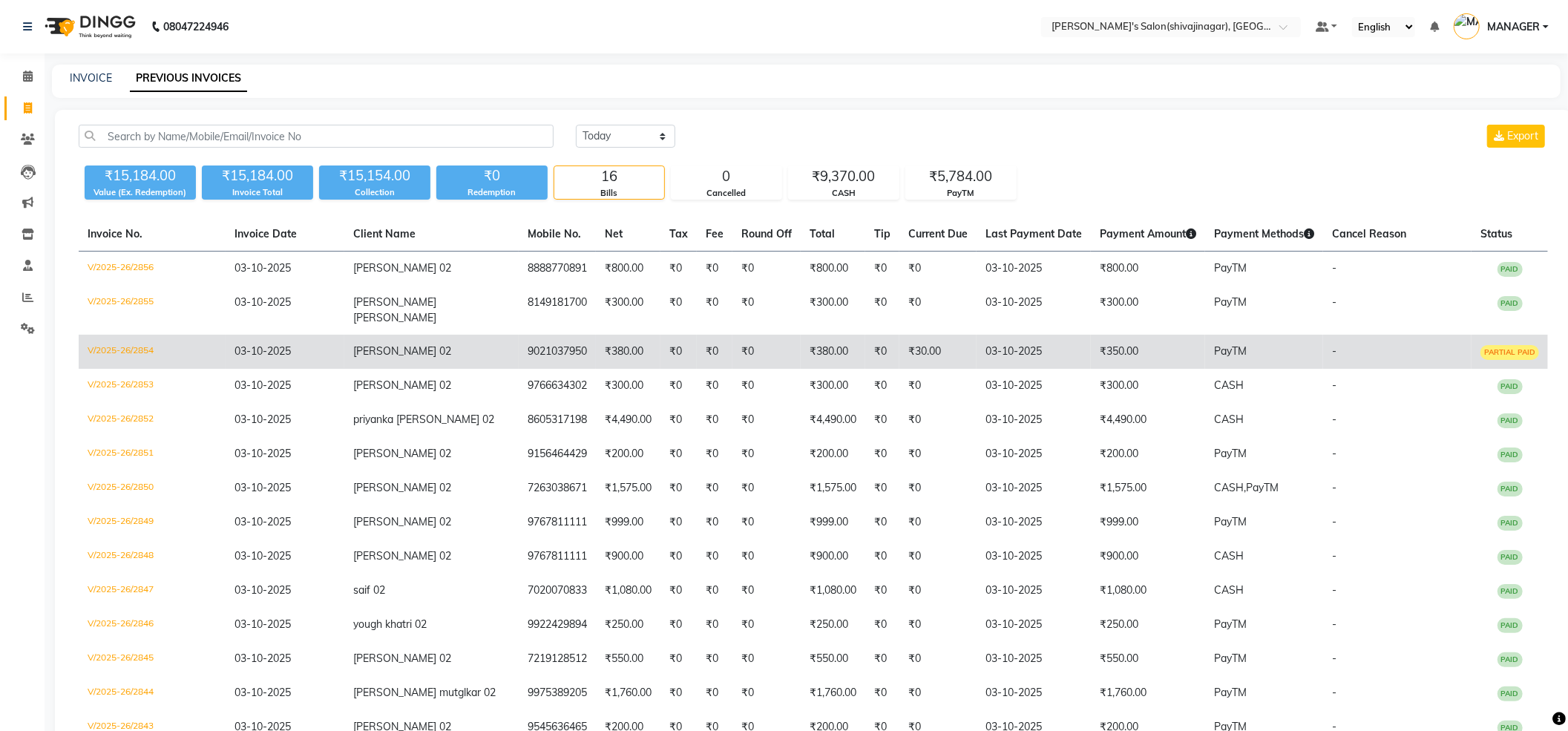
click at [363, 334] on td "[PERSON_NAME] 02" at bounding box center [432, 352] width 174 height 34
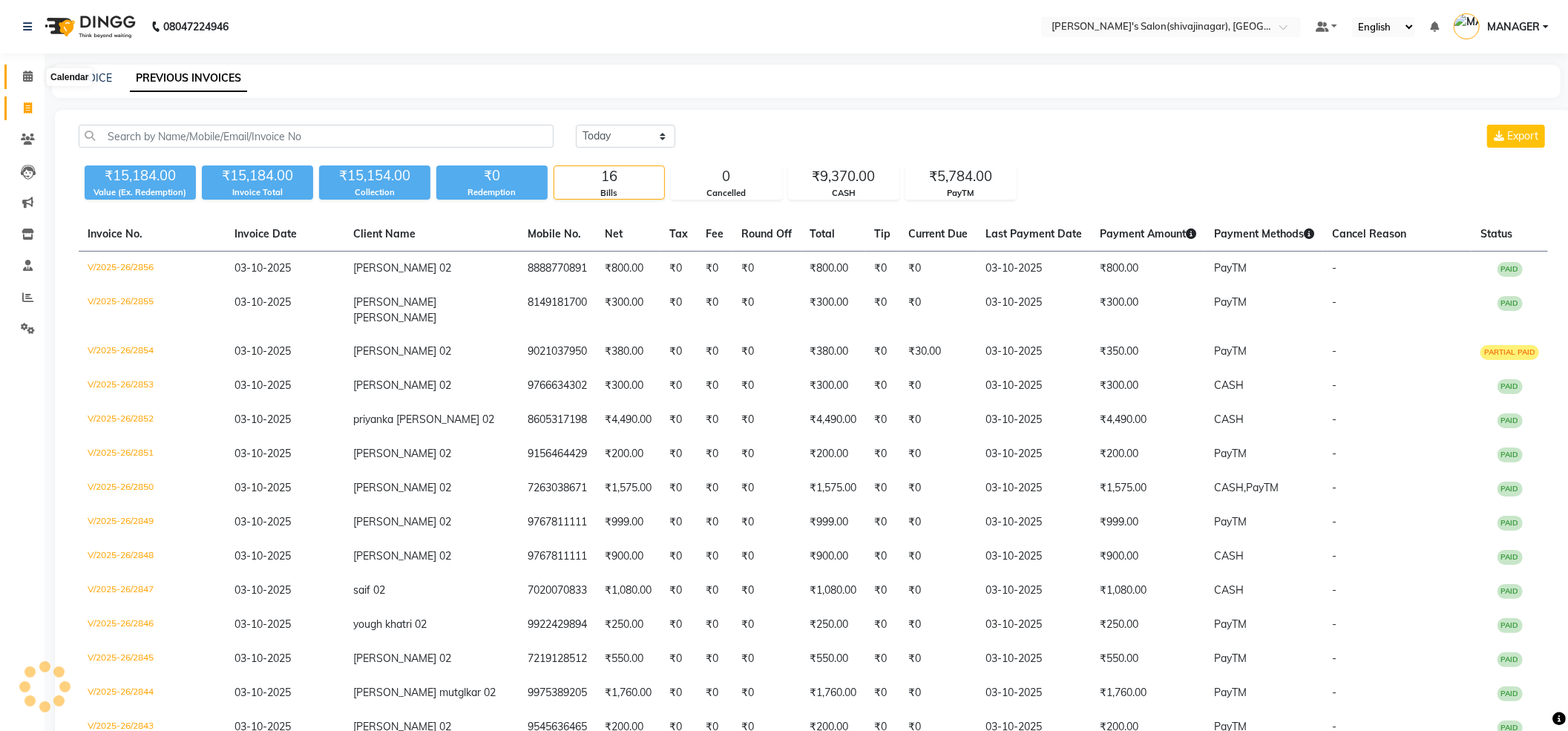
click at [30, 79] on icon at bounding box center [28, 76] width 9 height 11
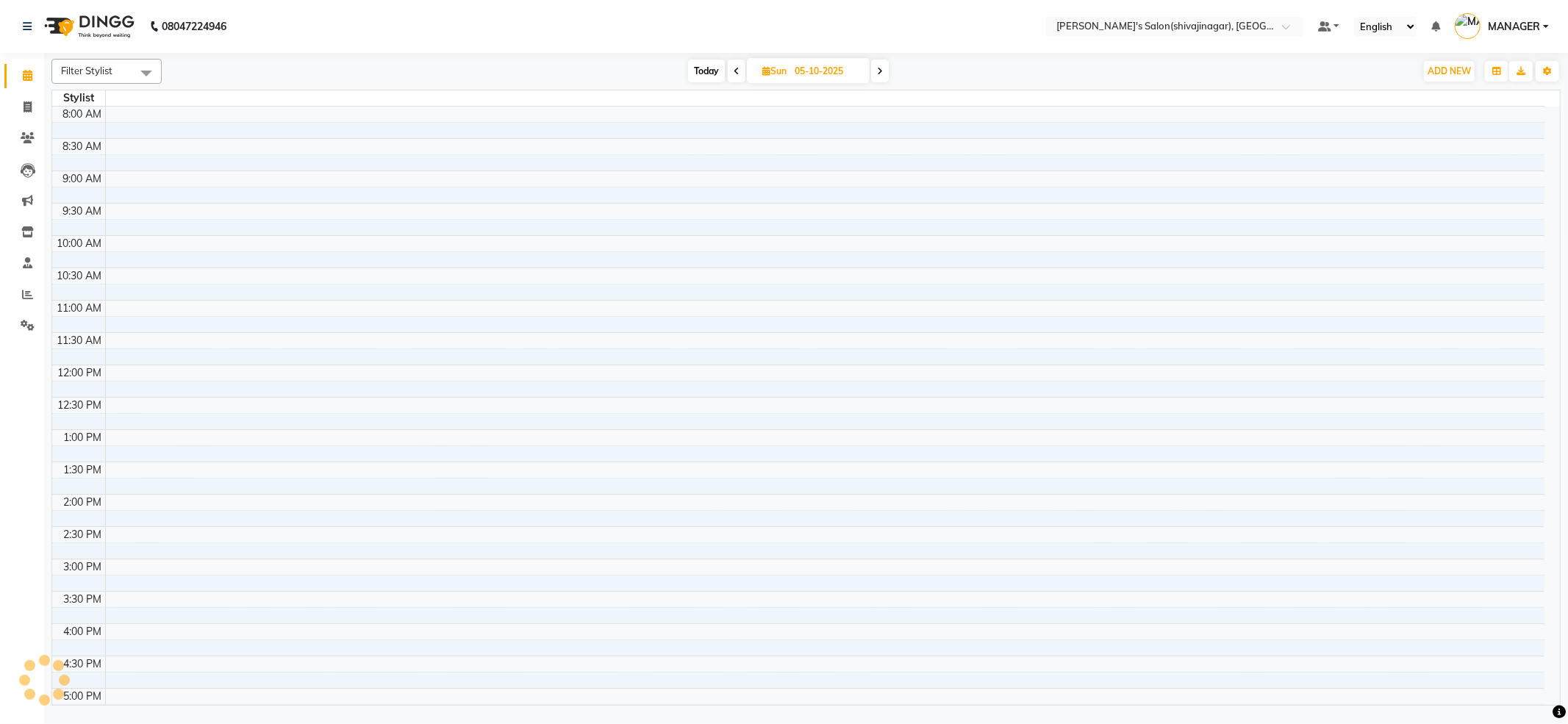
click at [734, 72] on icon at bounding box center [737, 71] width 6 height 8
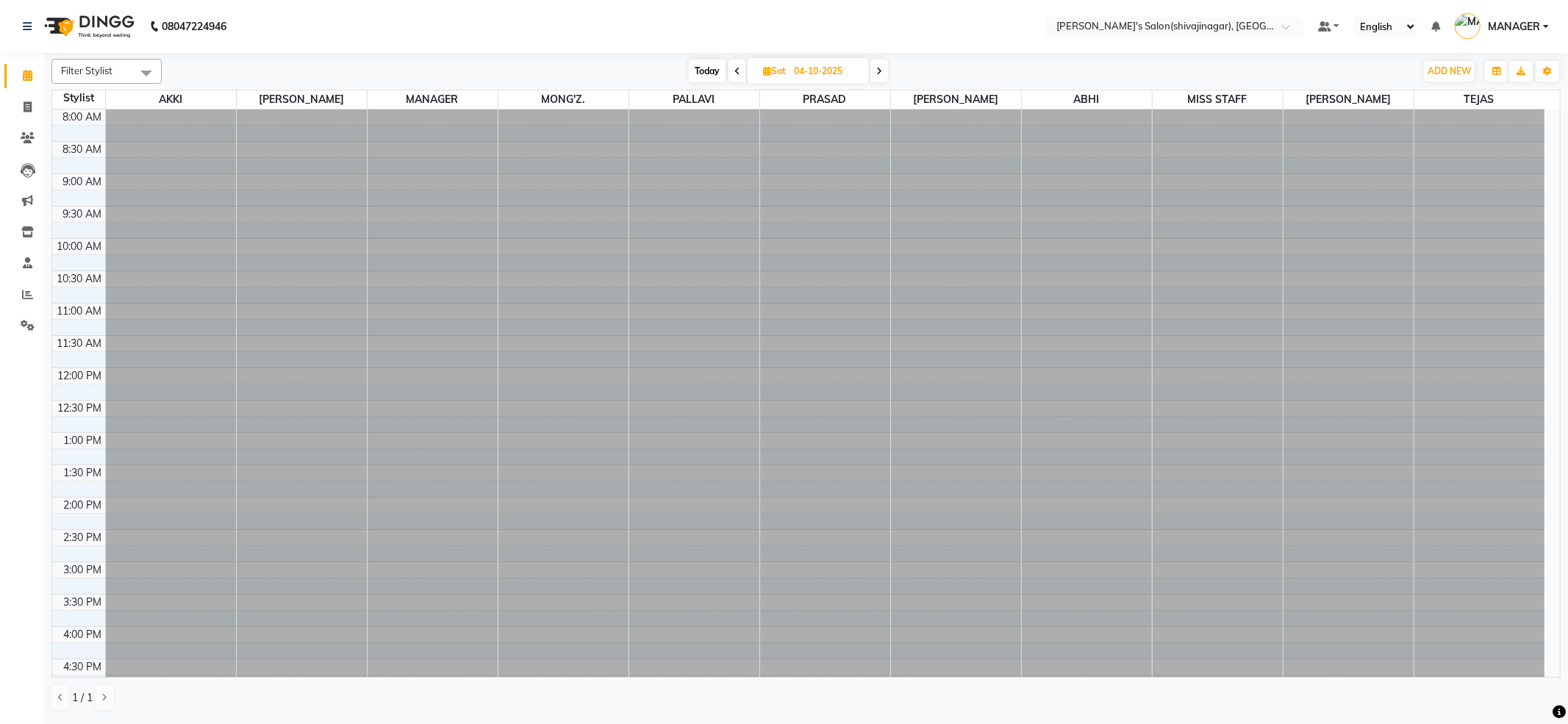
click at [735, 73] on icon at bounding box center [737, 71] width 6 height 8
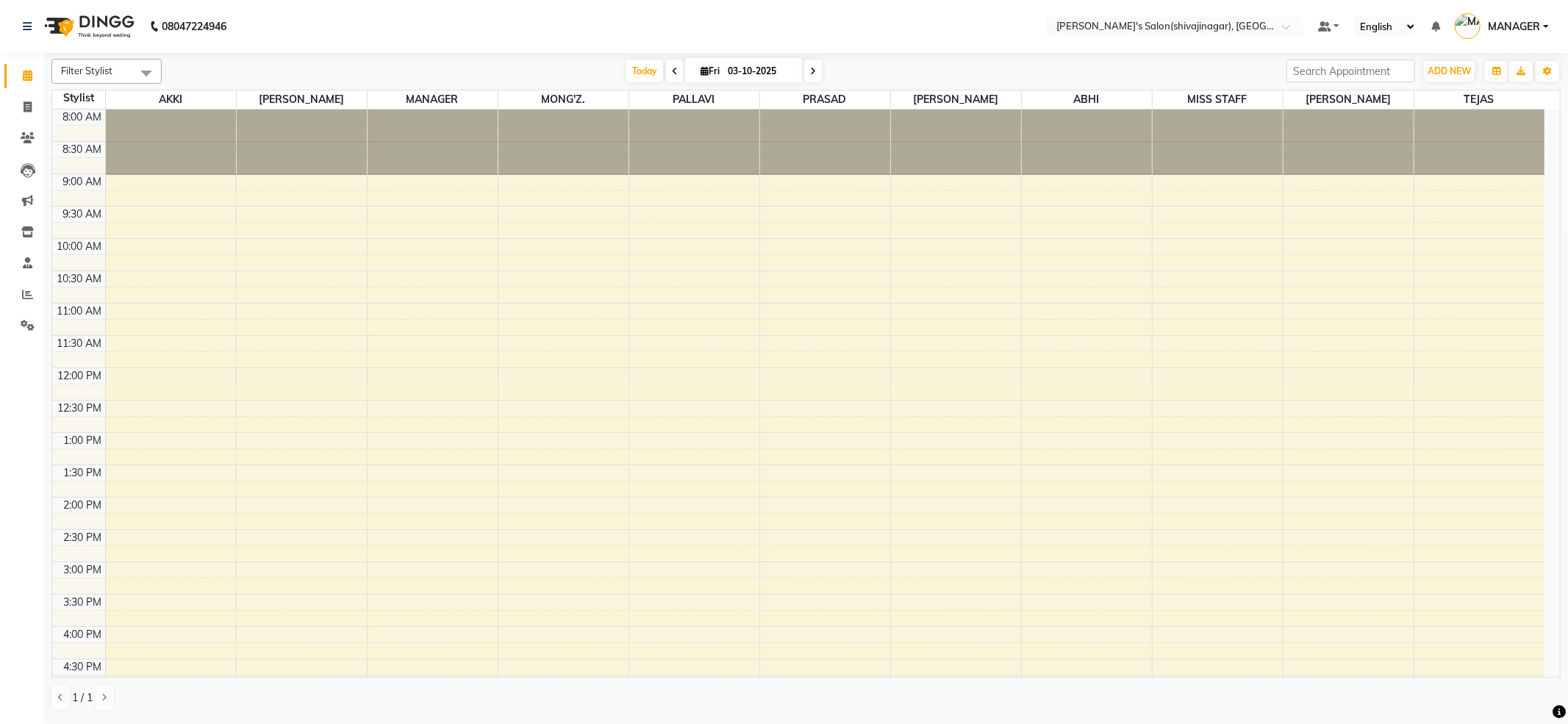
scroll to position [482, 0]
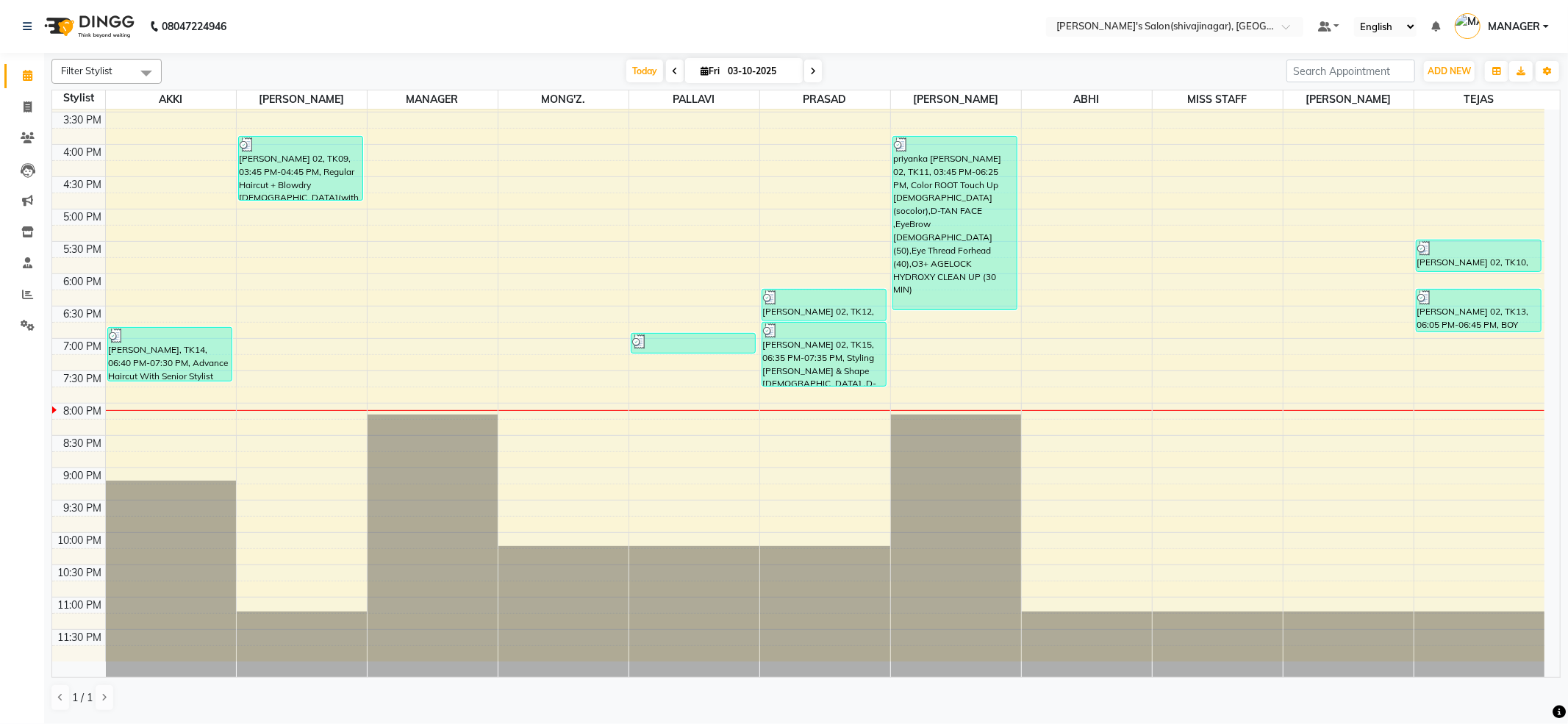
click at [666, 71] on span at bounding box center [675, 71] width 18 height 23
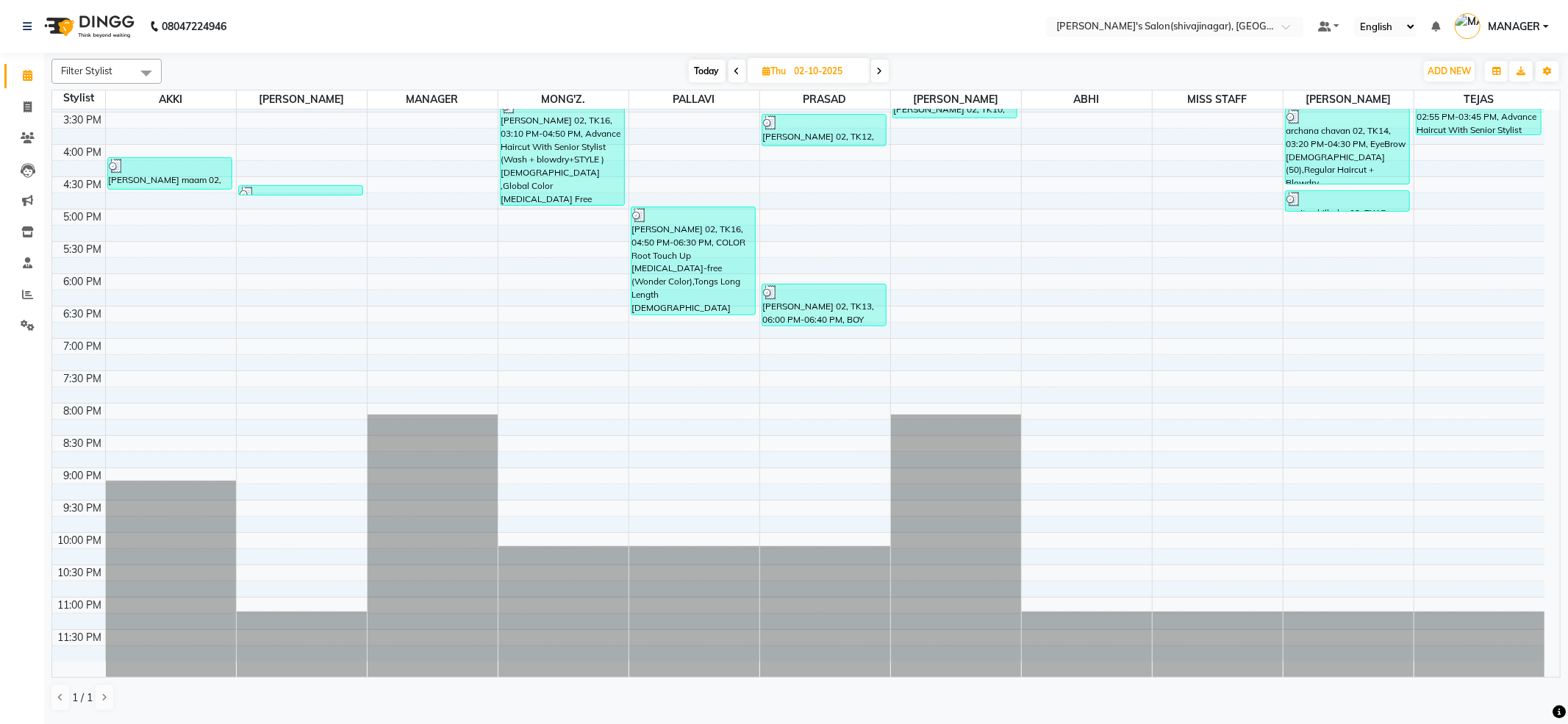
click at [730, 69] on span at bounding box center [737, 71] width 18 height 23
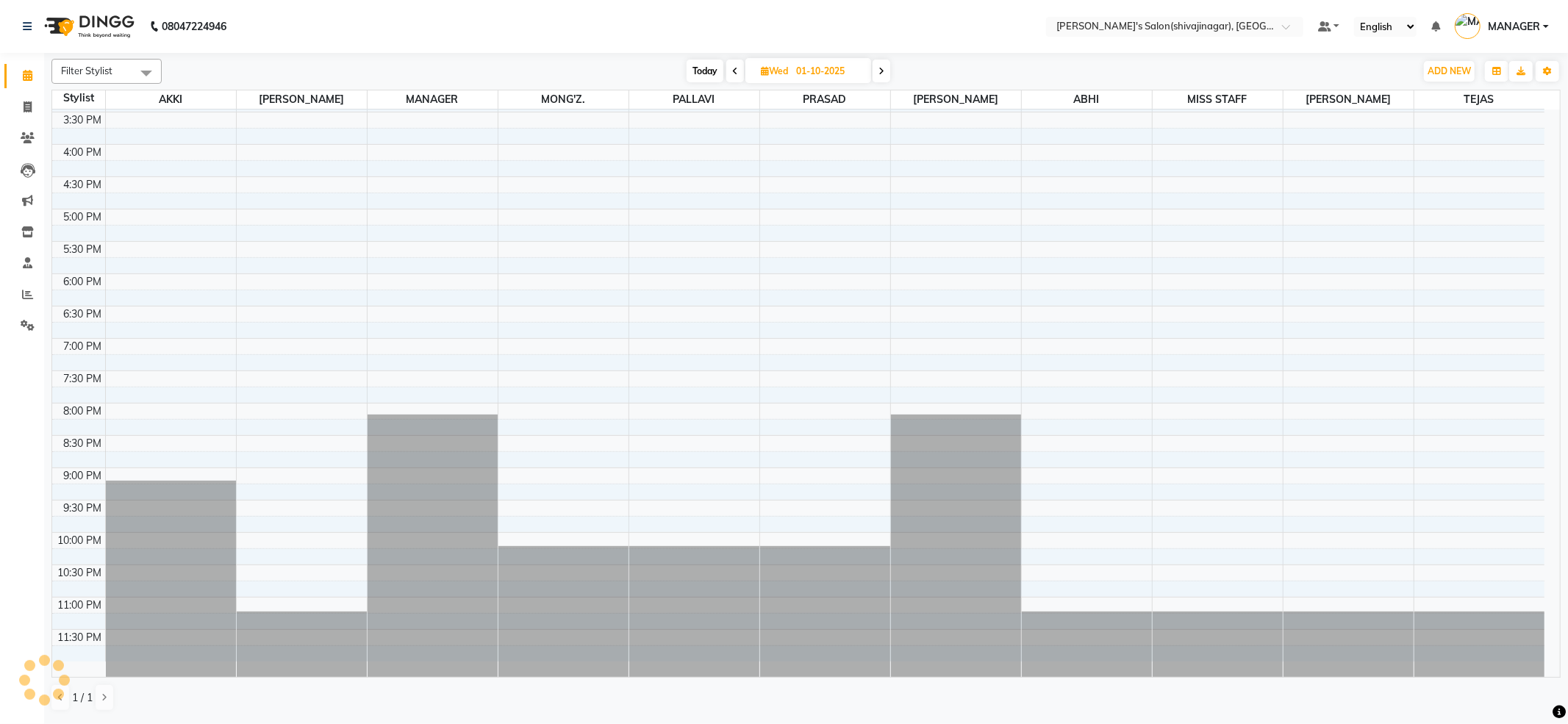
click at [730, 69] on span at bounding box center [735, 71] width 18 height 23
type input "[DATE]"
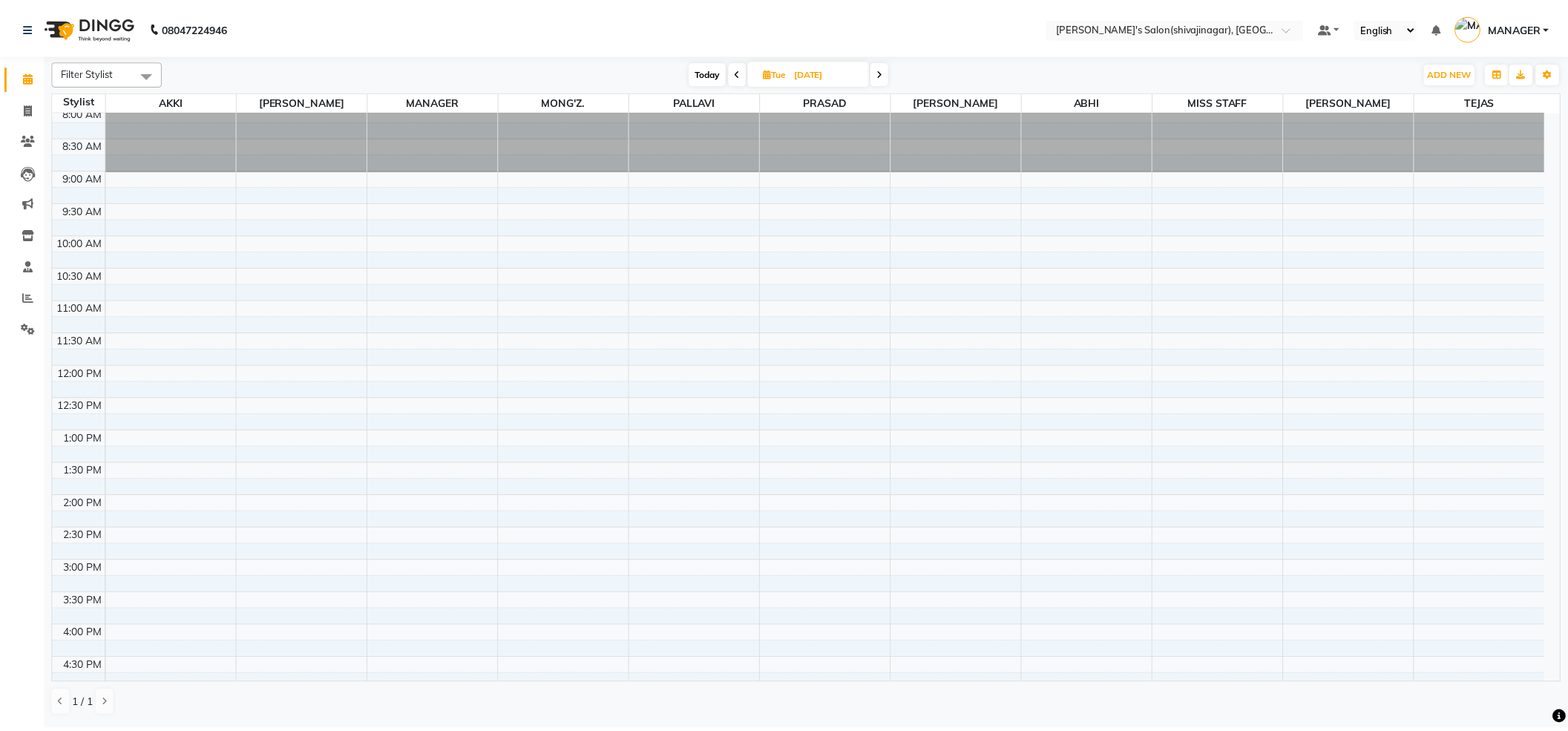
scroll to position [0, 0]
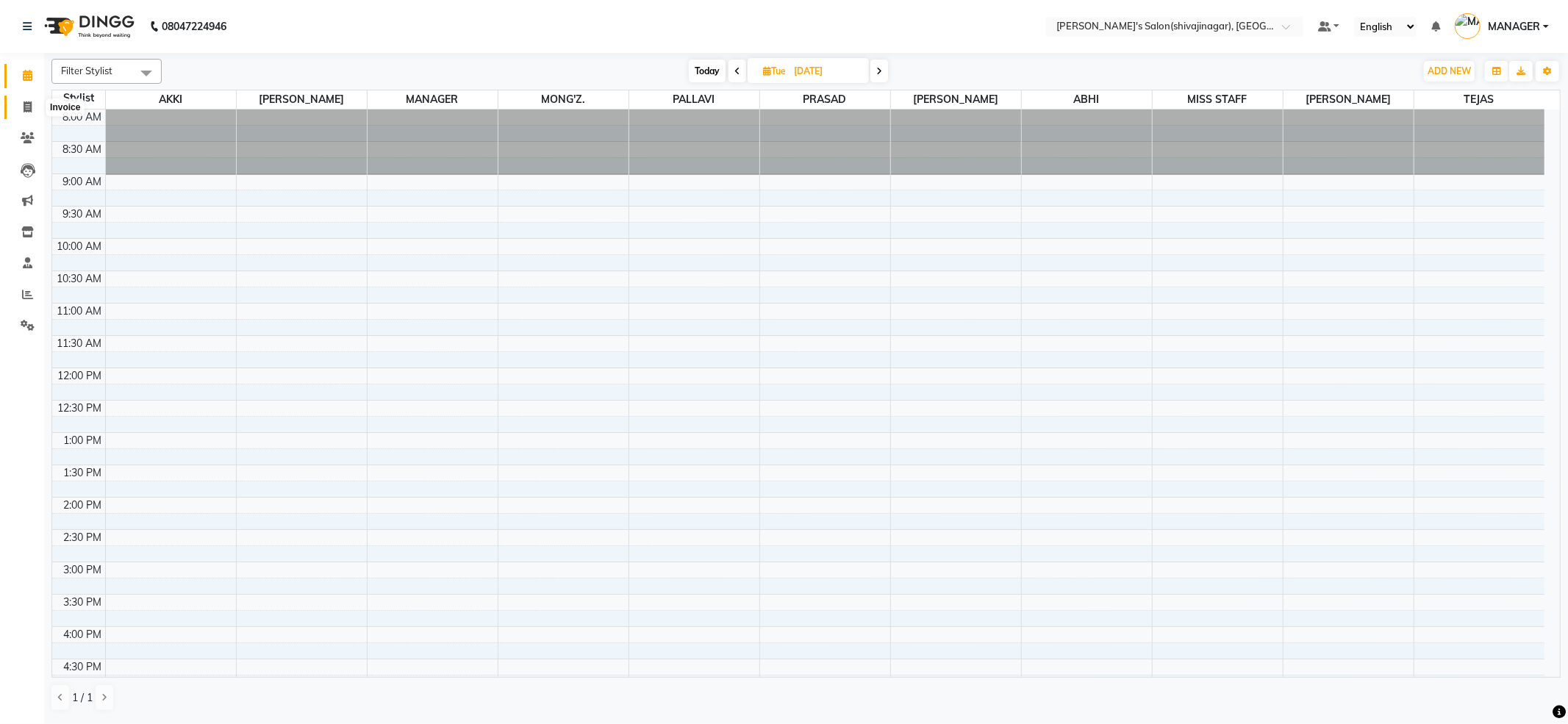
click at [24, 112] on icon at bounding box center [28, 107] width 8 height 11
select select "service"
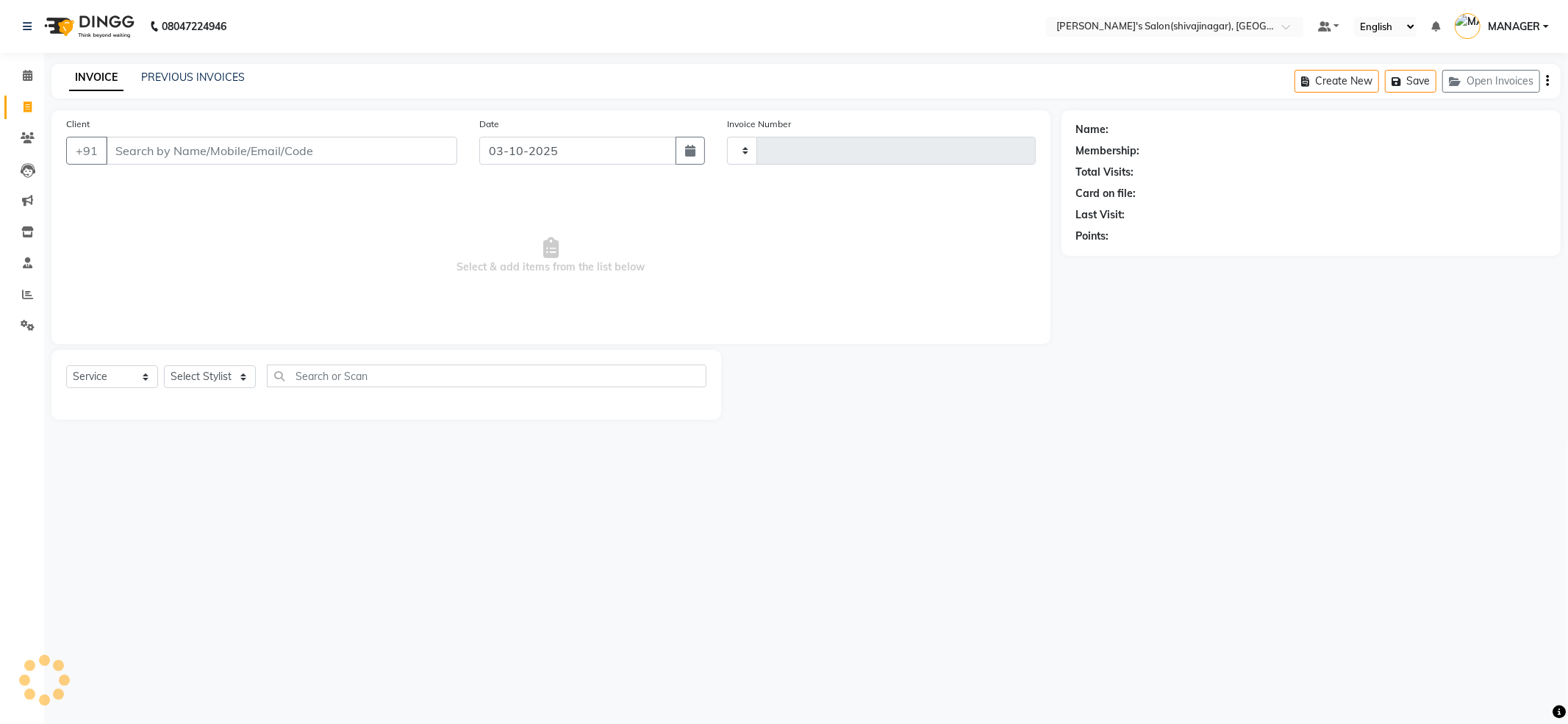
type input "2857"
select select "4174"
click at [215, 75] on link "PREVIOUS INVOICES" at bounding box center [193, 77] width 104 height 13
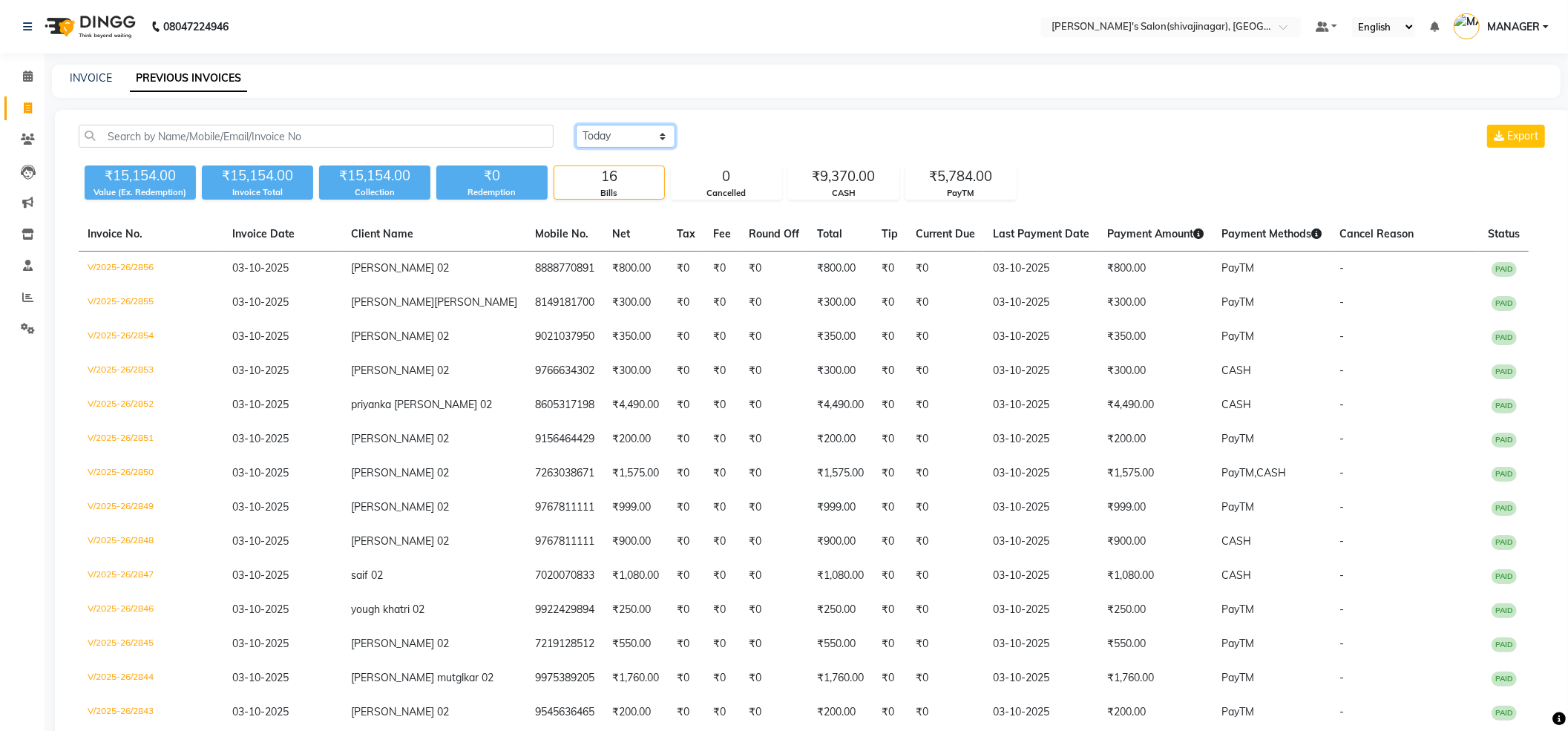
click at [642, 134] on select "[DATE] [DATE] Custom Range" at bounding box center [626, 136] width 100 height 23
select select "range"
click at [576, 124] on select "[DATE] [DATE] Custom Range" at bounding box center [626, 136] width 100 height 23
click at [771, 144] on input "03-10-2025" at bounding box center [747, 136] width 104 height 21
select select "10"
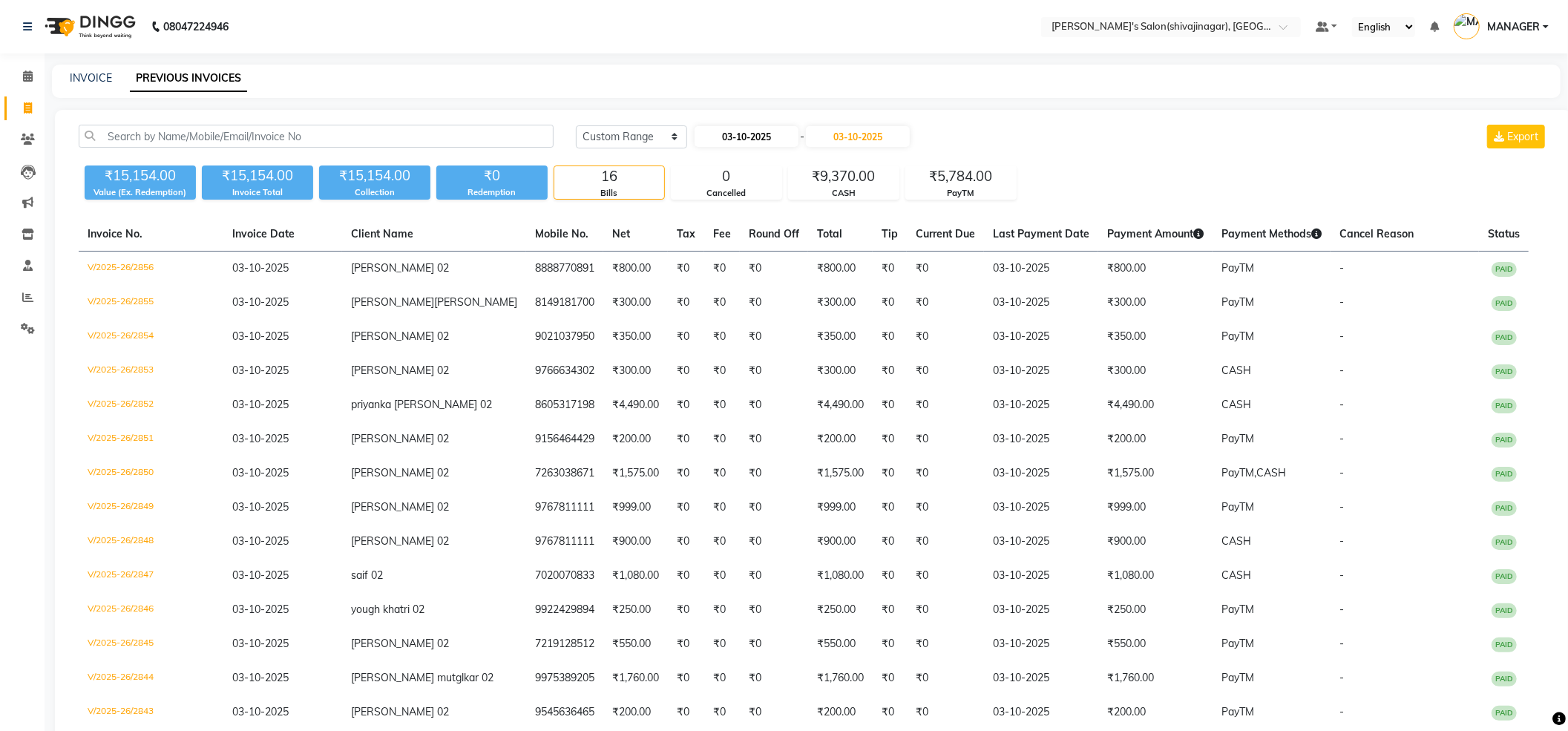
select select "2025"
click at [706, 190] on div "Mo" at bounding box center [710, 187] width 24 height 24
click at [706, 160] on button "Previous month" at bounding box center [708, 164] width 12 height 24
select select "9"
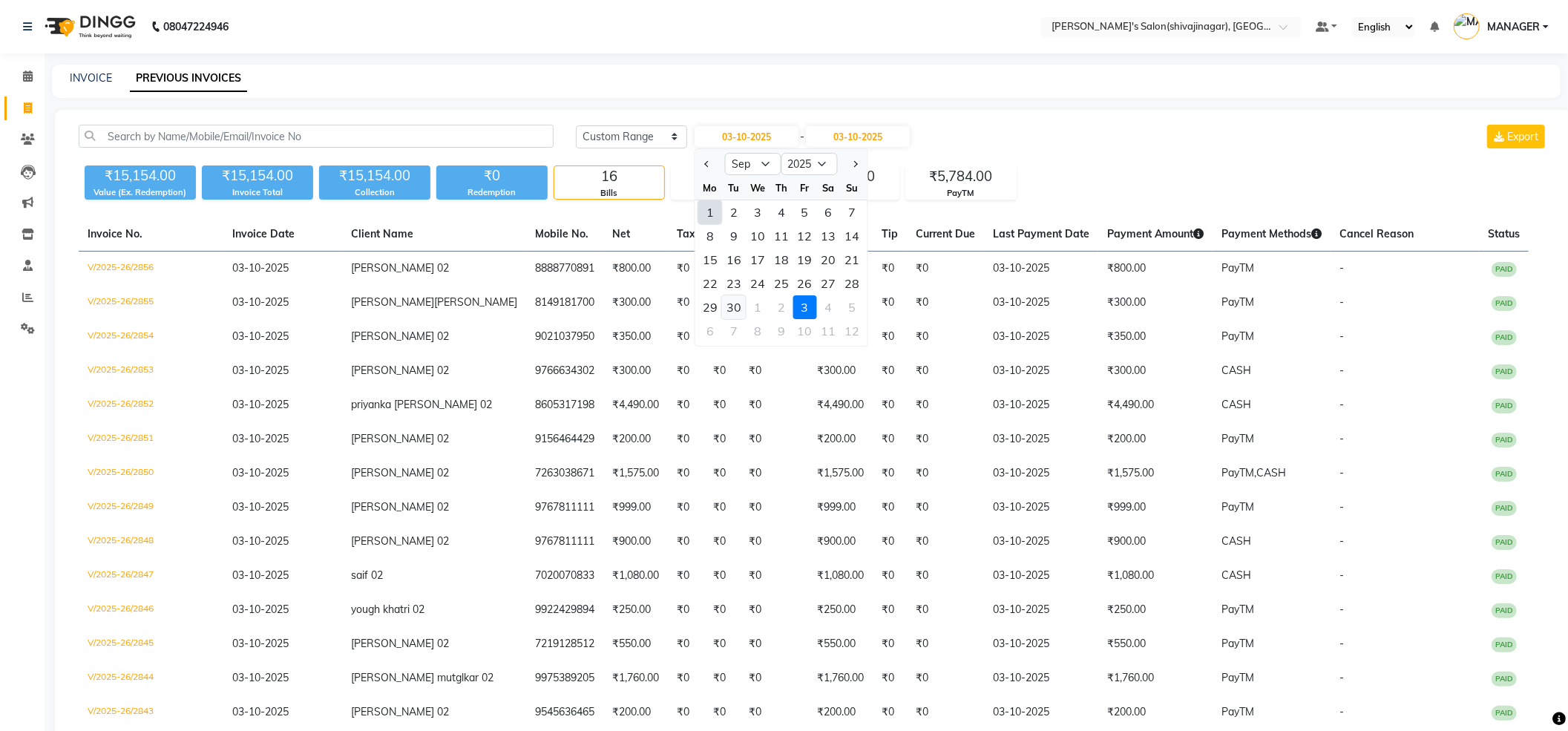
click at [731, 303] on div "30" at bounding box center [734, 307] width 24 height 24
type input "[DATE]"
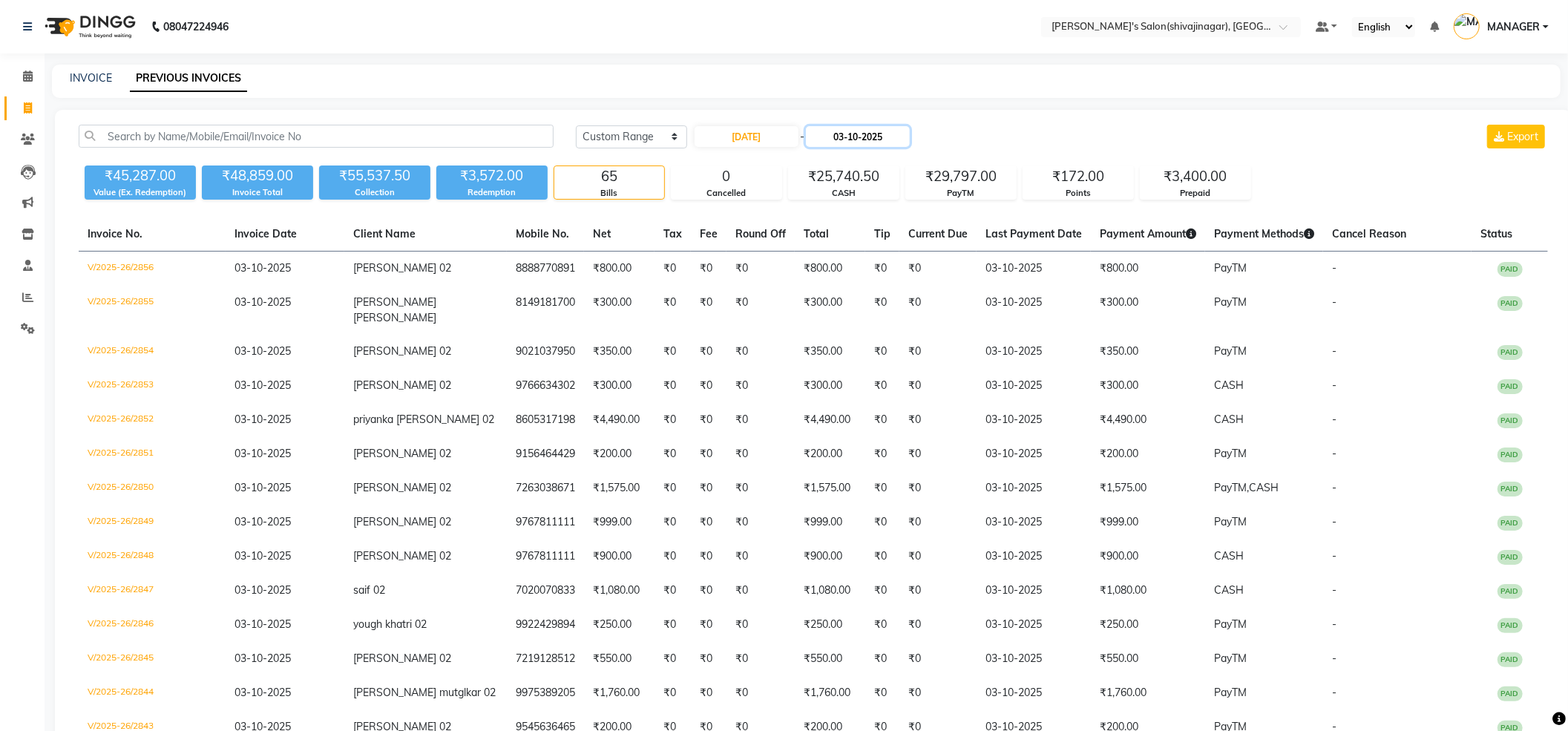
click at [880, 142] on input "03-10-2025" at bounding box center [858, 136] width 104 height 21
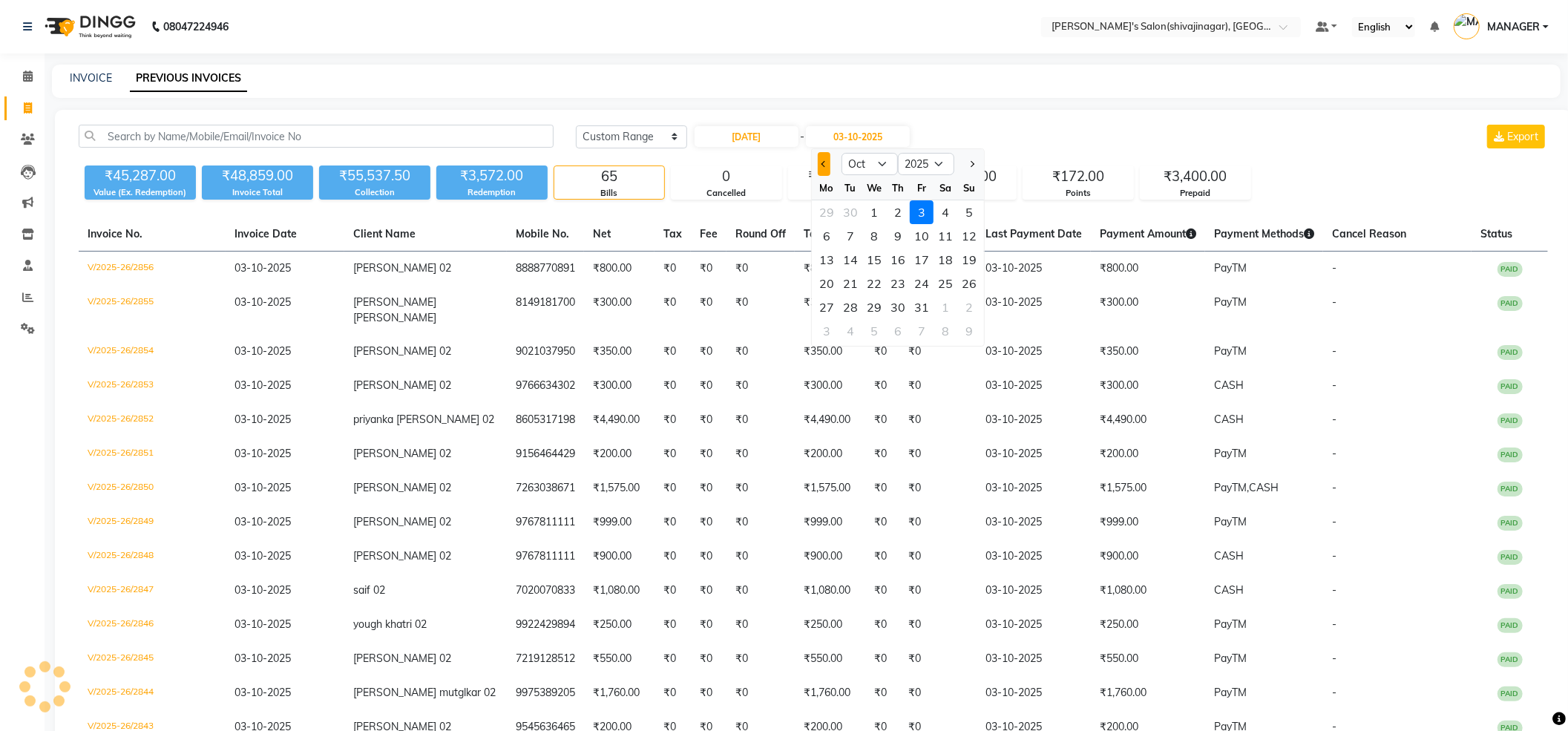
click at [823, 164] on span "Previous month" at bounding box center [824, 164] width 6 height 6
select select "9"
click at [850, 304] on div "30" at bounding box center [850, 307] width 24 height 24
type input "[DATE]"
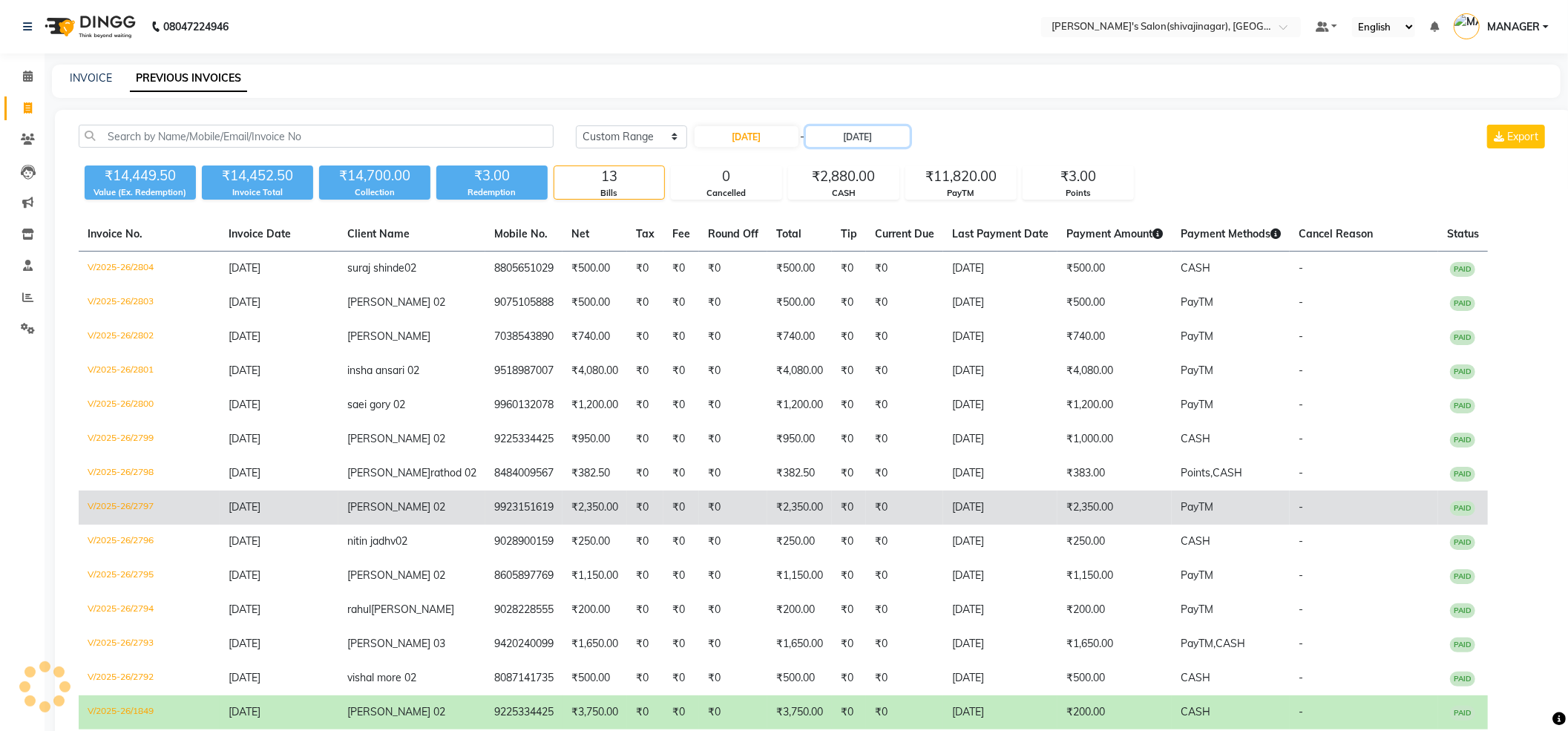
scroll to position [77, 0]
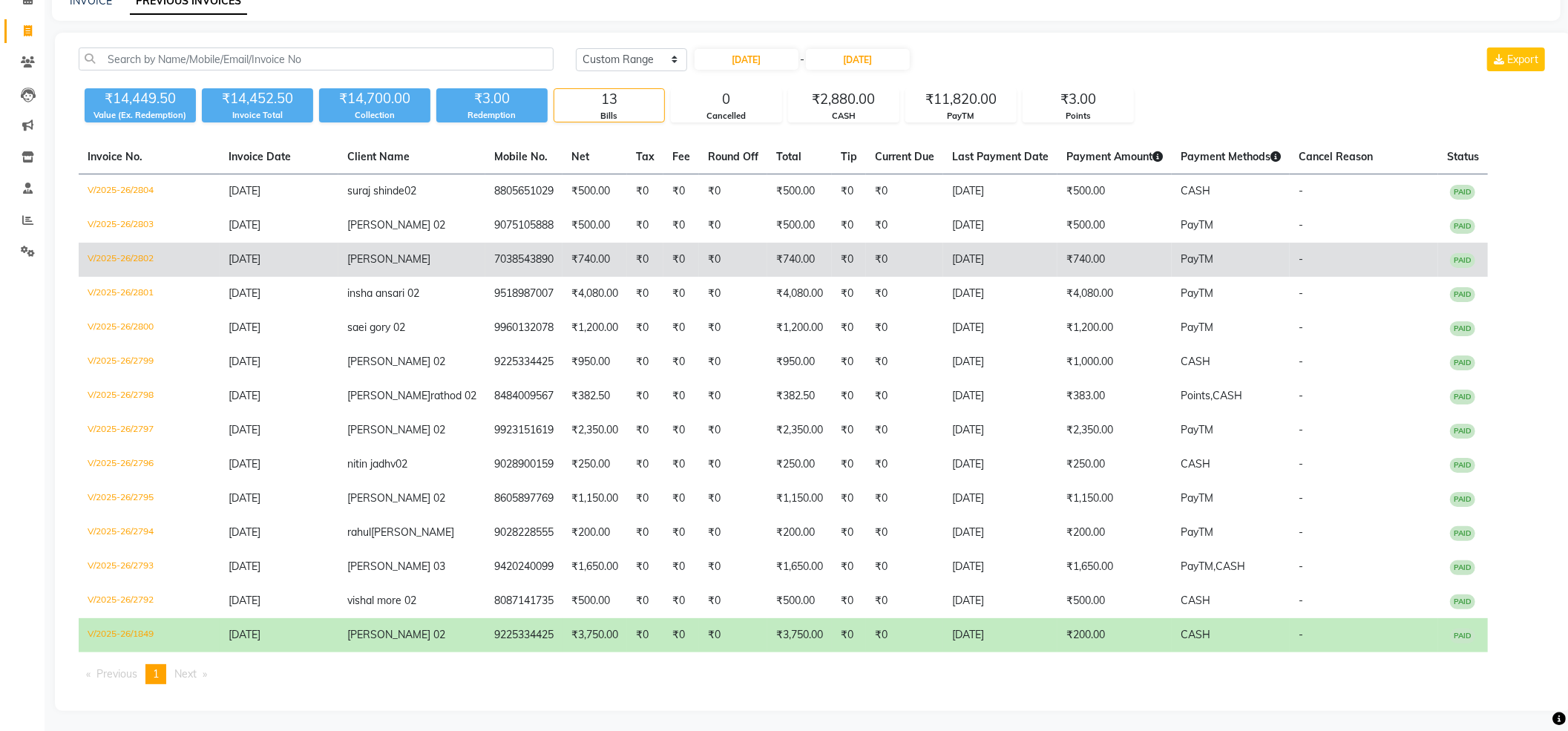
click at [567, 266] on td "₹740.00" at bounding box center [594, 260] width 65 height 34
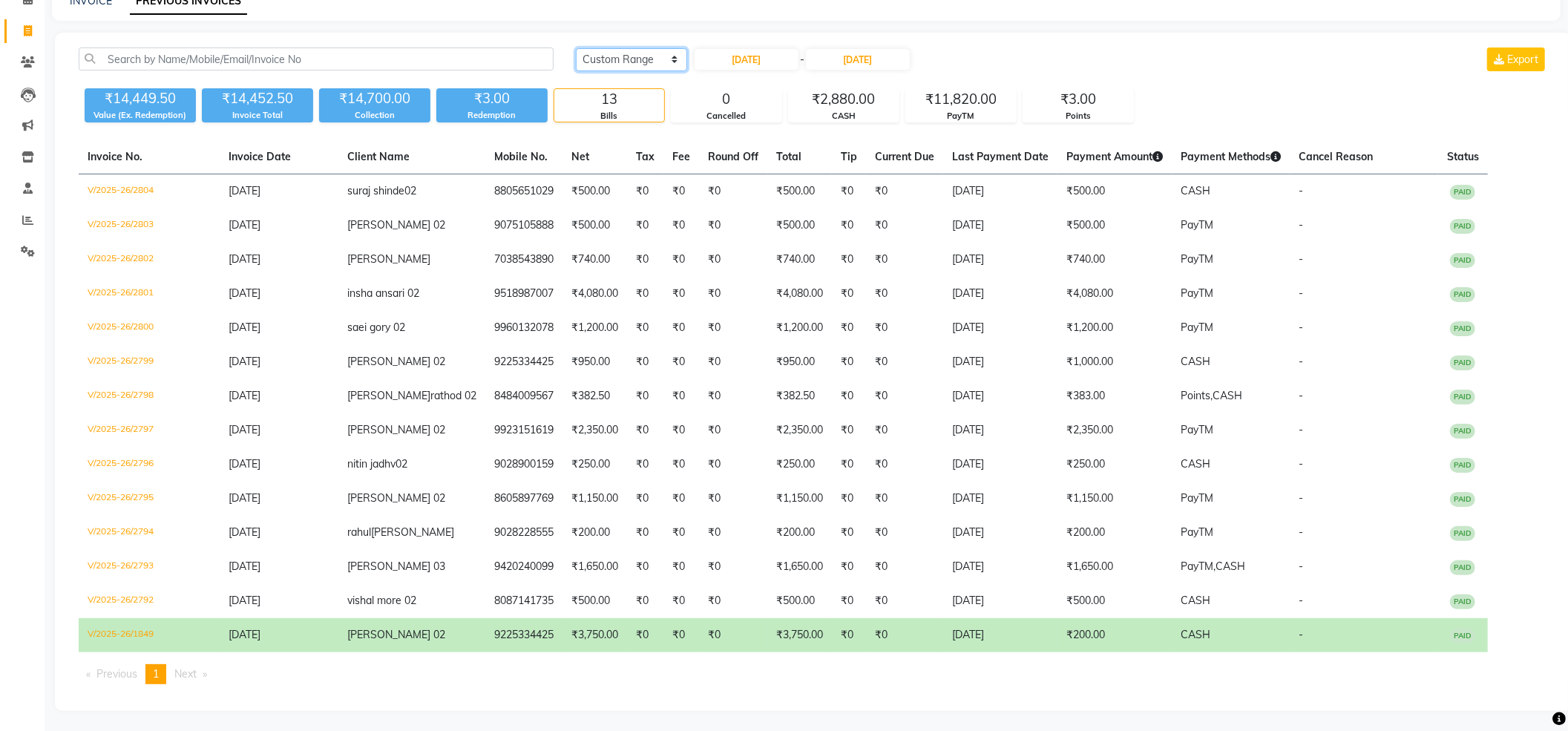
click at [612, 57] on select "[DATE] [DATE] Custom Range" at bounding box center [632, 60] width 111 height 23
click at [723, 57] on input "[DATE]" at bounding box center [747, 59] width 104 height 21
select select "9"
select select "2025"
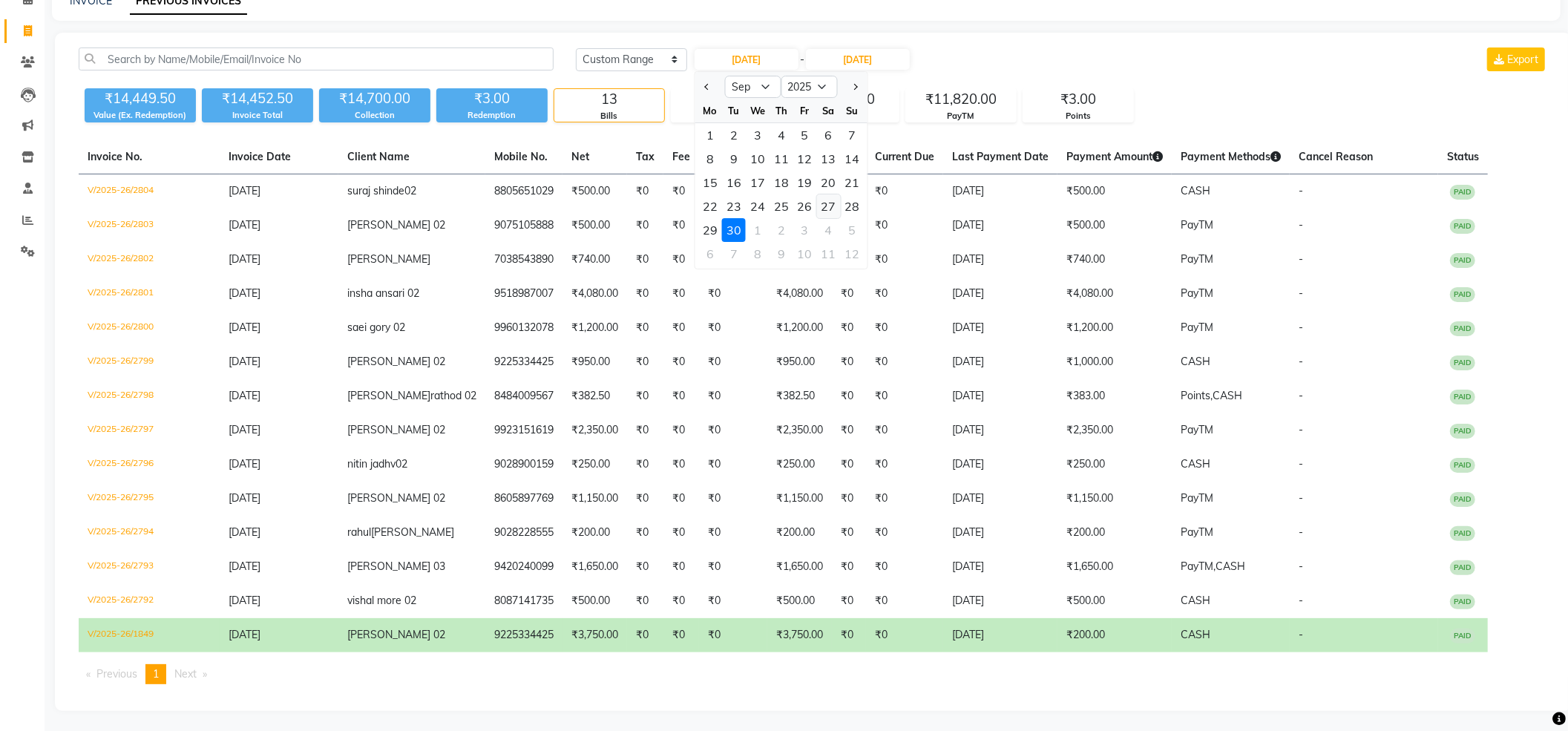
click at [828, 199] on div "27" at bounding box center [829, 206] width 24 height 24
type input "27-09-2025"
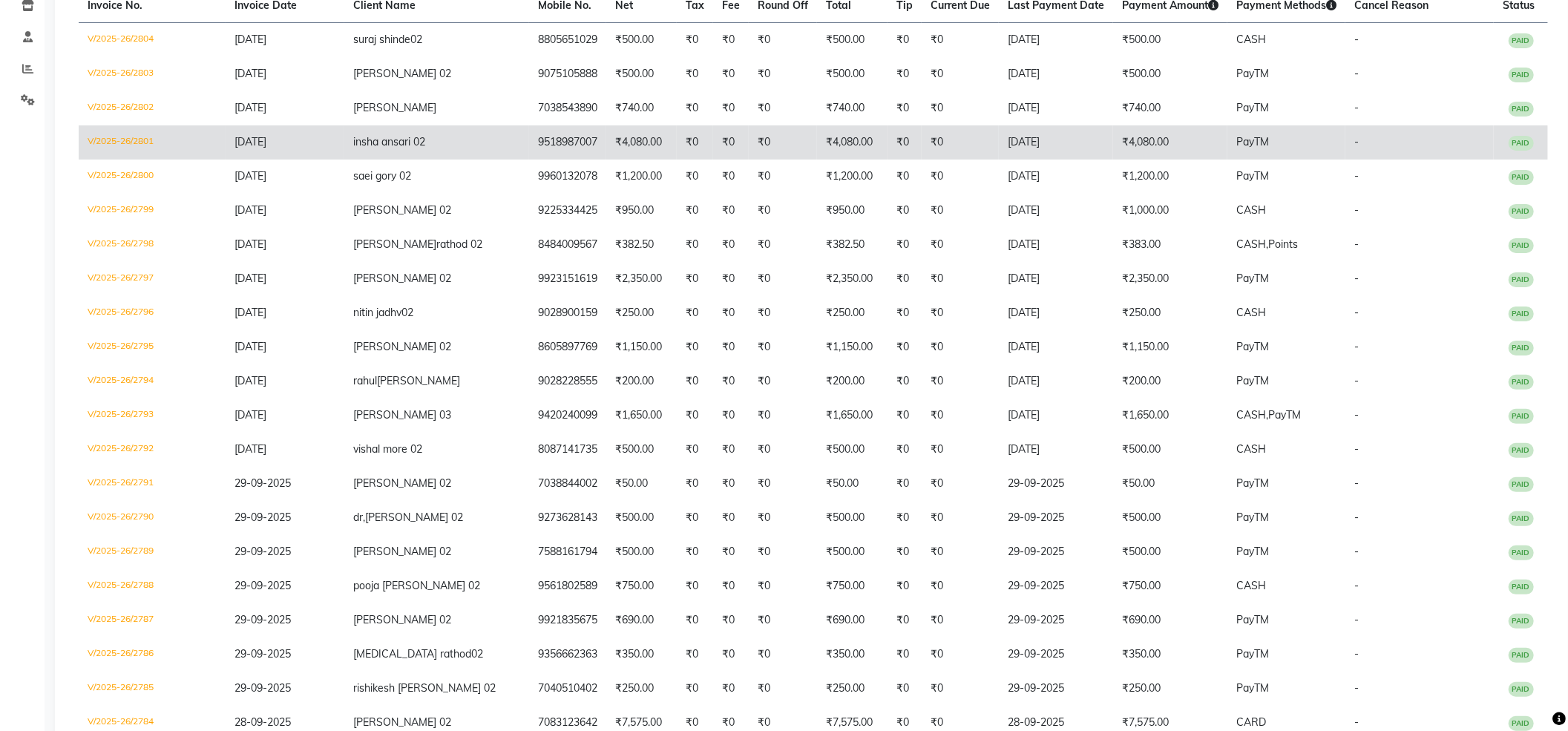
scroll to position [0, 0]
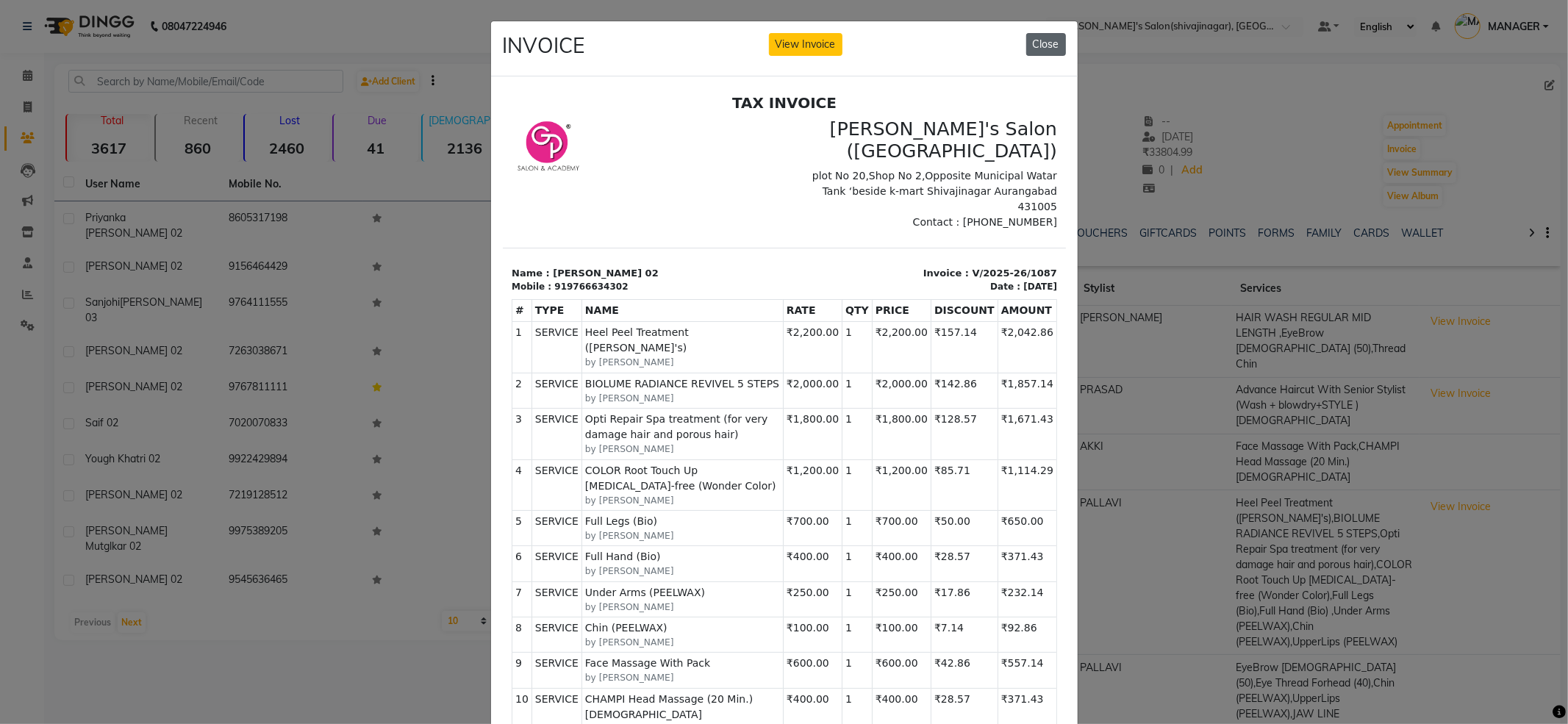
click at [1049, 47] on button "Close" at bounding box center [1046, 45] width 40 height 23
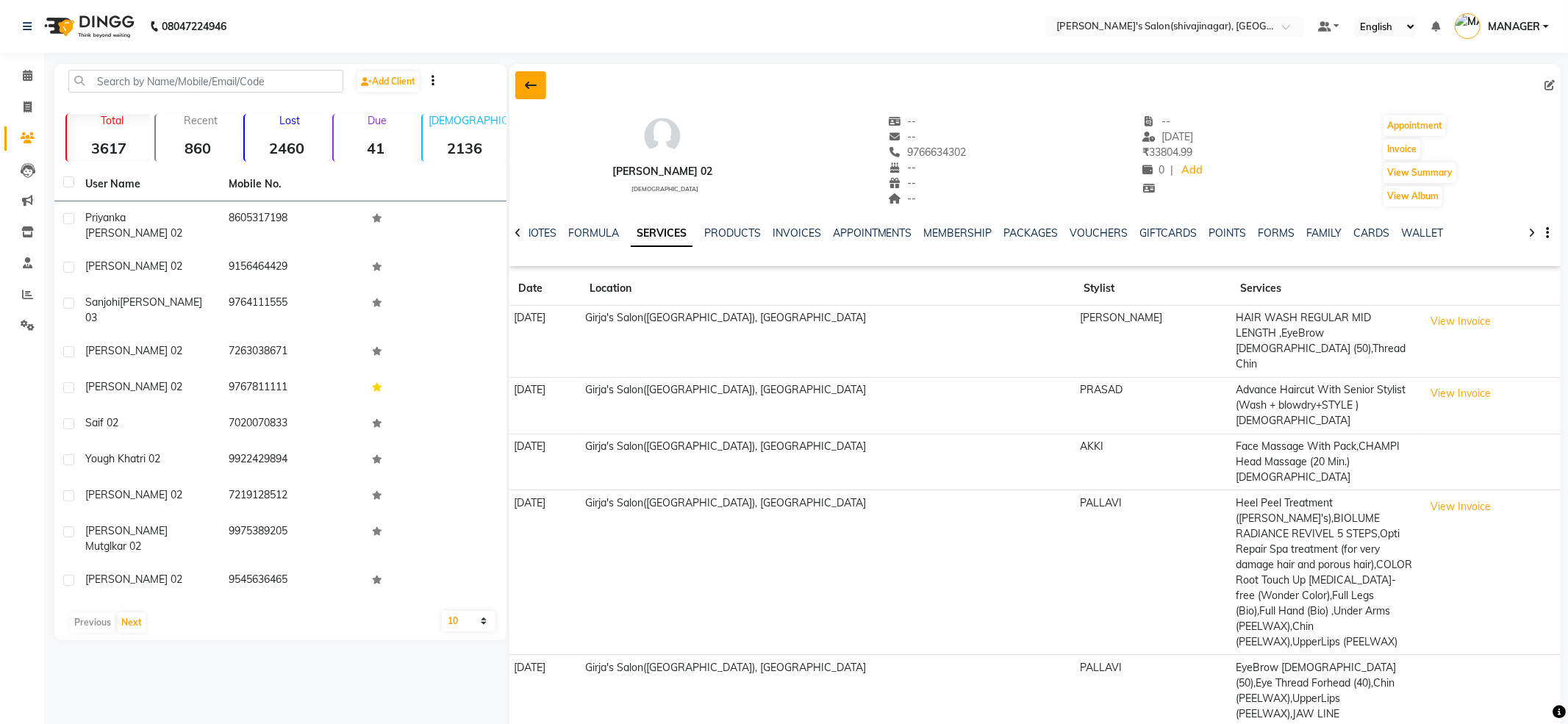
click at [533, 89] on icon at bounding box center [530, 85] width 12 height 12
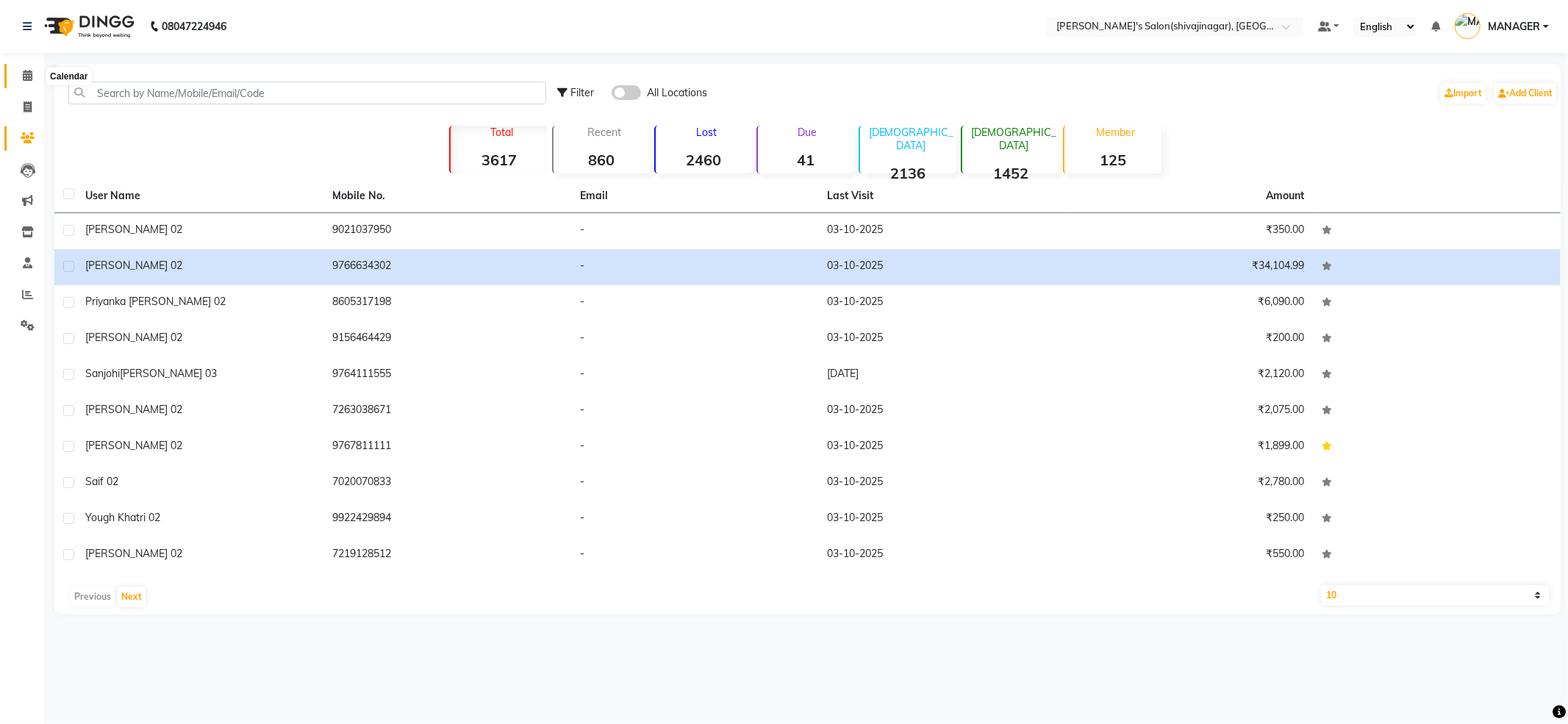
click at [24, 80] on icon at bounding box center [28, 75] width 9 height 11
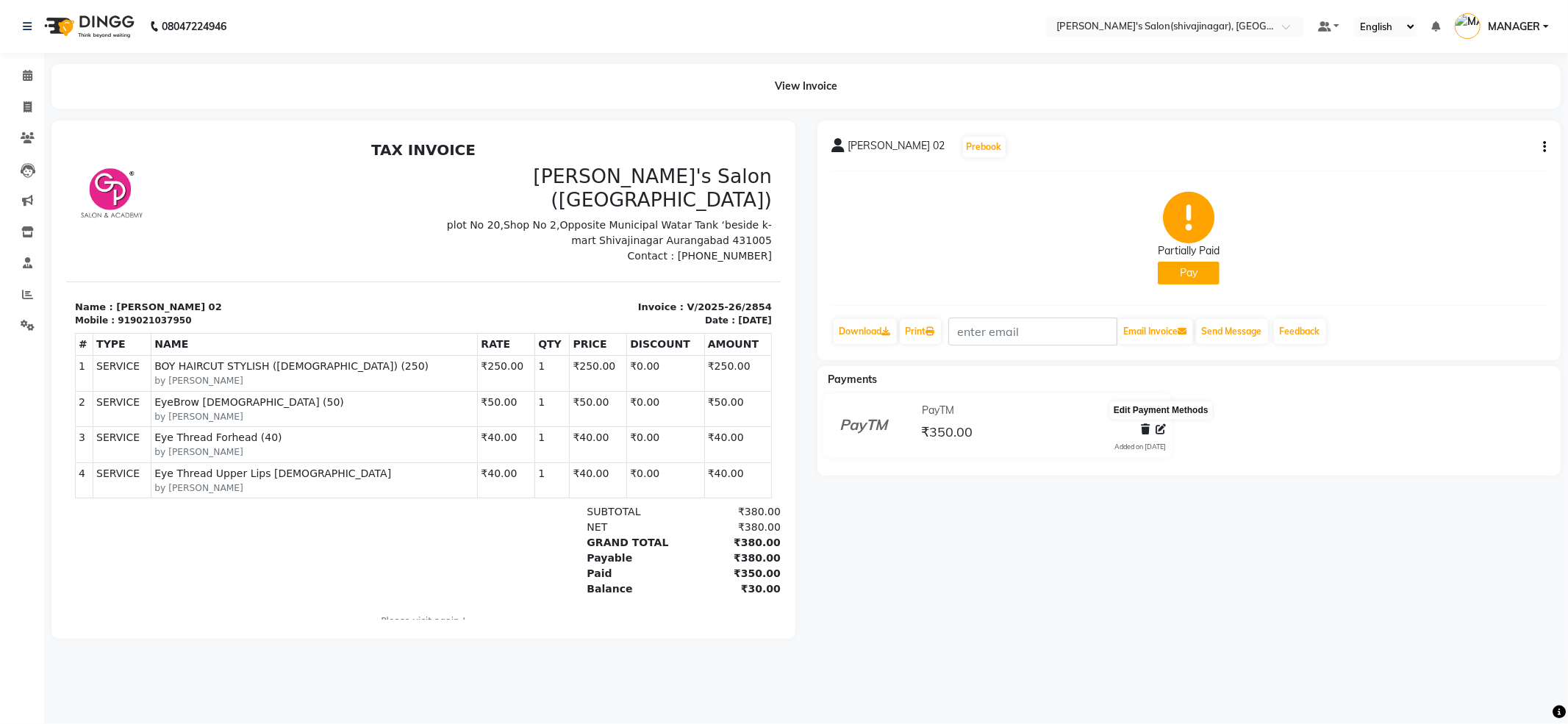
click at [1157, 434] on icon at bounding box center [1160, 429] width 10 height 10
select select "6"
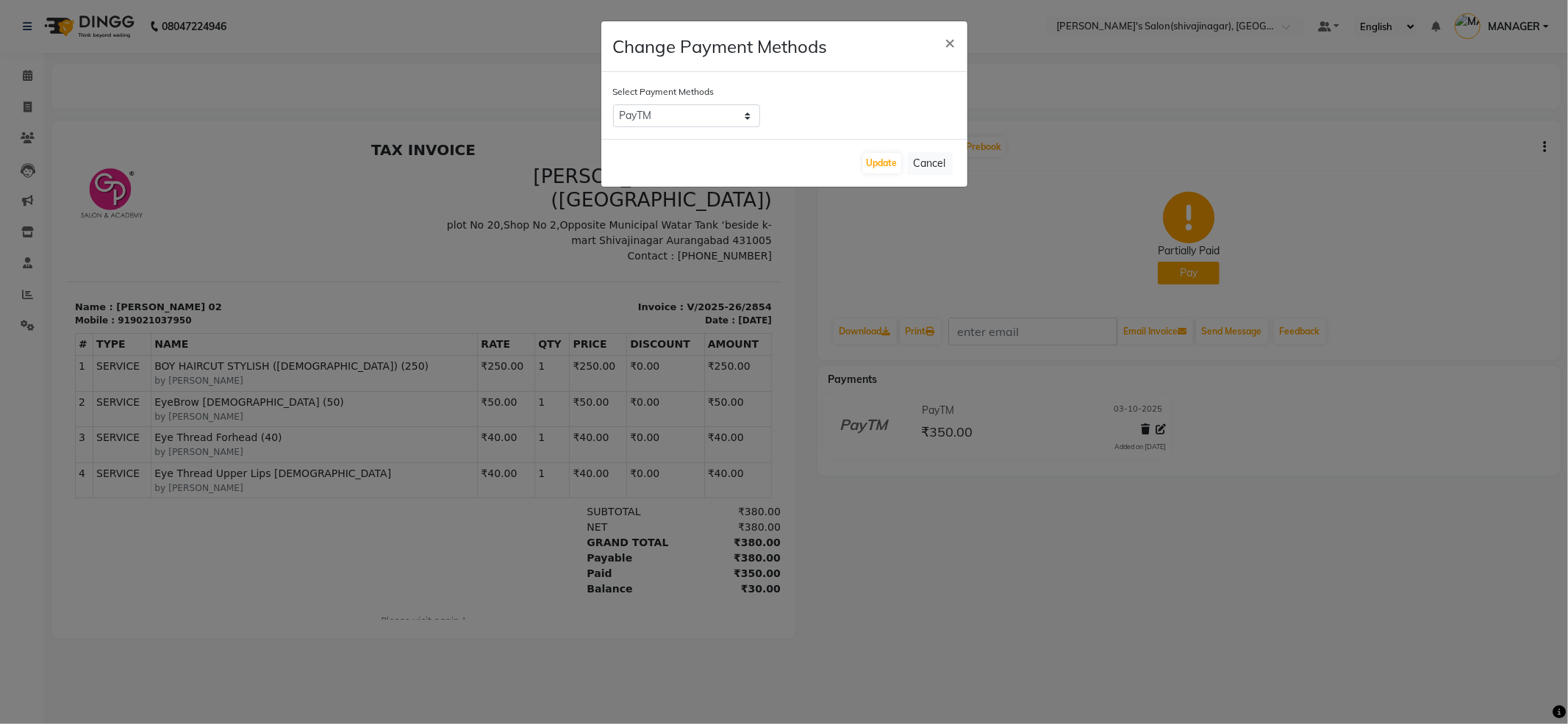
drag, startPoint x: 1476, startPoint y: 245, endPoint x: 1509, endPoint y: 201, distance: 55.0
click at [1479, 244] on ngb-modal-window "Change Payment Methods × Select Payment Methods CARD CASH Bank GPay PhonePe Pay…" at bounding box center [784, 362] width 1568 height 724
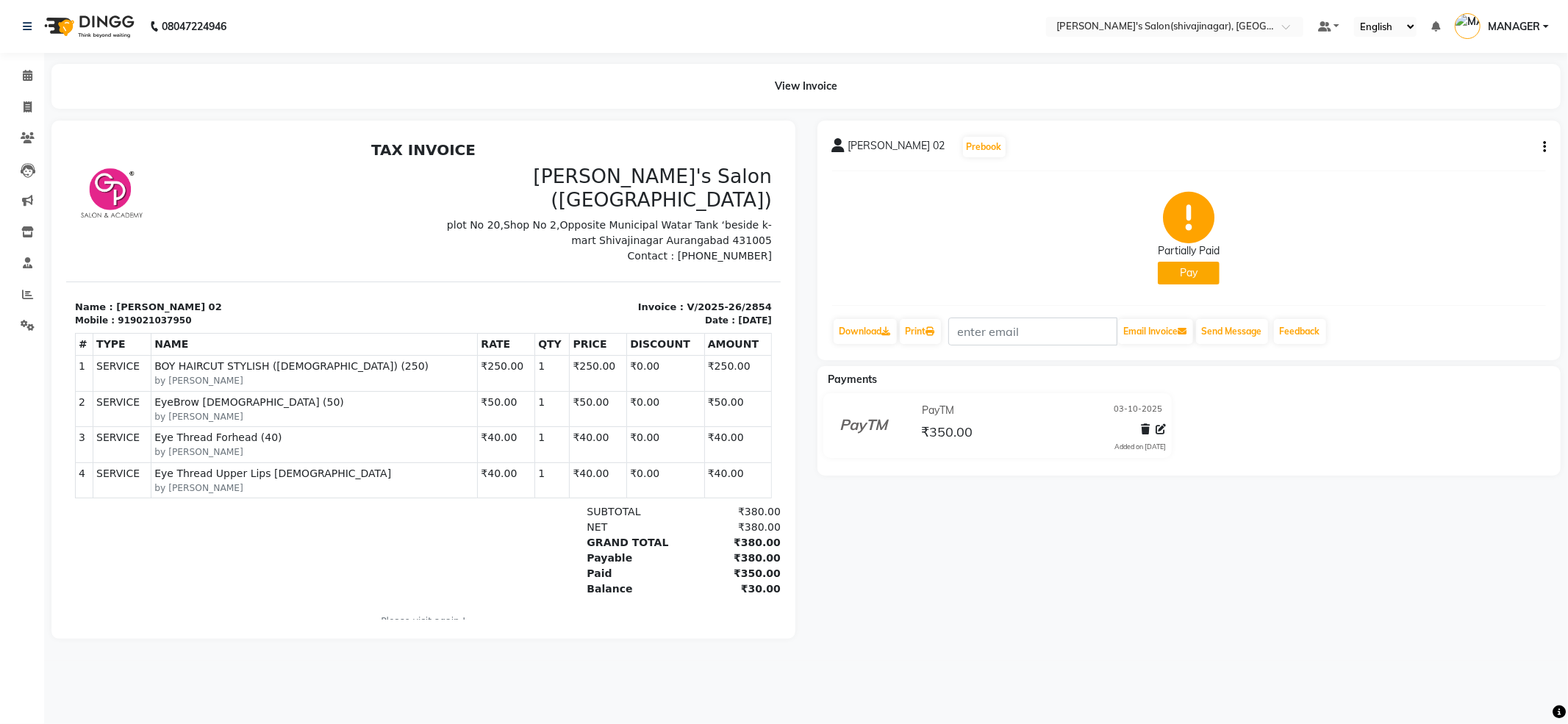
click at [1539, 146] on button "button" at bounding box center [1541, 147] width 8 height 15
click at [1479, 153] on div "Edit Invoice" at bounding box center [1471, 156] width 101 height 18
select select "service"
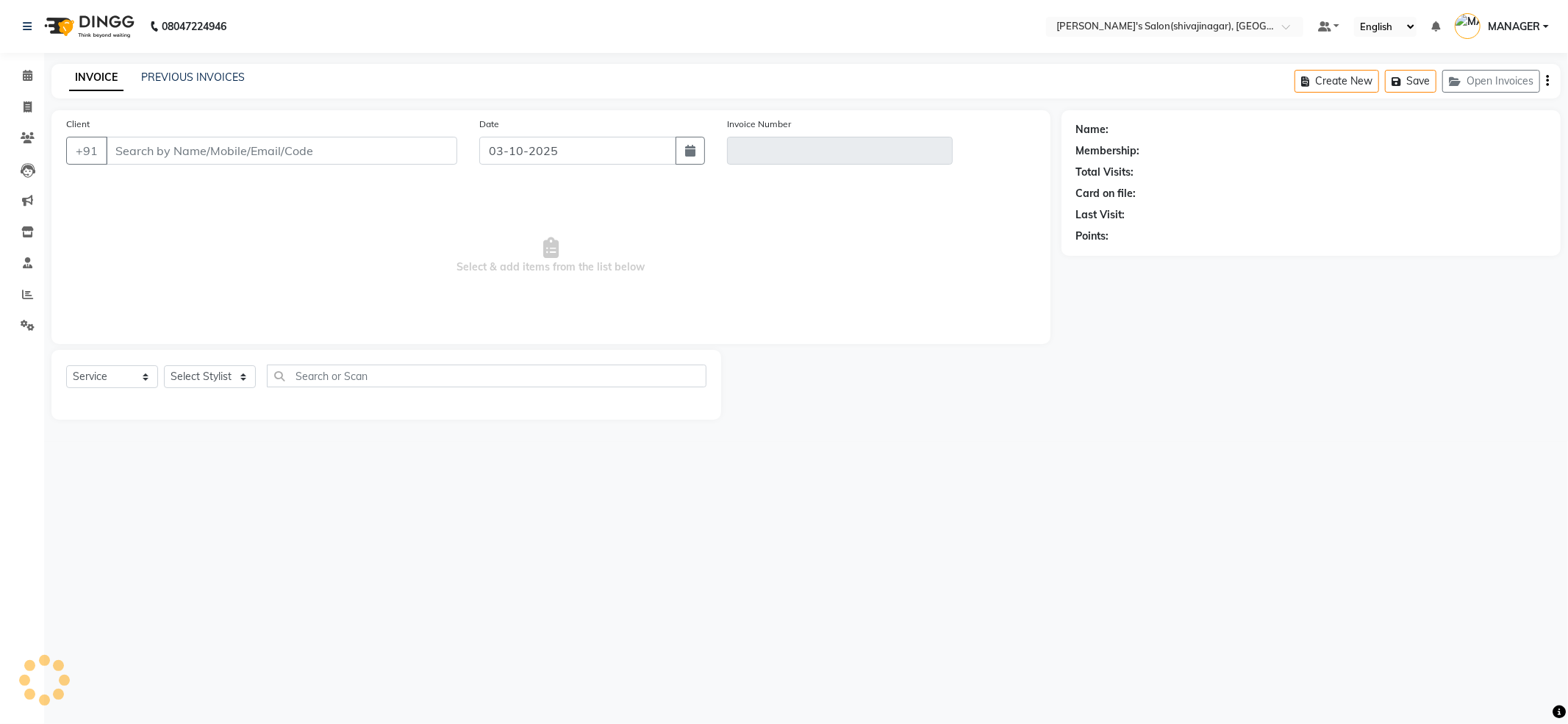
type input "9021037950"
type input "V/2025-26/2854"
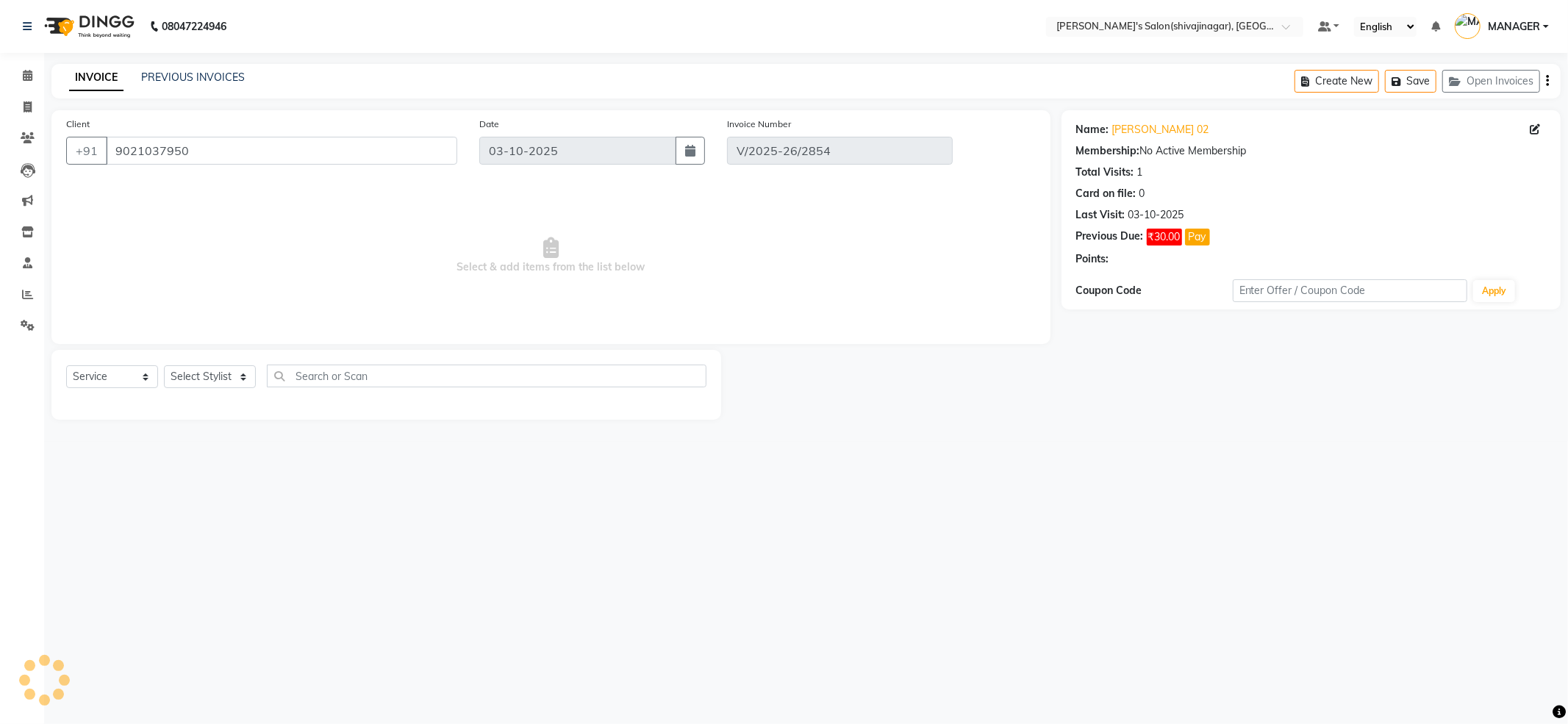
select select "select"
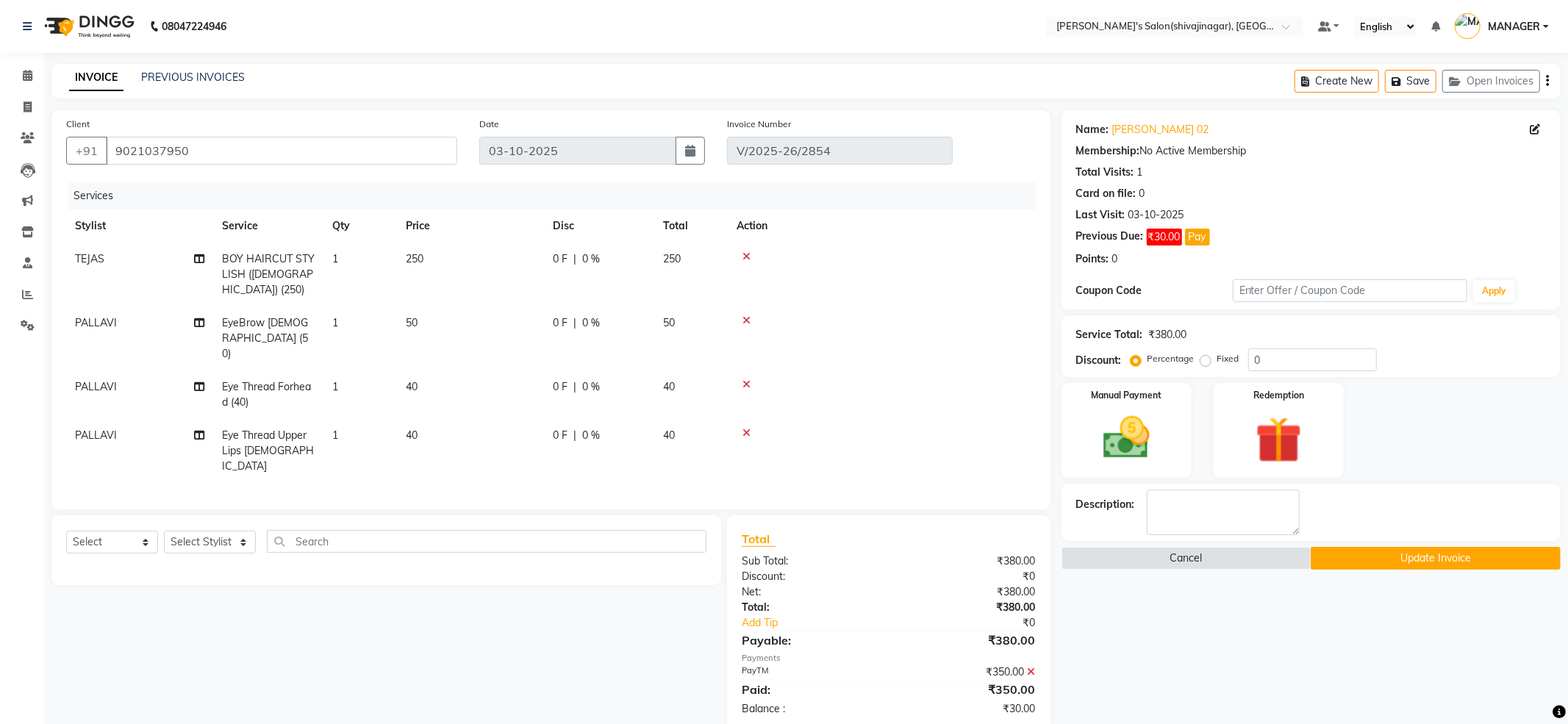
click at [746, 427] on icon at bounding box center [747, 432] width 8 height 10
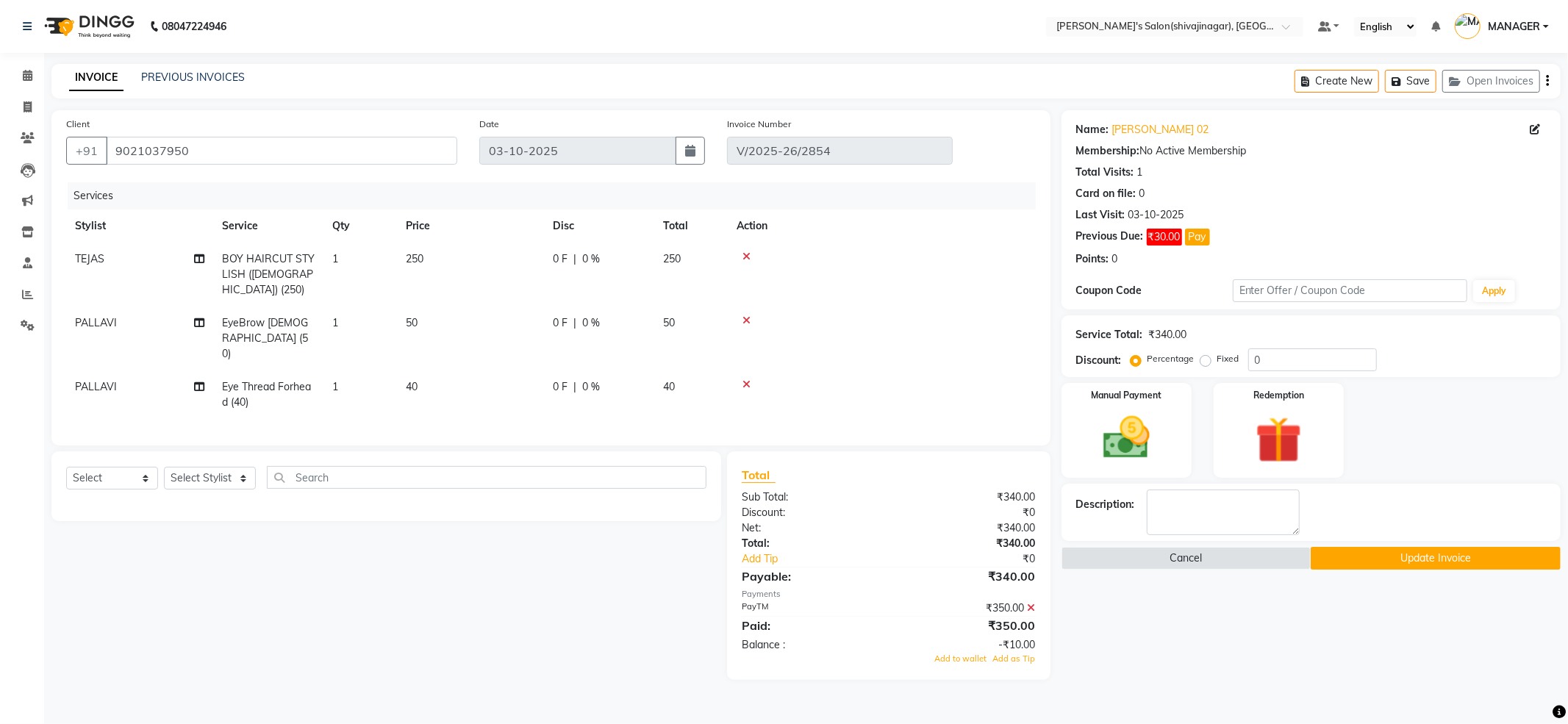
click at [556, 379] on span "0 F" at bounding box center [560, 387] width 15 height 15
select select "30676"
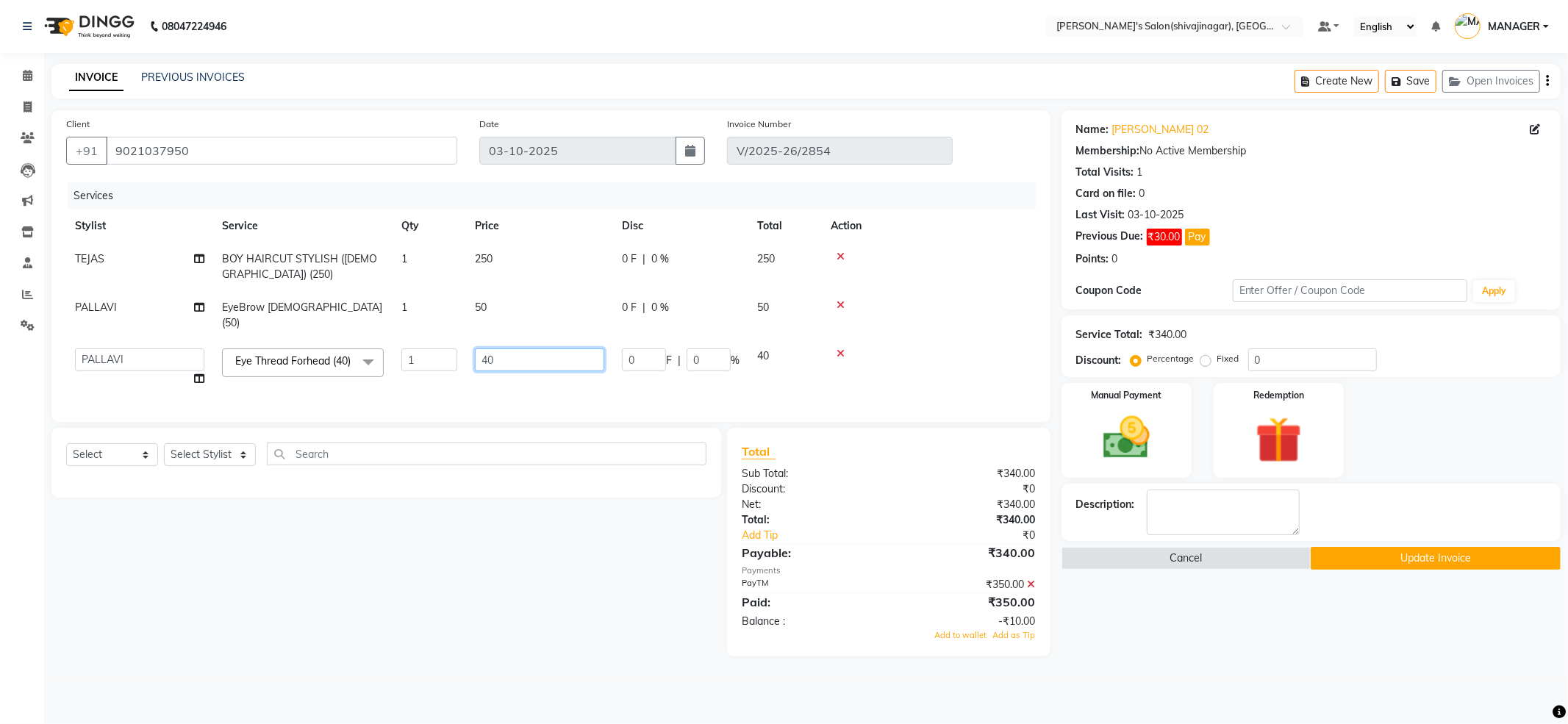
drag, startPoint x: 560, startPoint y: 328, endPoint x: 407, endPoint y: 366, distance: 157.6
click at [407, 366] on tr "ABHI AKKI KIRTI MANAGER MISS STAFF MONG'Z. NILOFER PALLAVI PRASAD PRATIKSHA SHI…" at bounding box center [551, 367] width 970 height 56
type input "50"
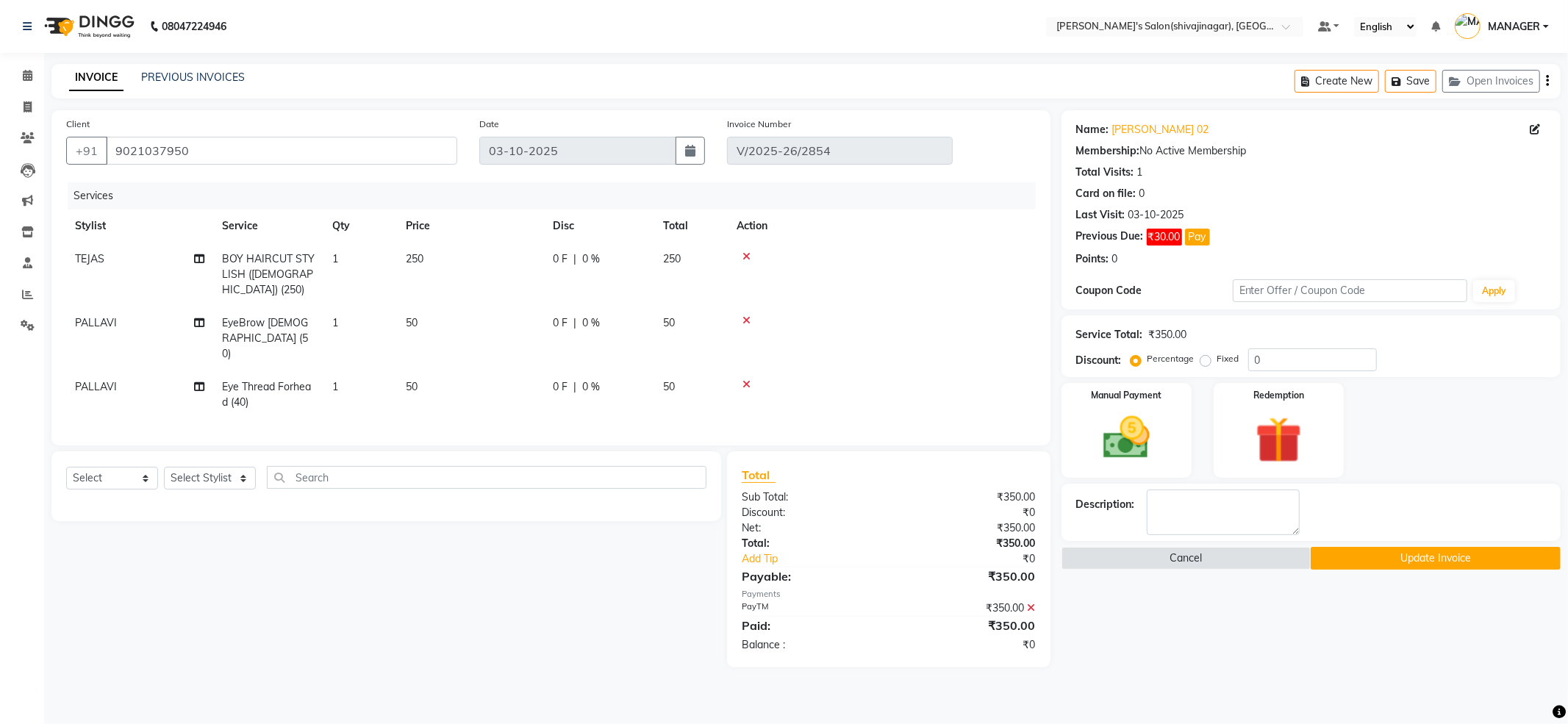
click at [925, 370] on td at bounding box center [882, 394] width 308 height 49
click at [1143, 442] on img at bounding box center [1126, 437] width 79 height 56
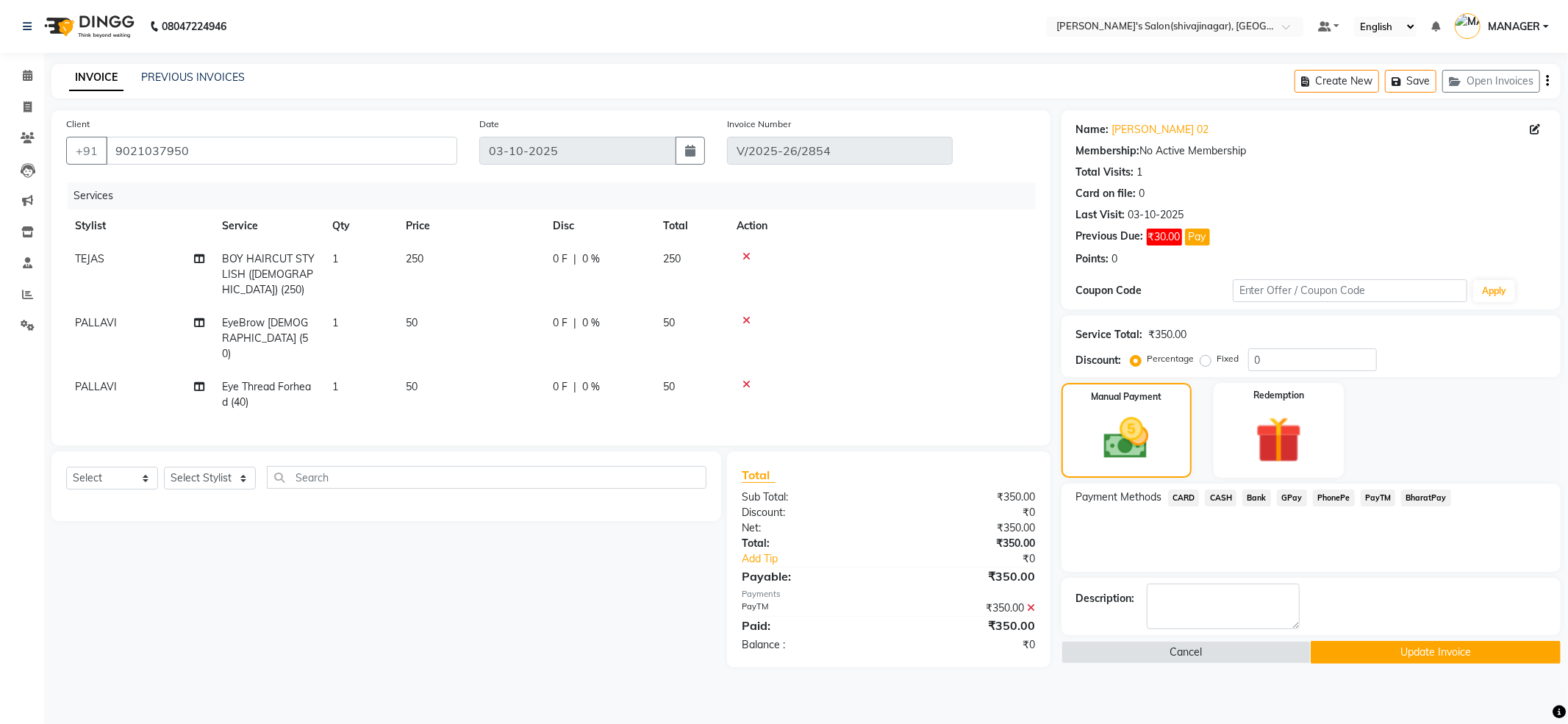
click at [1032, 603] on icon at bounding box center [1032, 608] width 8 height 10
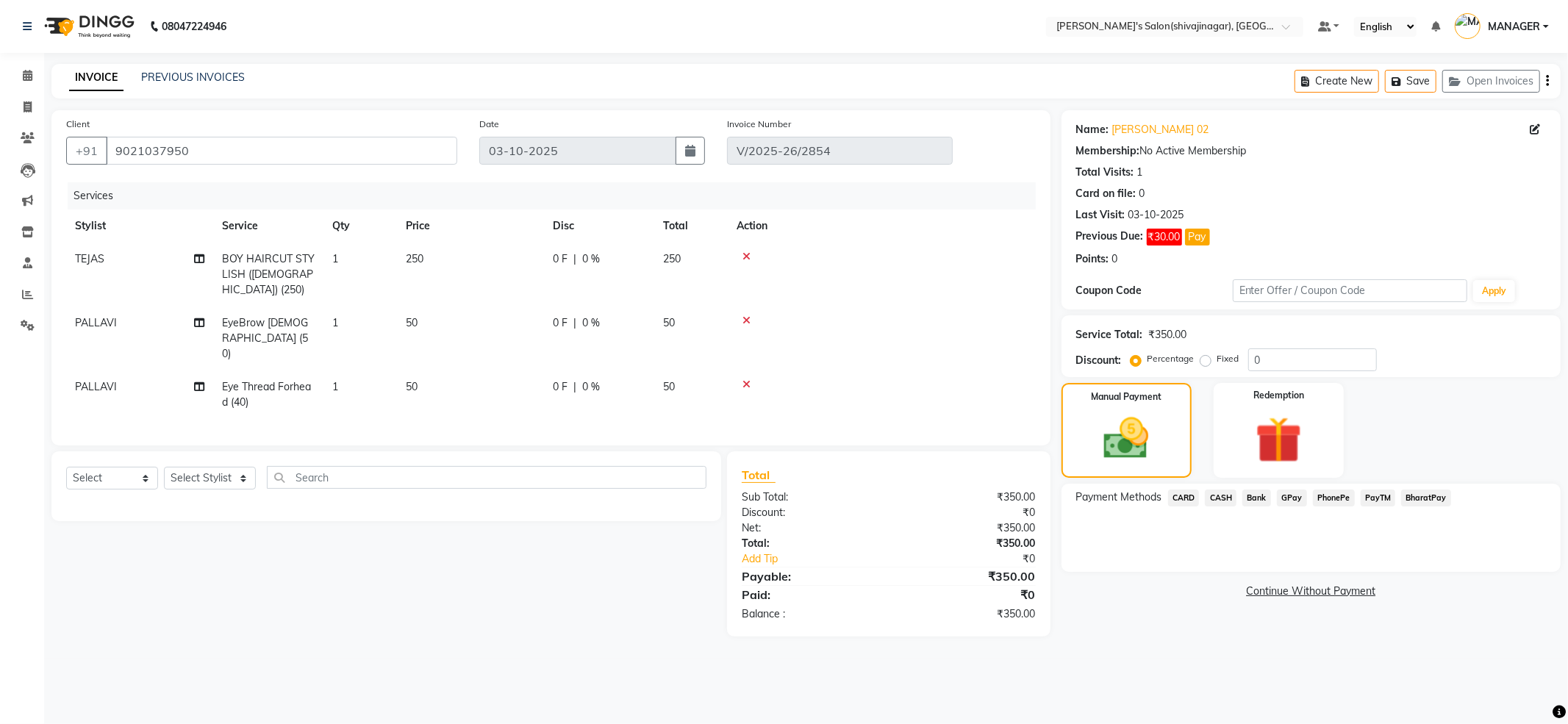
click at [1377, 497] on span "PayTM" at bounding box center [1378, 498] width 35 height 17
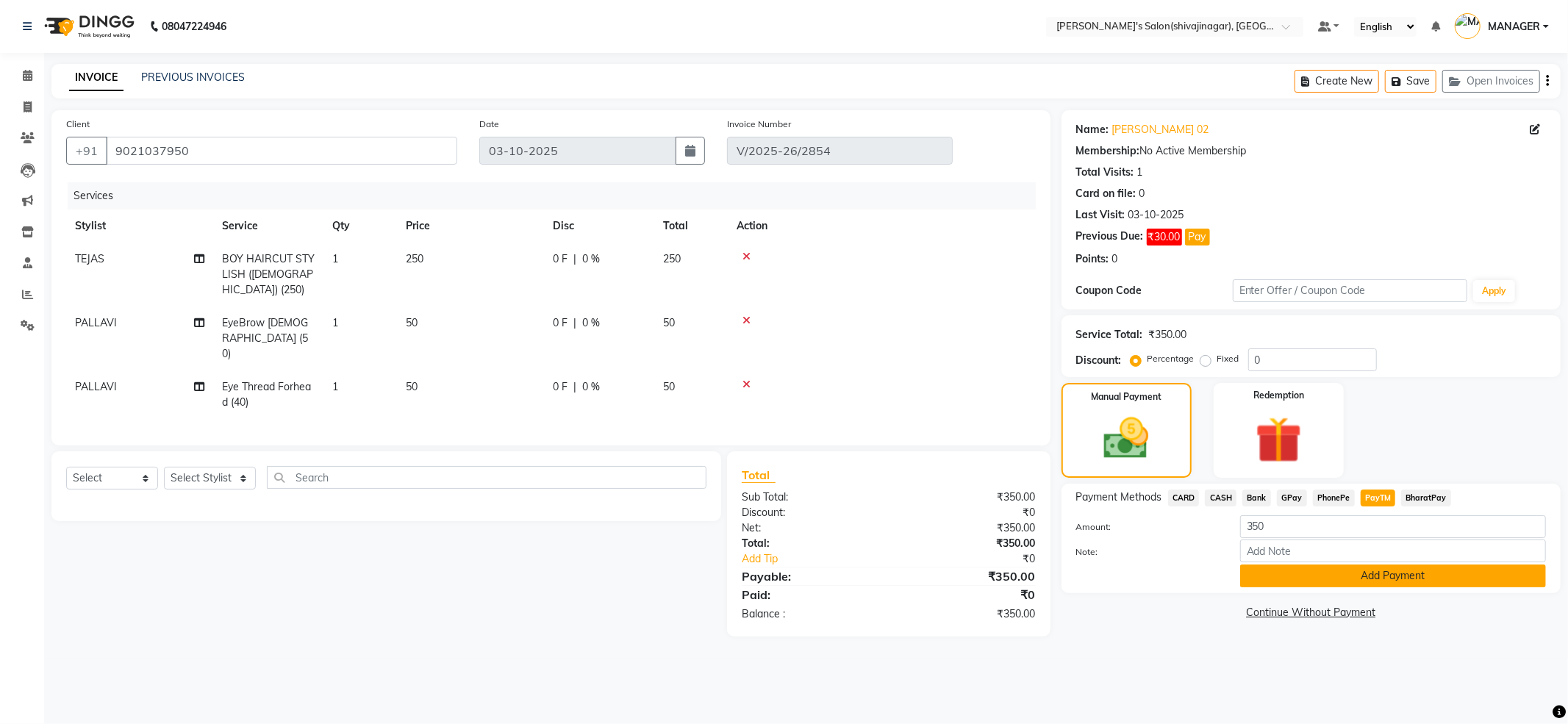
click at [1365, 568] on button "Add Payment" at bounding box center [1393, 576] width 306 height 23
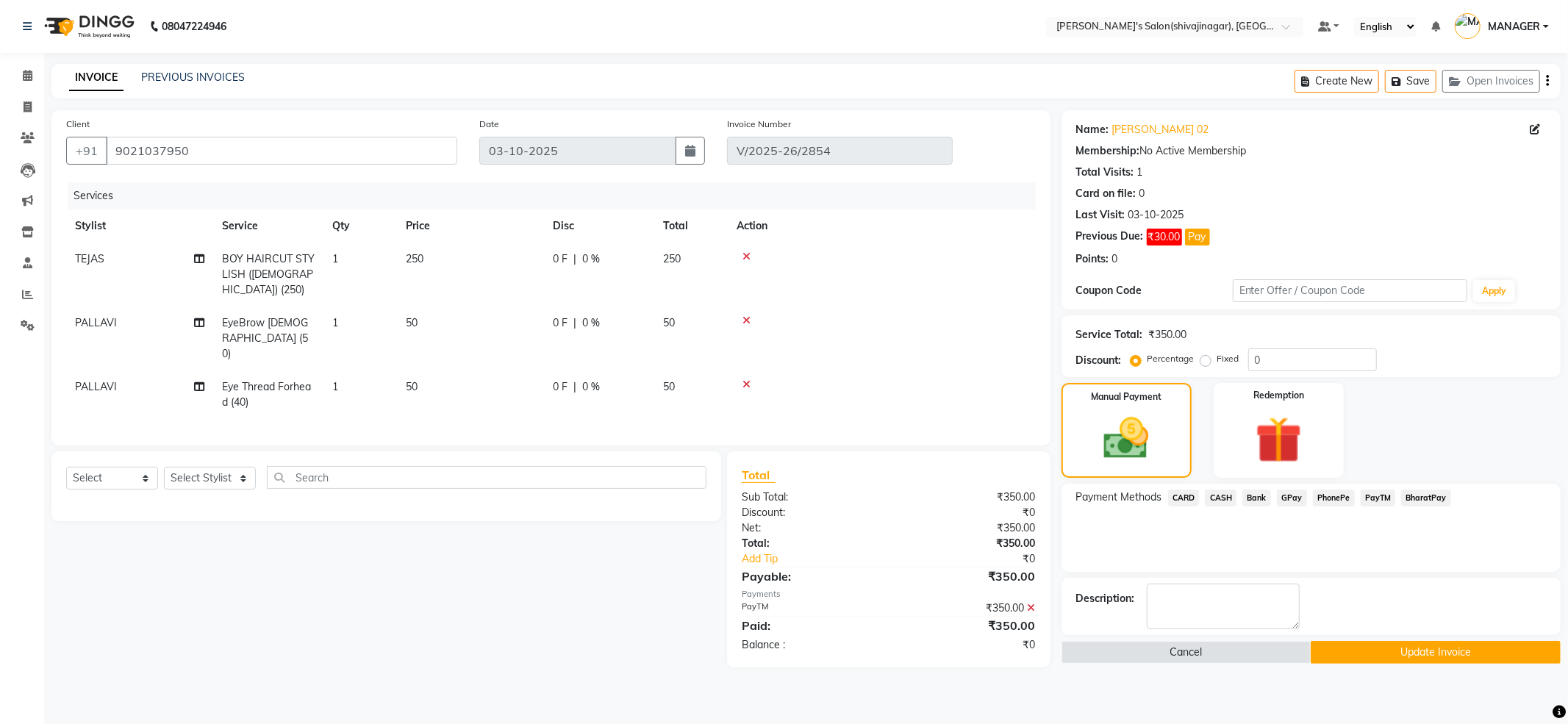
click at [1337, 659] on button "Update Invoice" at bounding box center [1435, 652] width 250 height 23
click at [1337, 659] on div "Cancel Update Invoice" at bounding box center [1311, 652] width 499 height 23
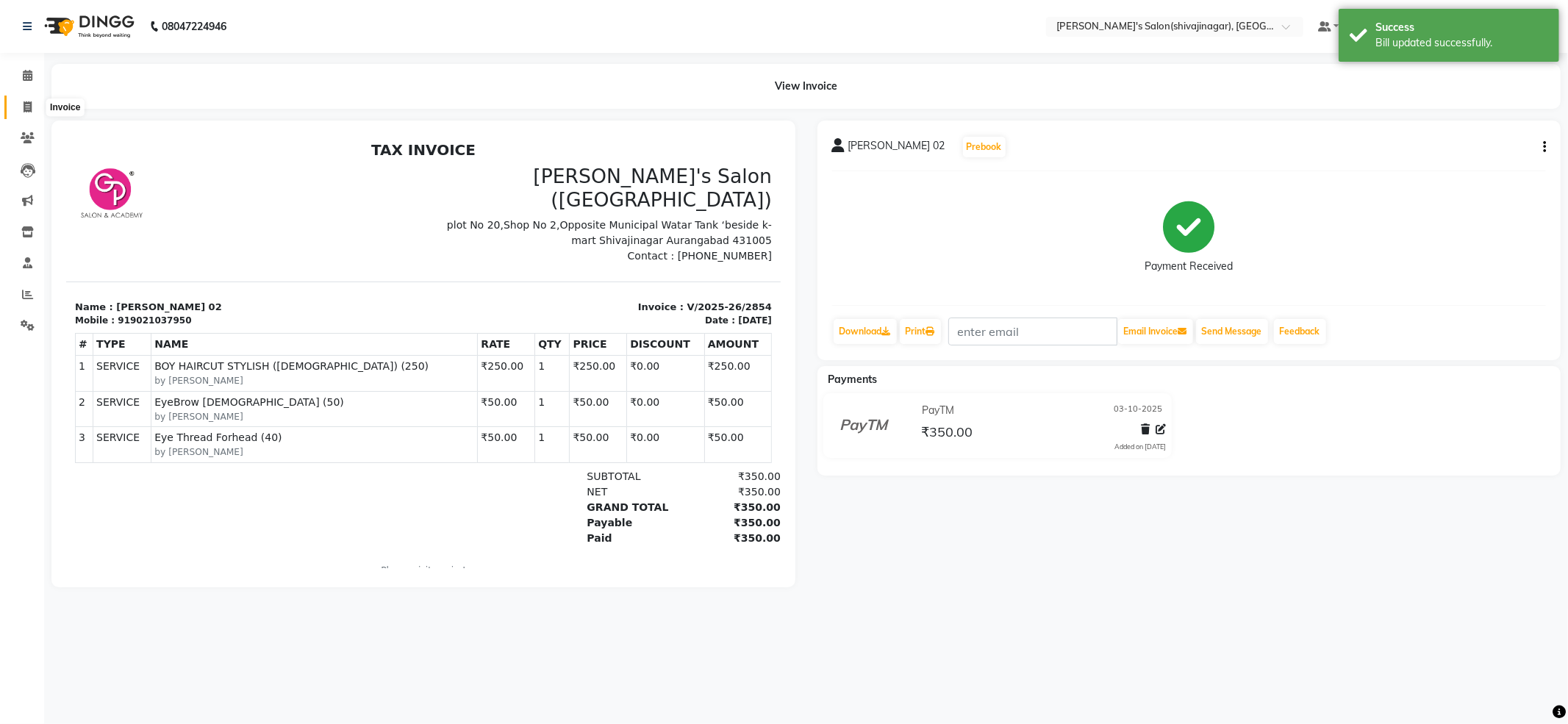
click at [30, 100] on span at bounding box center [27, 108] width 25 height 17
select select "service"
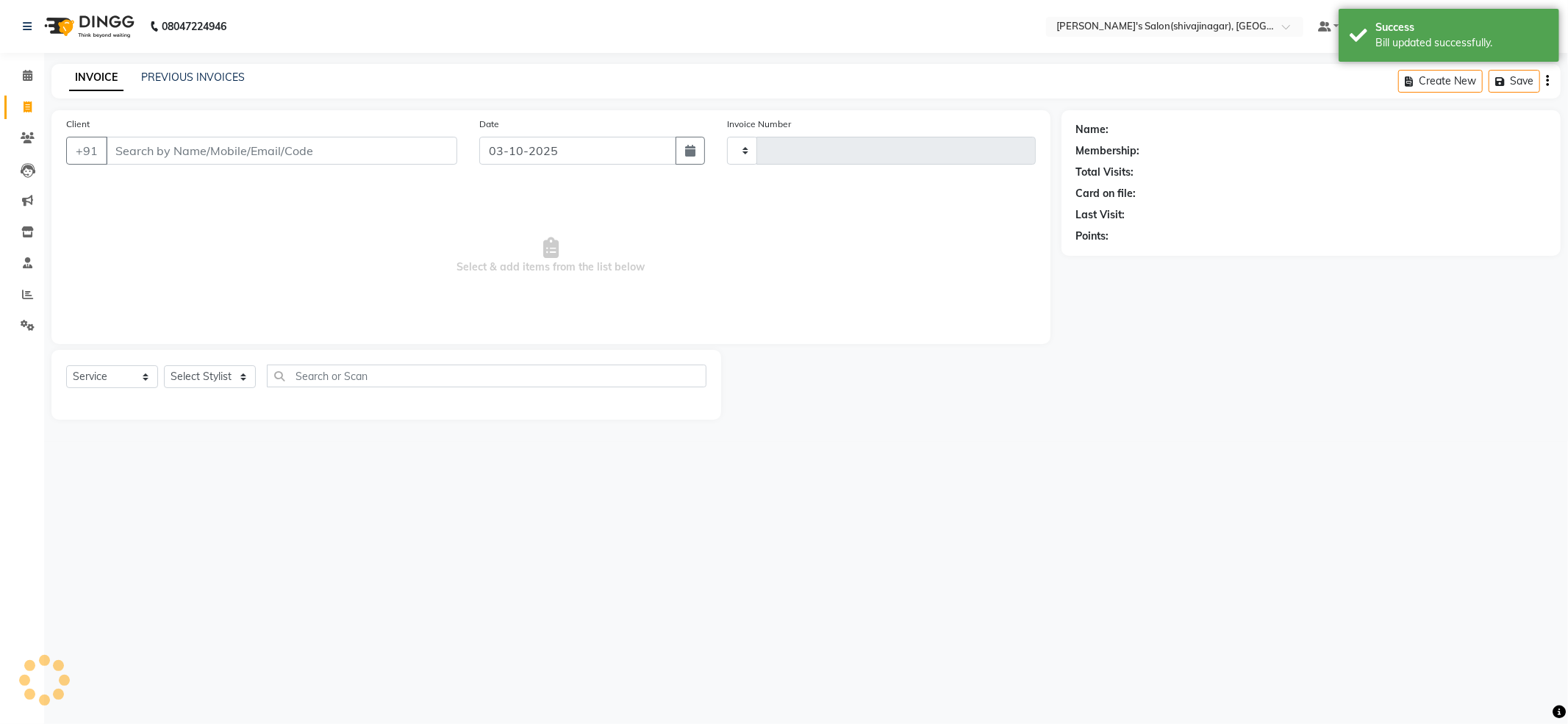
type input "2857"
select select "4174"
click at [172, 73] on link "PREVIOUS INVOICES" at bounding box center [193, 77] width 104 height 13
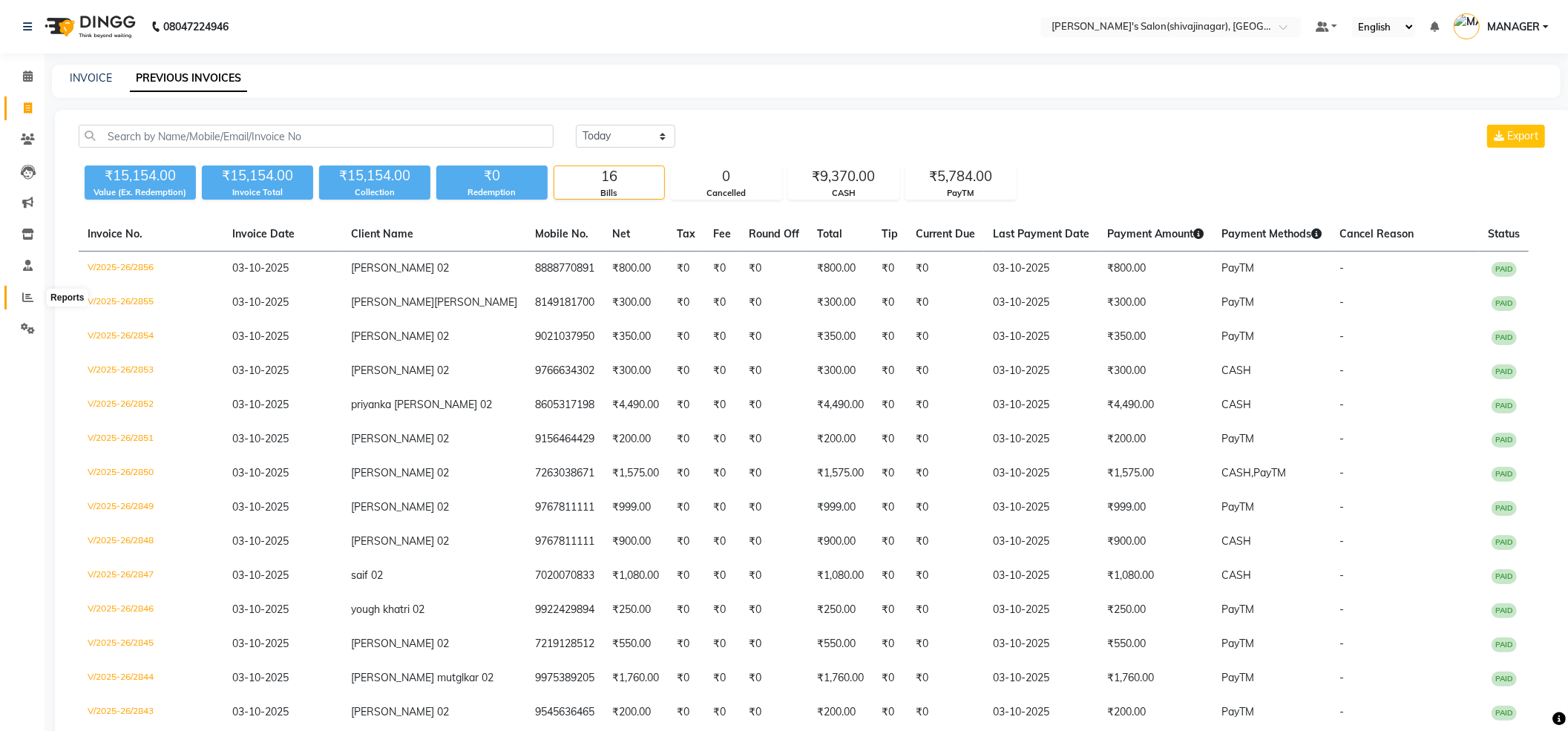
click at [19, 295] on span at bounding box center [27, 298] width 26 height 17
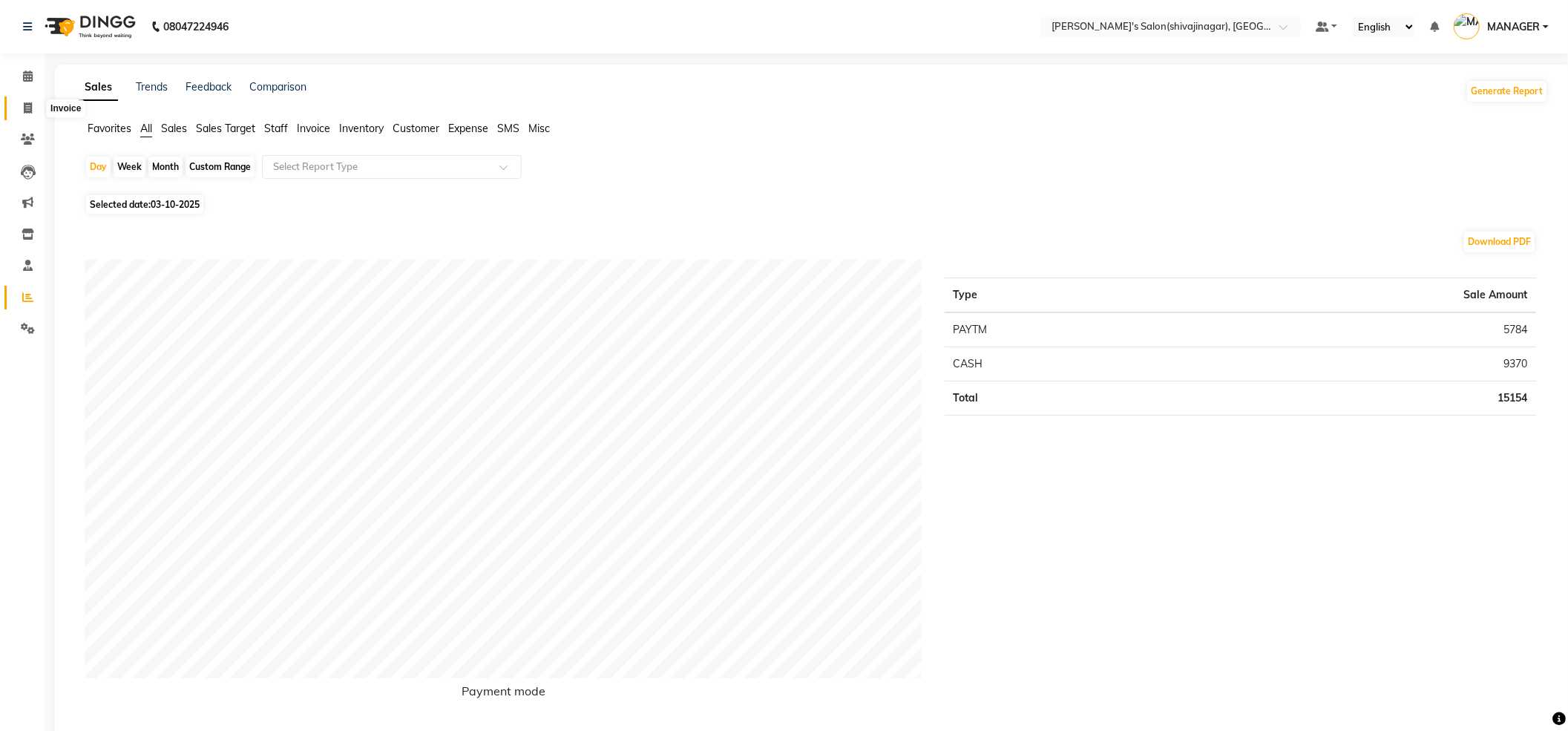
click at [26, 107] on icon at bounding box center [28, 108] width 8 height 11
select select "service"
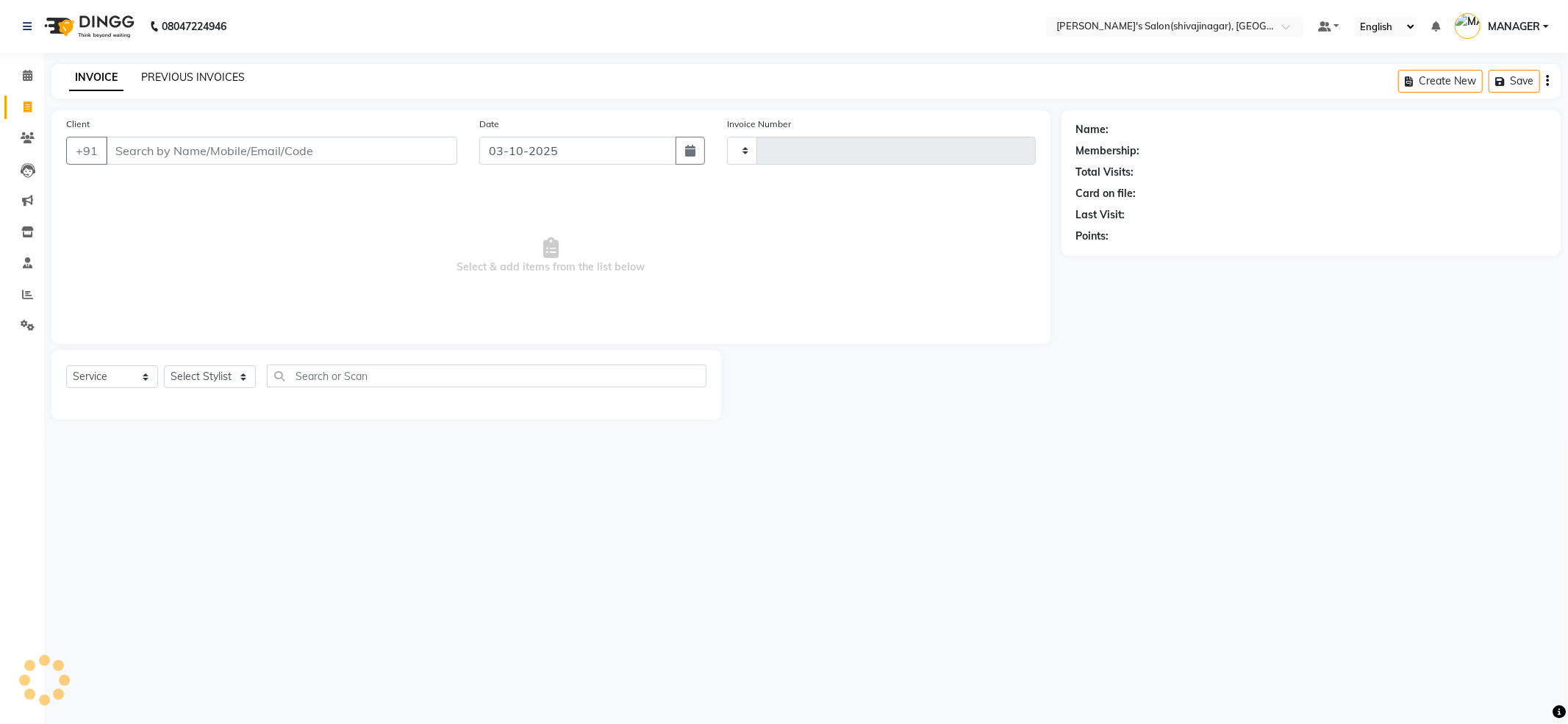
type input "2857"
select select "4174"
click at [26, 74] on icon at bounding box center [28, 75] width 9 height 11
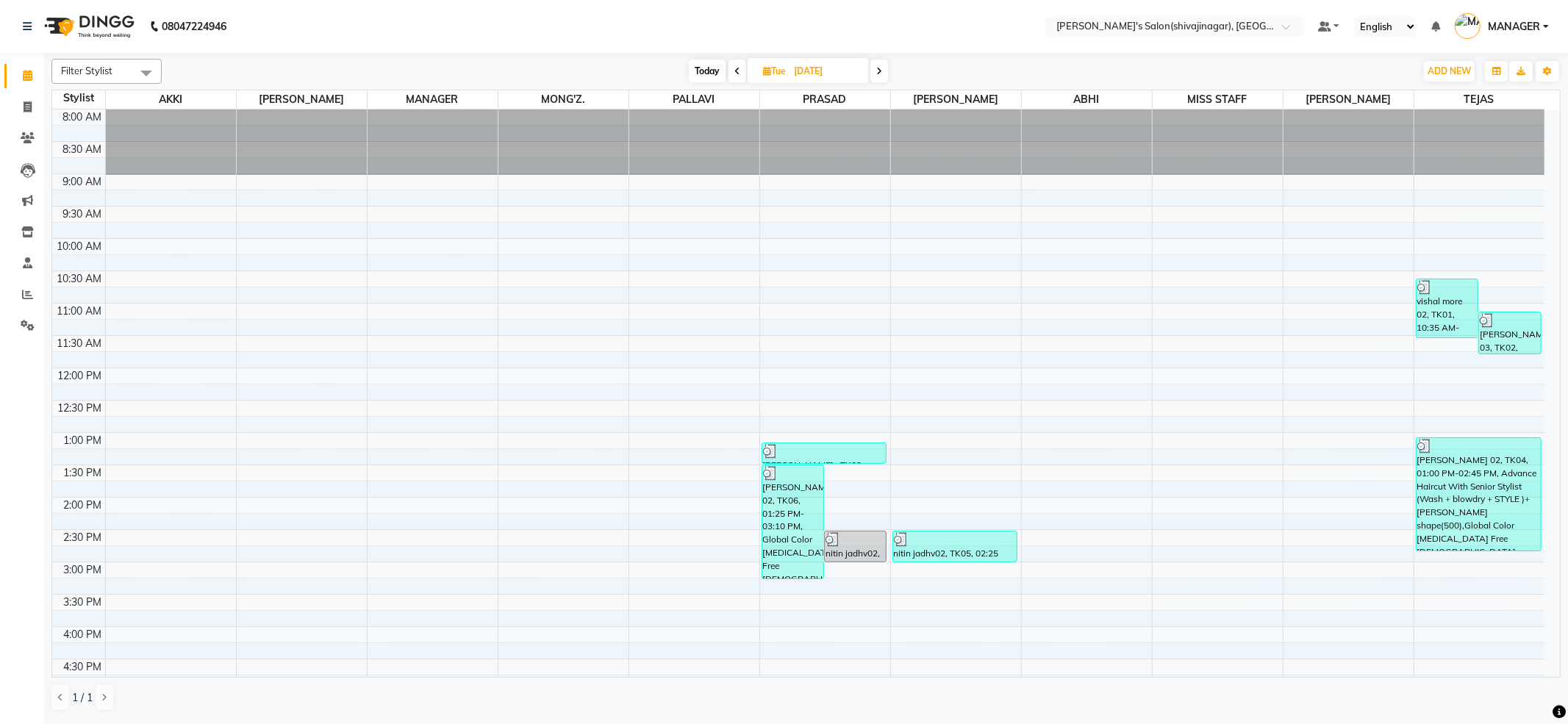
click at [741, 73] on span at bounding box center [737, 71] width 18 height 23
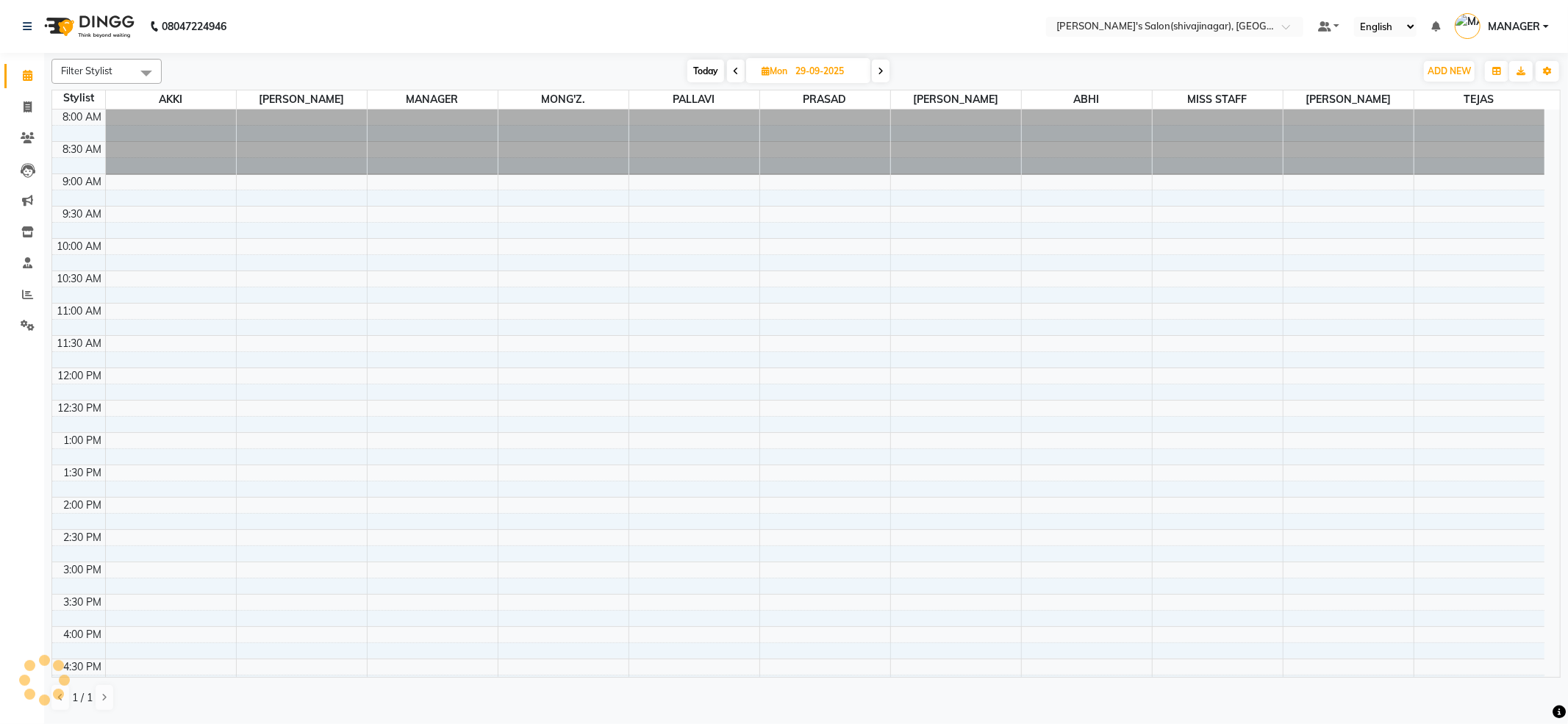
scroll to position [482, 0]
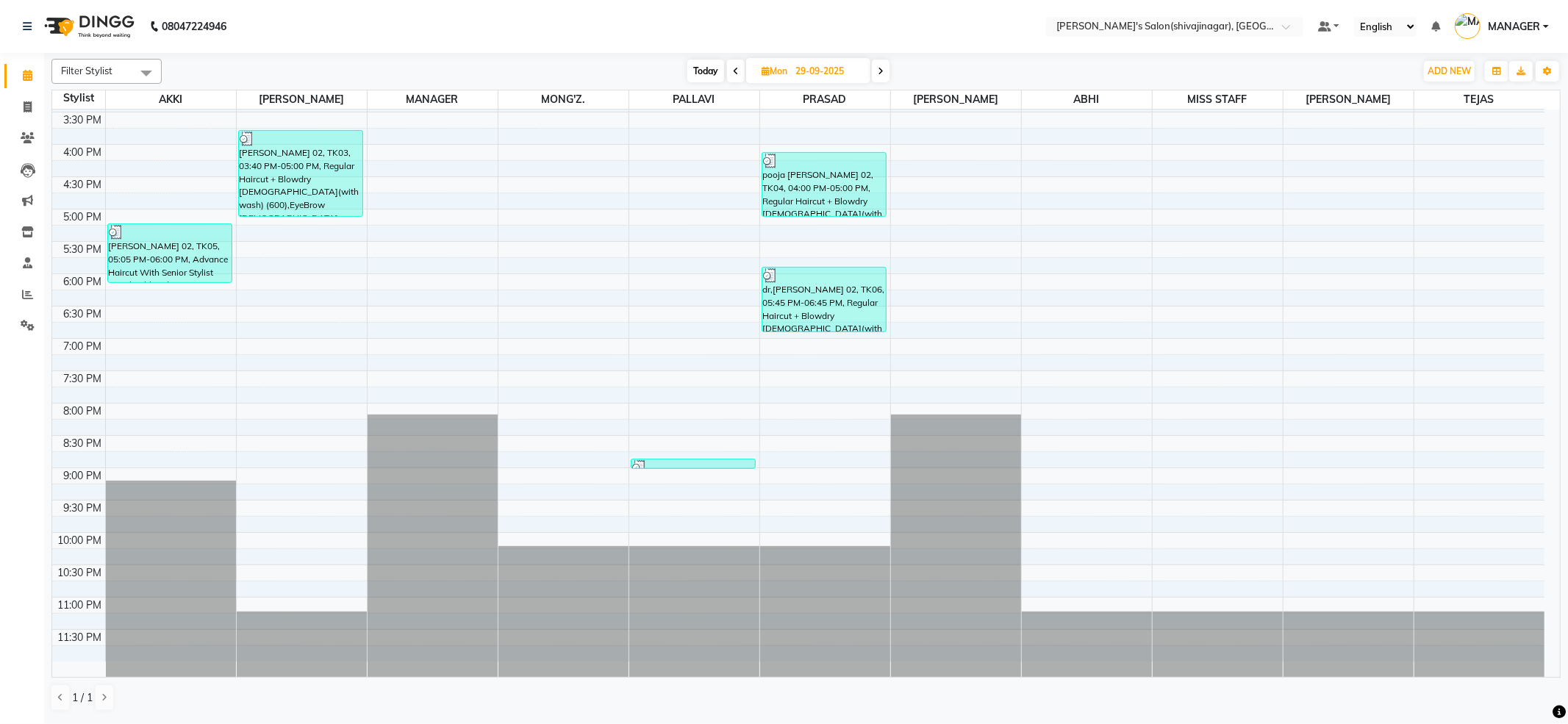
click at [733, 69] on icon at bounding box center [736, 71] width 6 height 8
type input "28-09-2025"
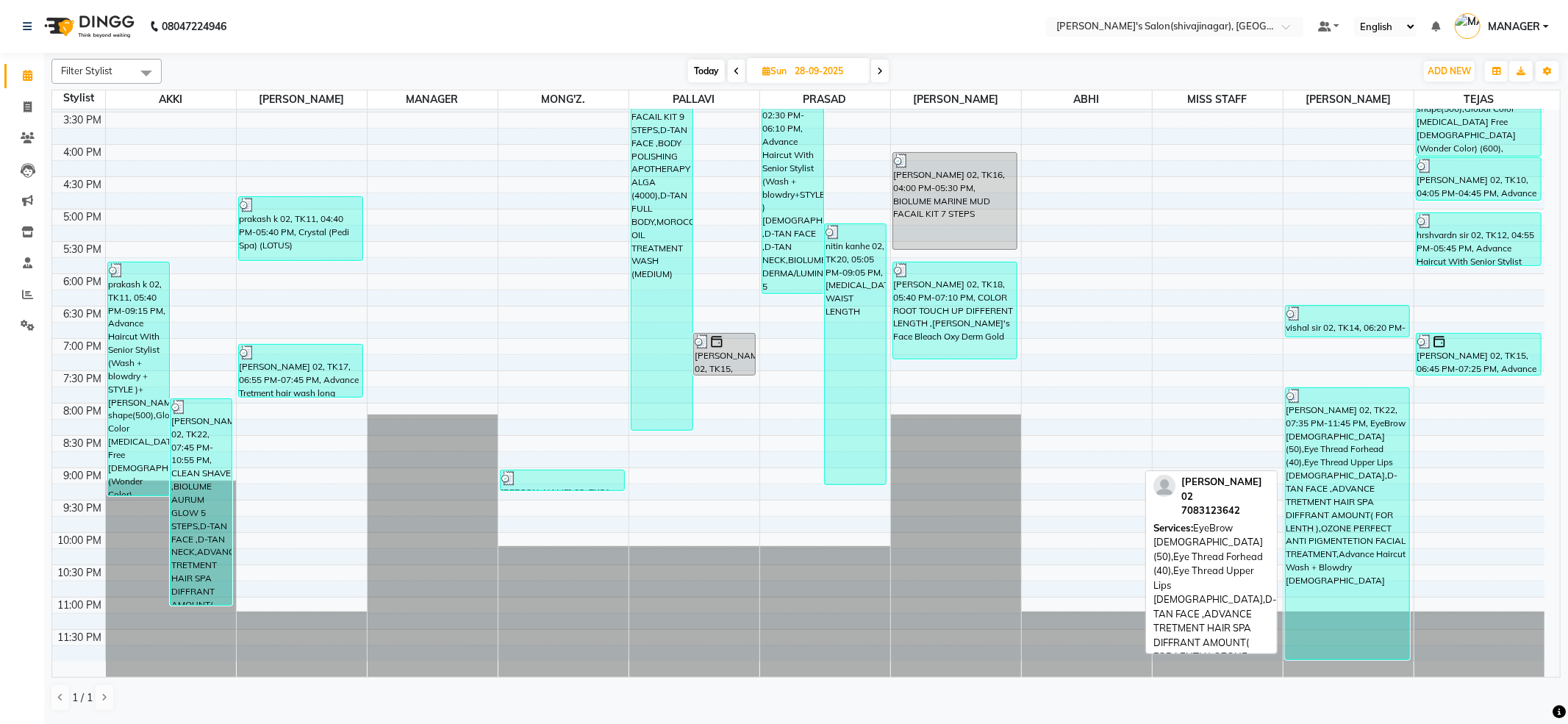
click at [1327, 497] on div "ganesh pakwanne 02, TK22, 07:35 PM-11:45 PM, EyeBrow FEMALE (50),Eye Thread For…" at bounding box center [1348, 524] width 124 height 271
select select "3"
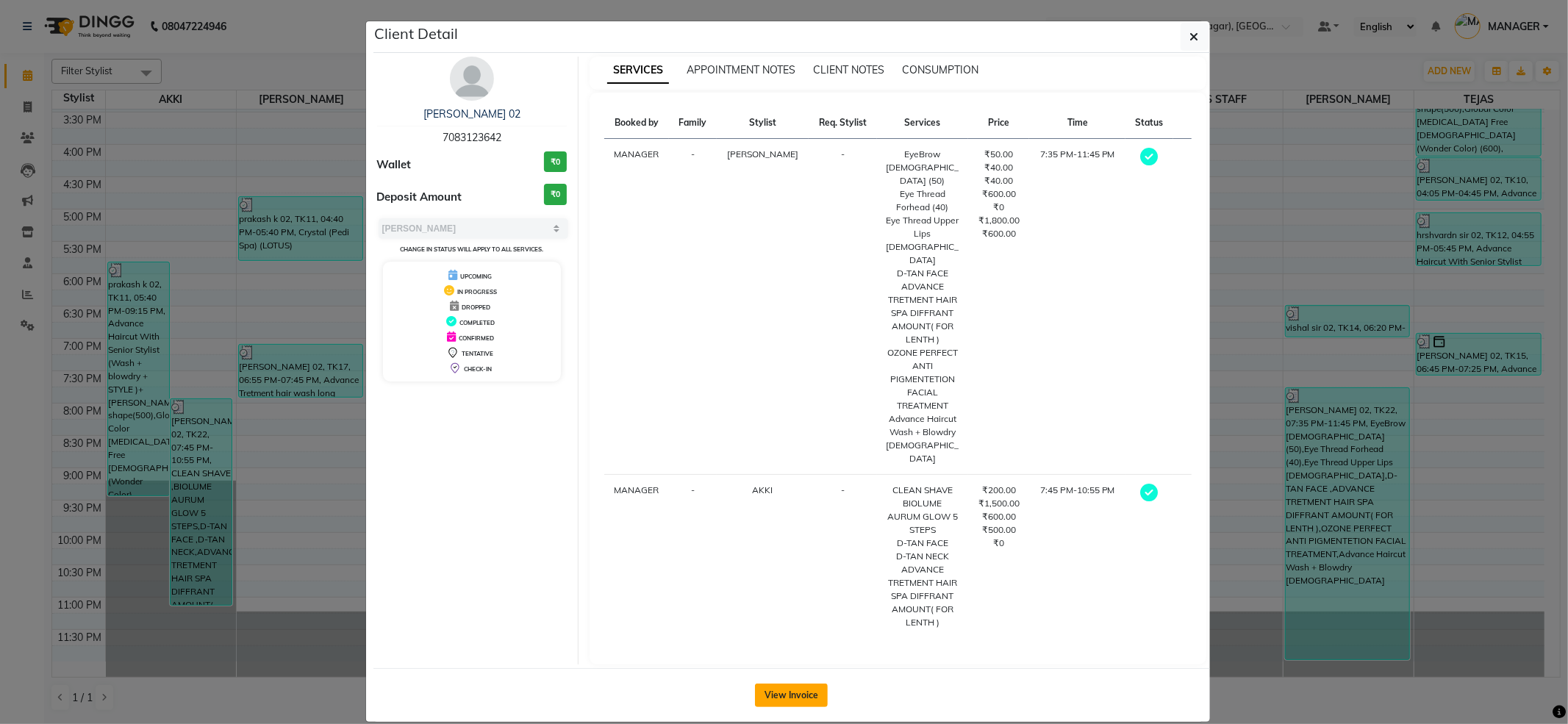
click at [780, 683] on button "View Invoice" at bounding box center [791, 695] width 72 height 24
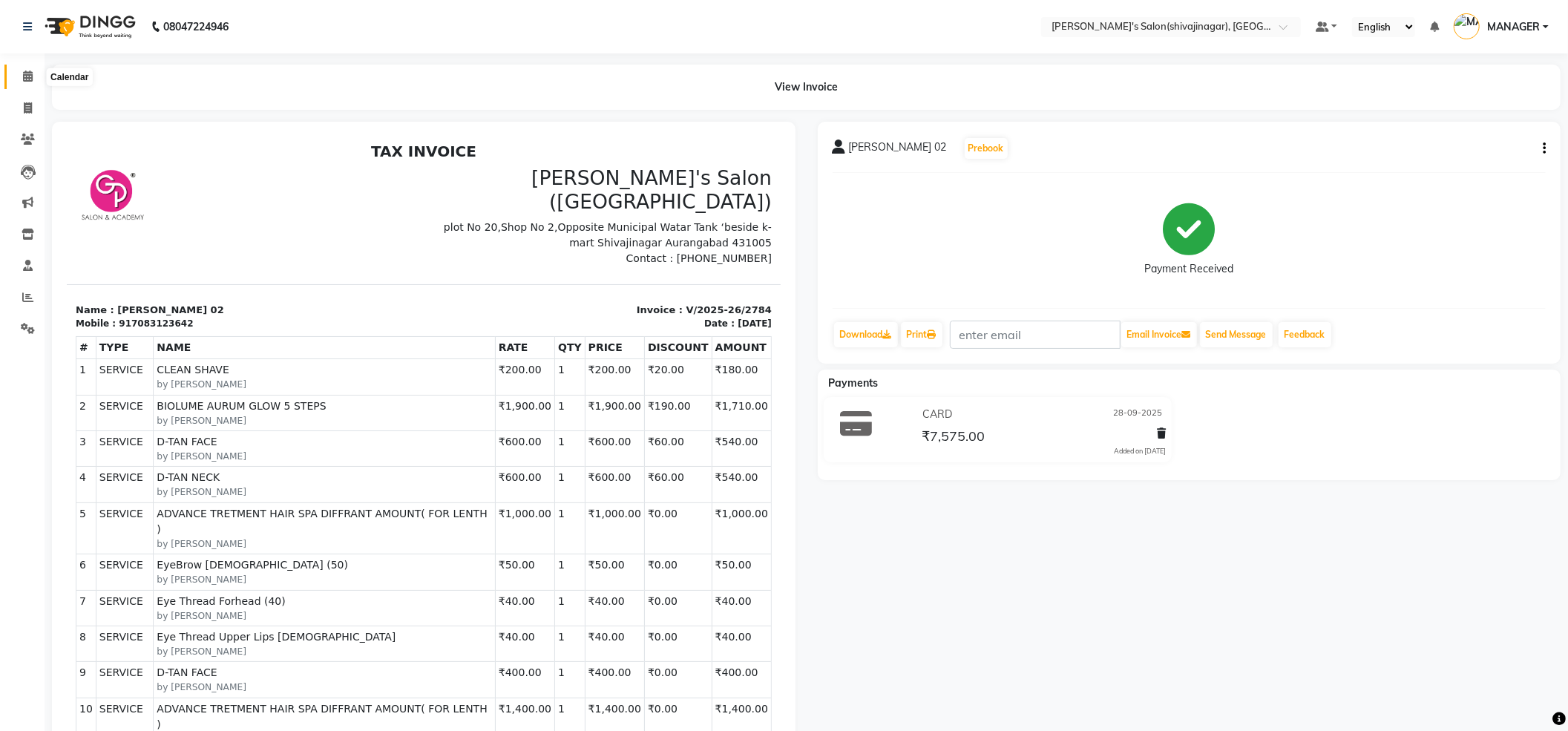
click at [28, 72] on icon at bounding box center [28, 76] width 9 height 11
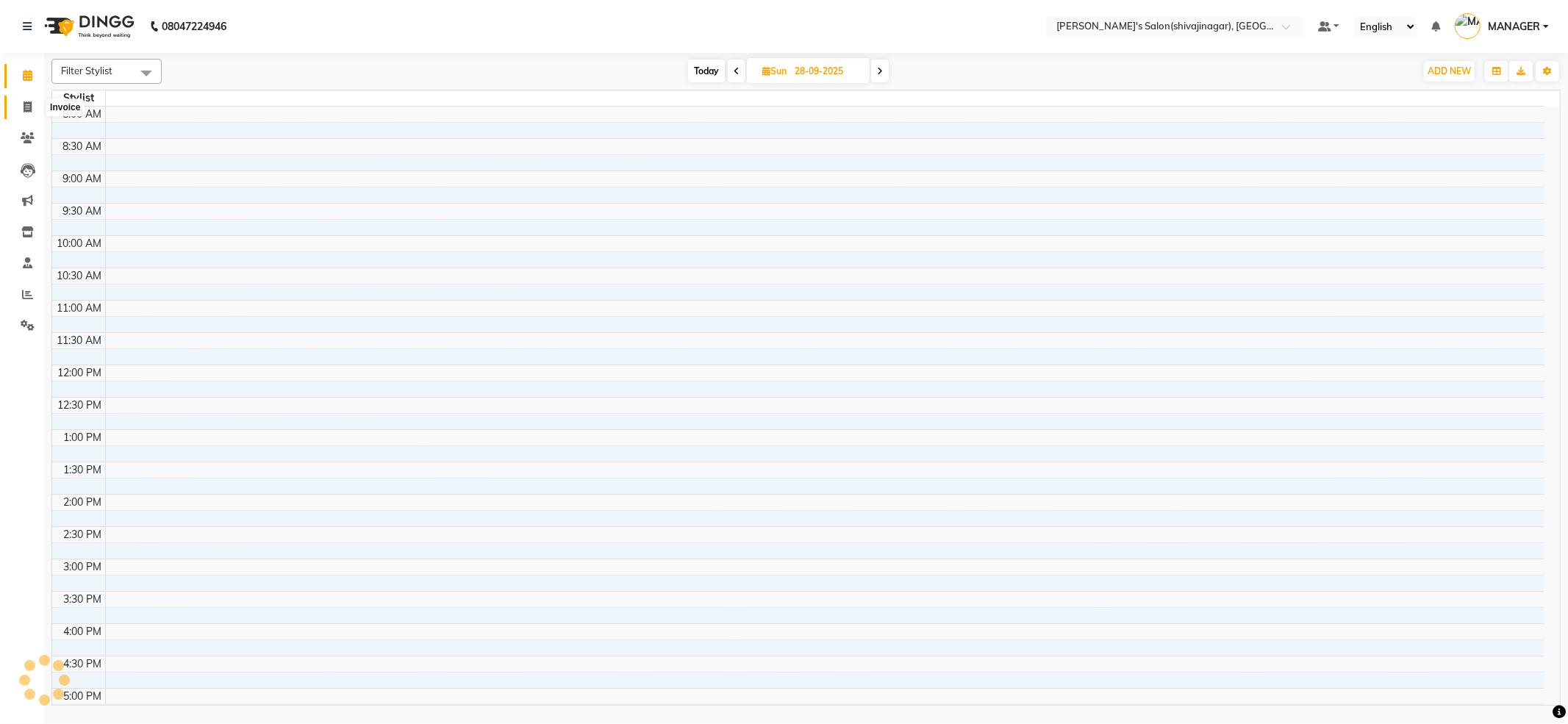
click at [24, 103] on icon at bounding box center [28, 107] width 8 height 11
select select "service"
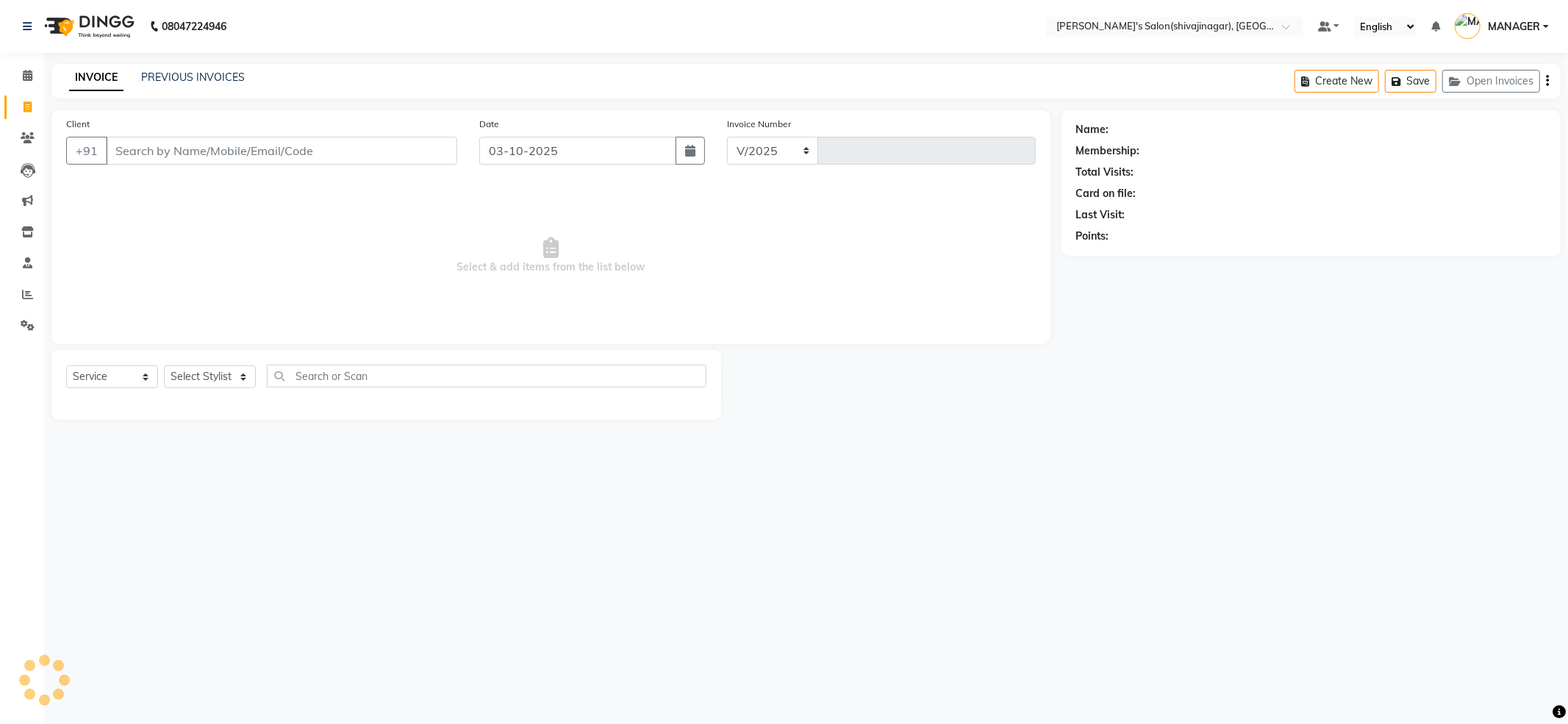
select select "4174"
type input "2857"
